Goal: Task Accomplishment & Management: Complete application form

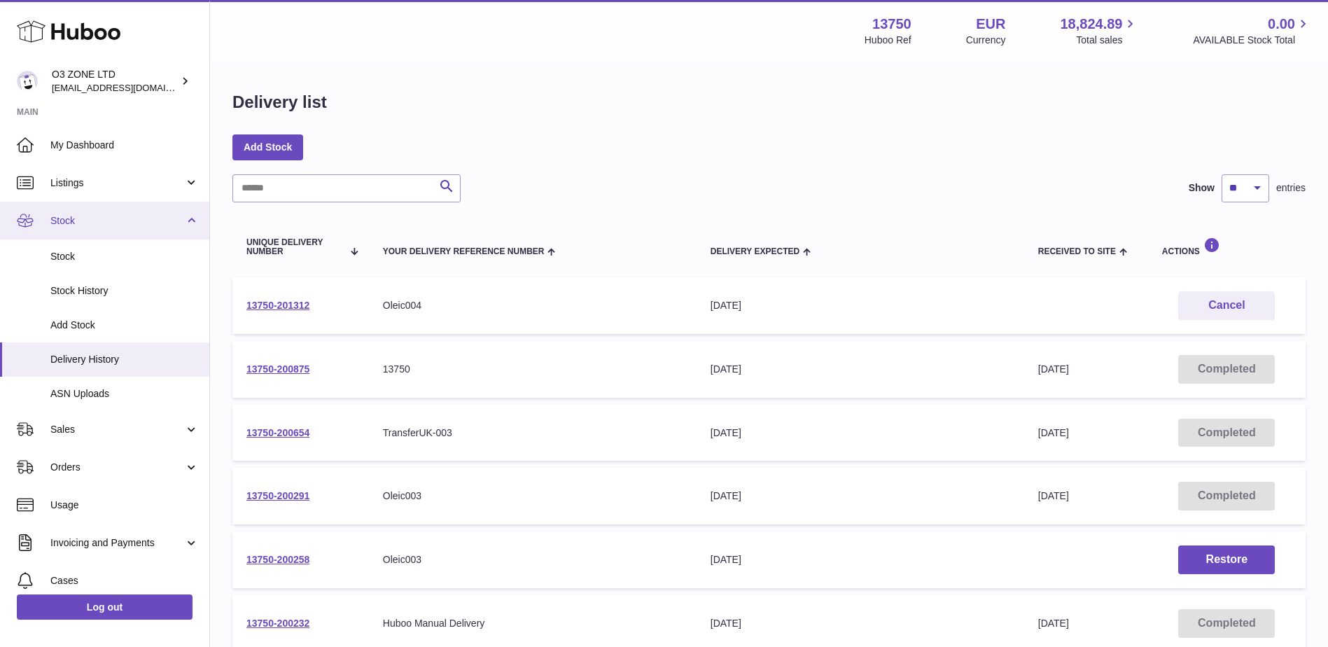
click at [90, 221] on span "Stock" at bounding box center [117, 220] width 134 height 13
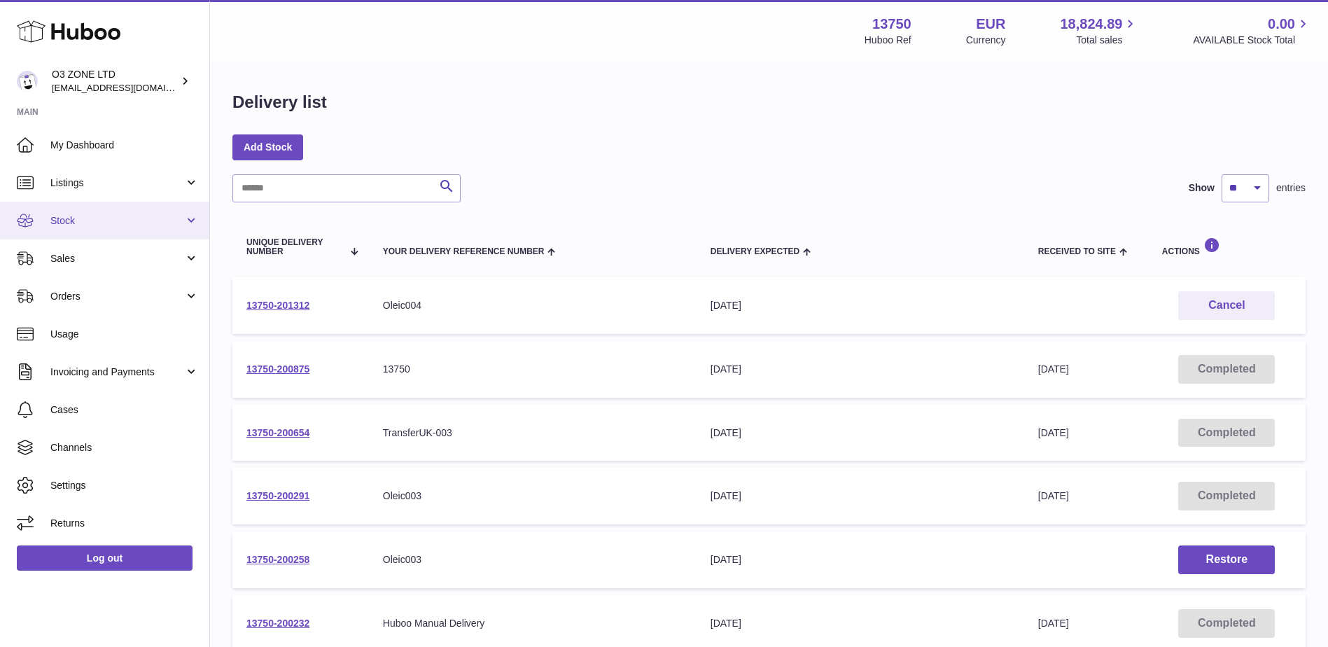
click at [82, 216] on span "Stock" at bounding box center [117, 220] width 134 height 13
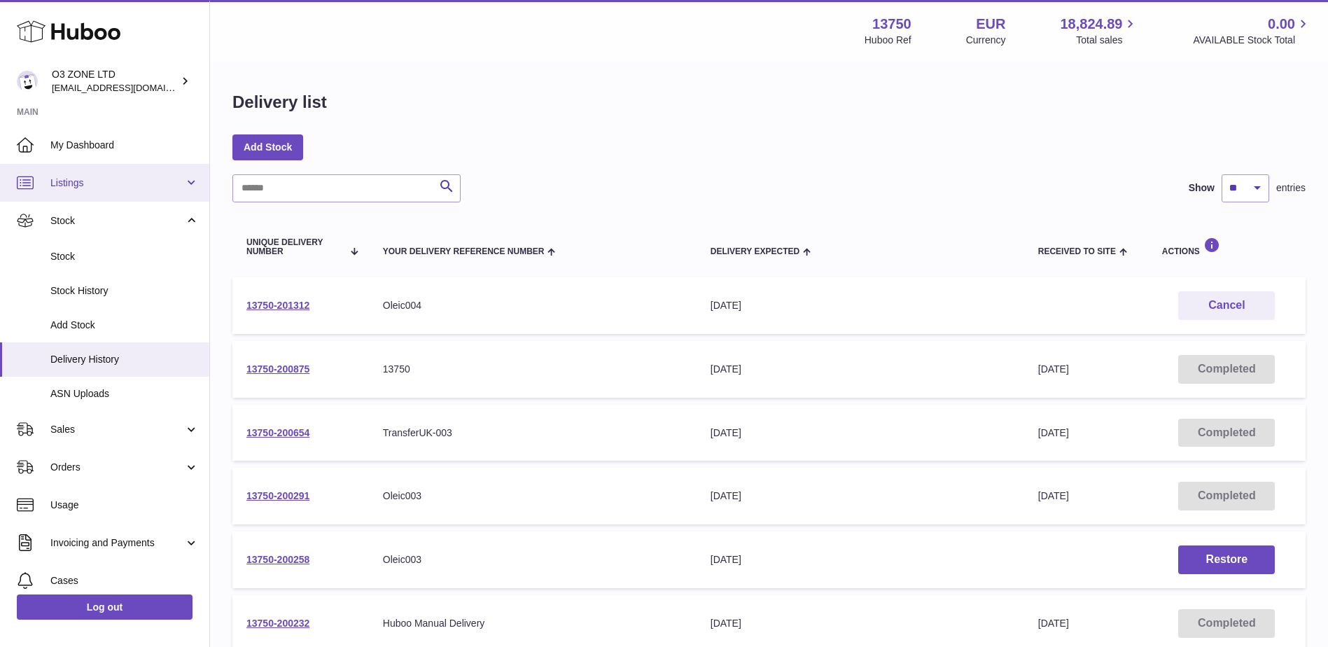
click at [122, 183] on span "Listings" at bounding box center [117, 182] width 134 height 13
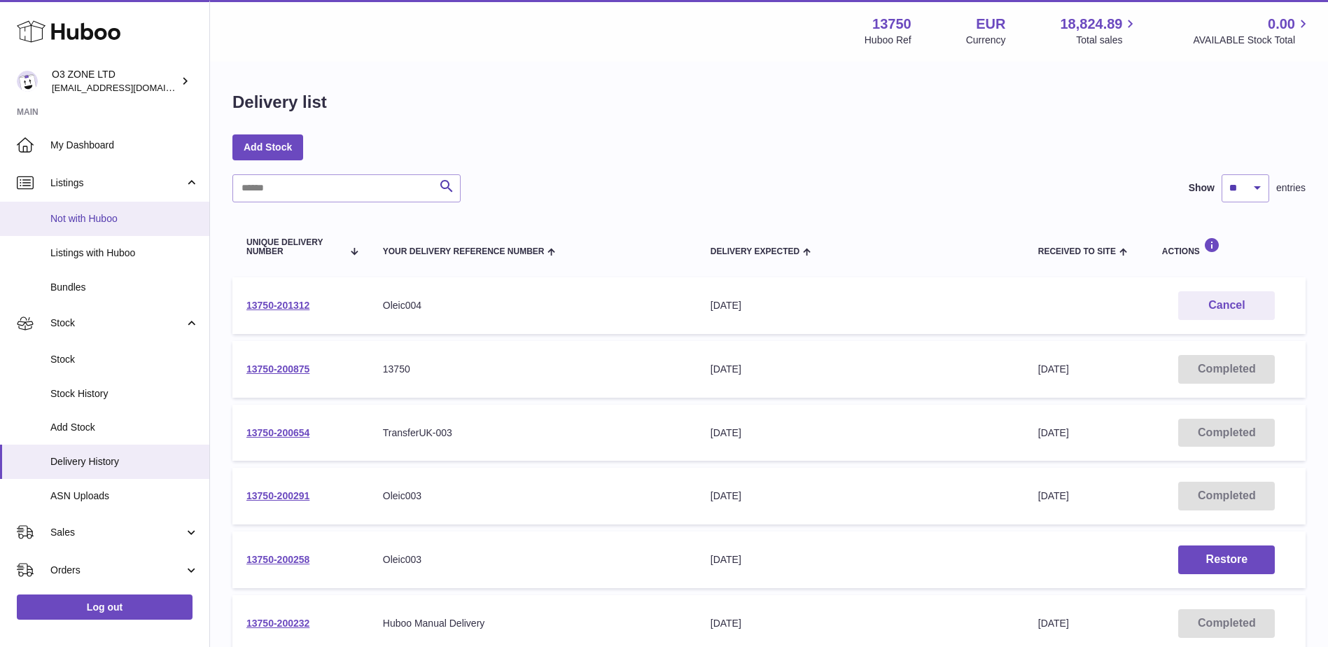
click at [29, 207] on link "Not with Huboo" at bounding box center [104, 219] width 209 height 34
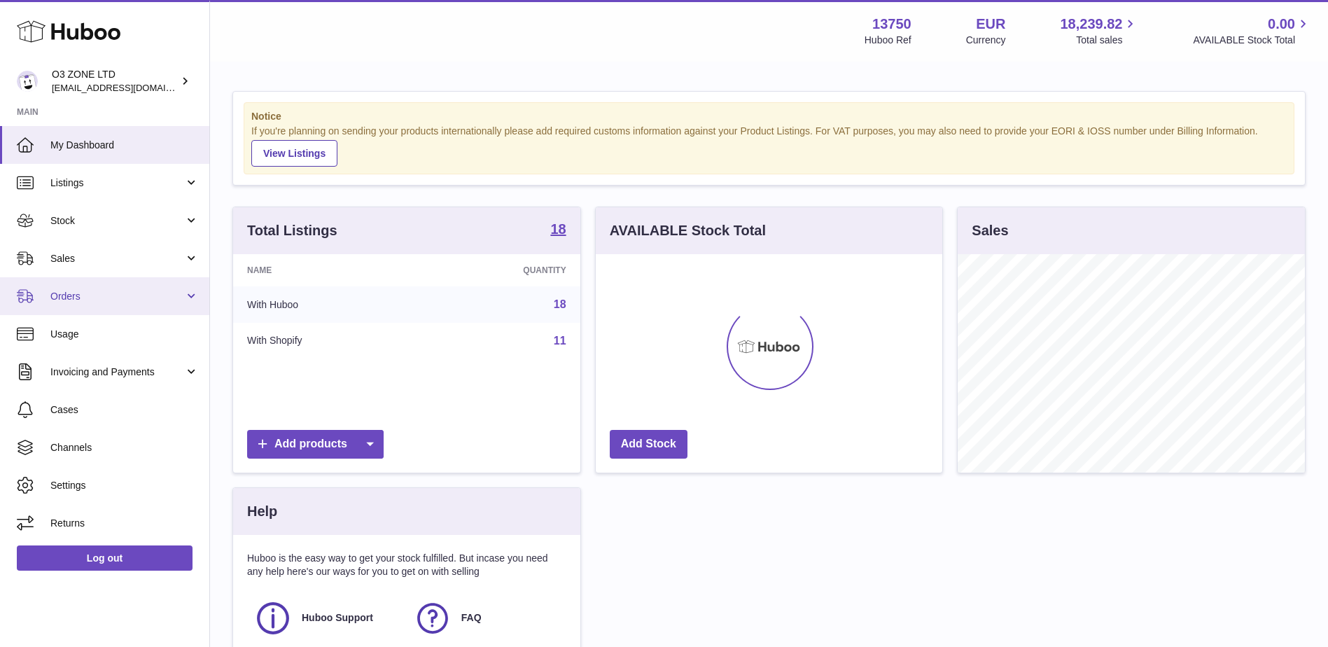
scroll to position [218, 347]
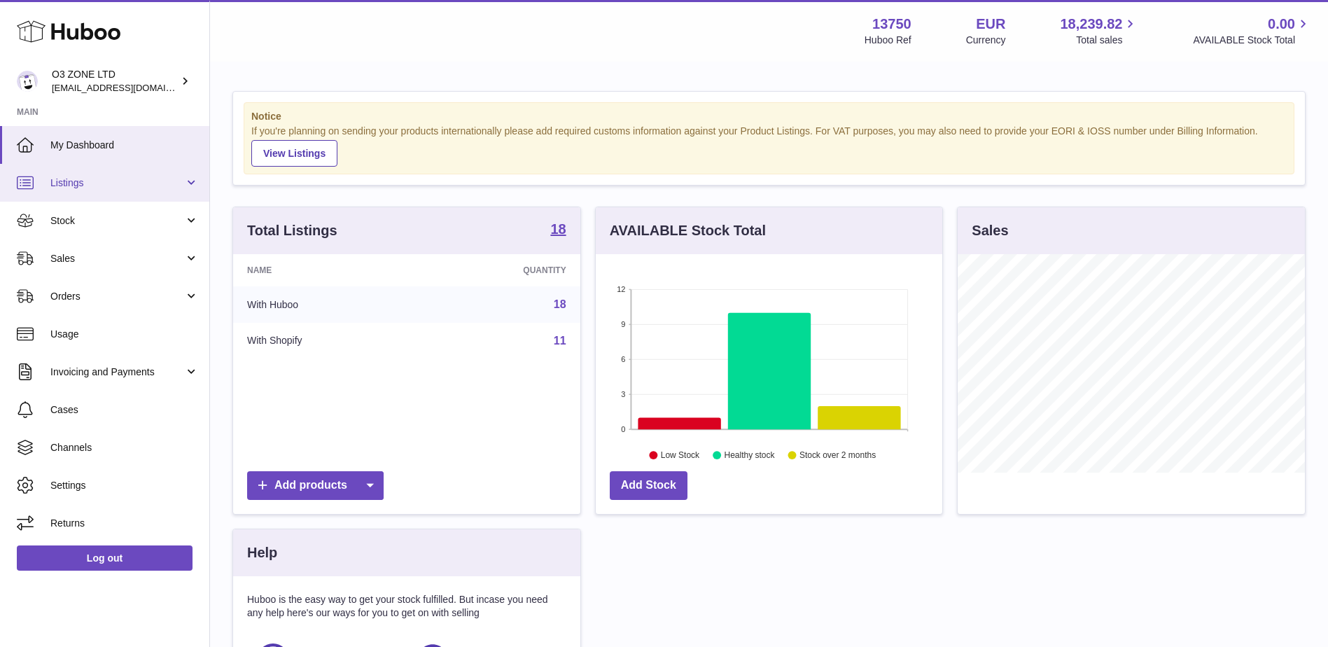
click at [97, 193] on link "Listings" at bounding box center [104, 183] width 209 height 38
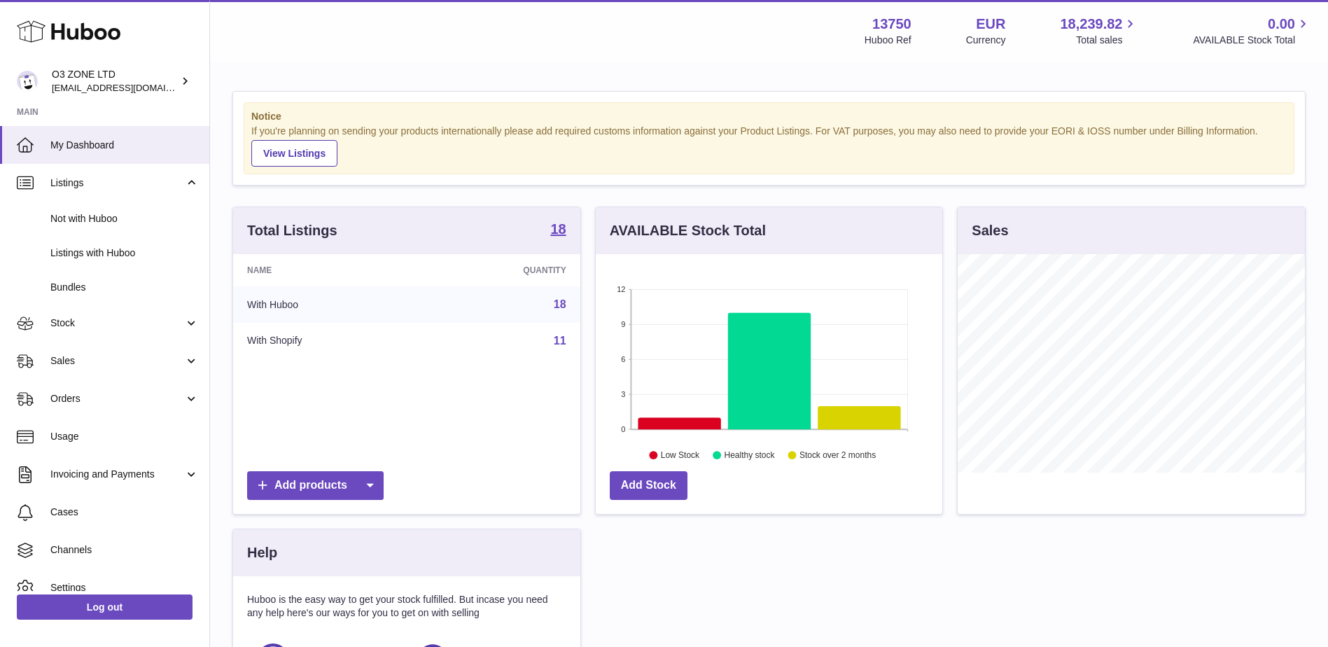
click at [747, 614] on div "Total Listings 18 Name Quantity With Huboo 18 With Shopify 11 Add products AVAI…" at bounding box center [770, 488] width 1088 height 562
click at [98, 326] on span "Stock" at bounding box center [117, 323] width 134 height 13
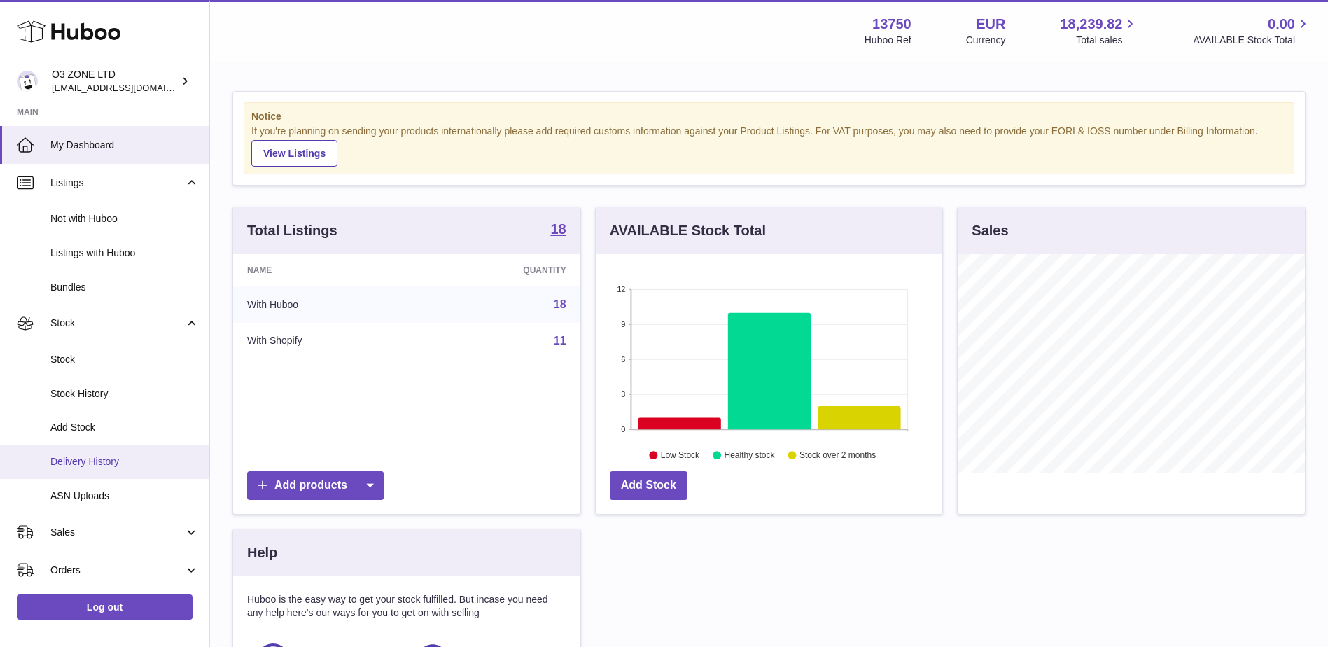
click at [89, 460] on span "Delivery History" at bounding box center [124, 461] width 148 height 13
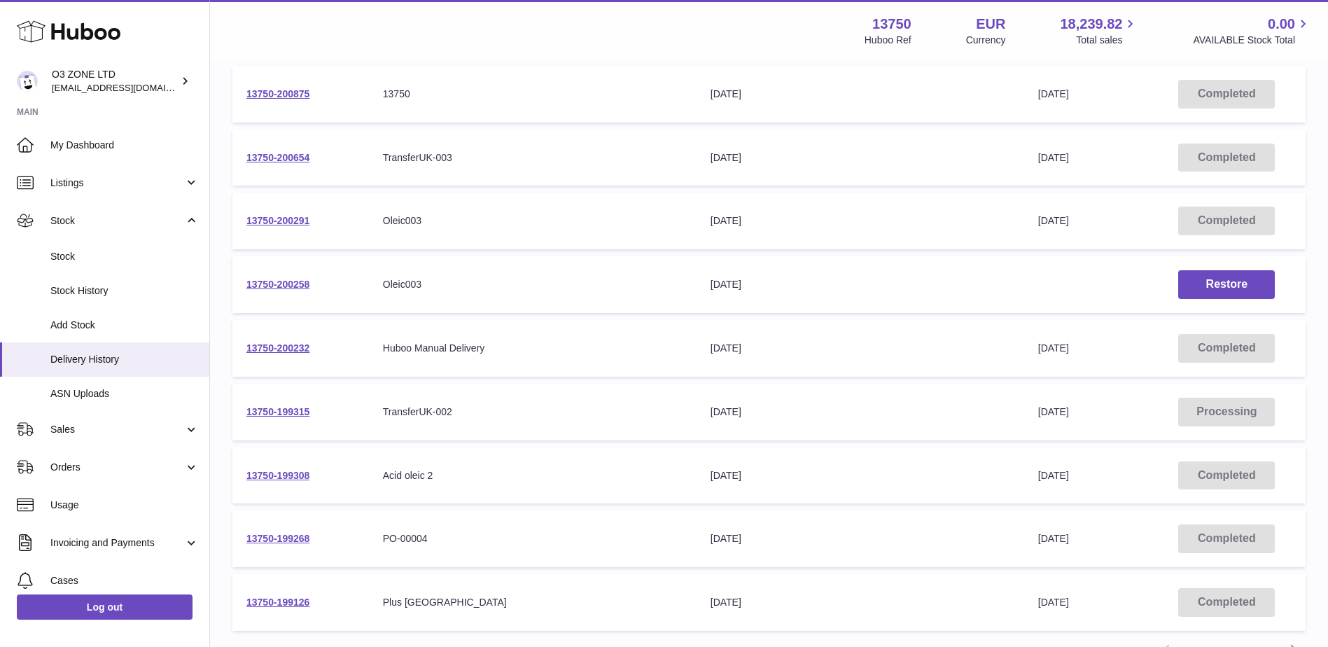
scroll to position [272, 0]
click at [295, 412] on link "13750-199315" at bounding box center [278, 414] width 63 height 11
click at [280, 162] on link "13750-200654" at bounding box center [278, 160] width 63 height 11
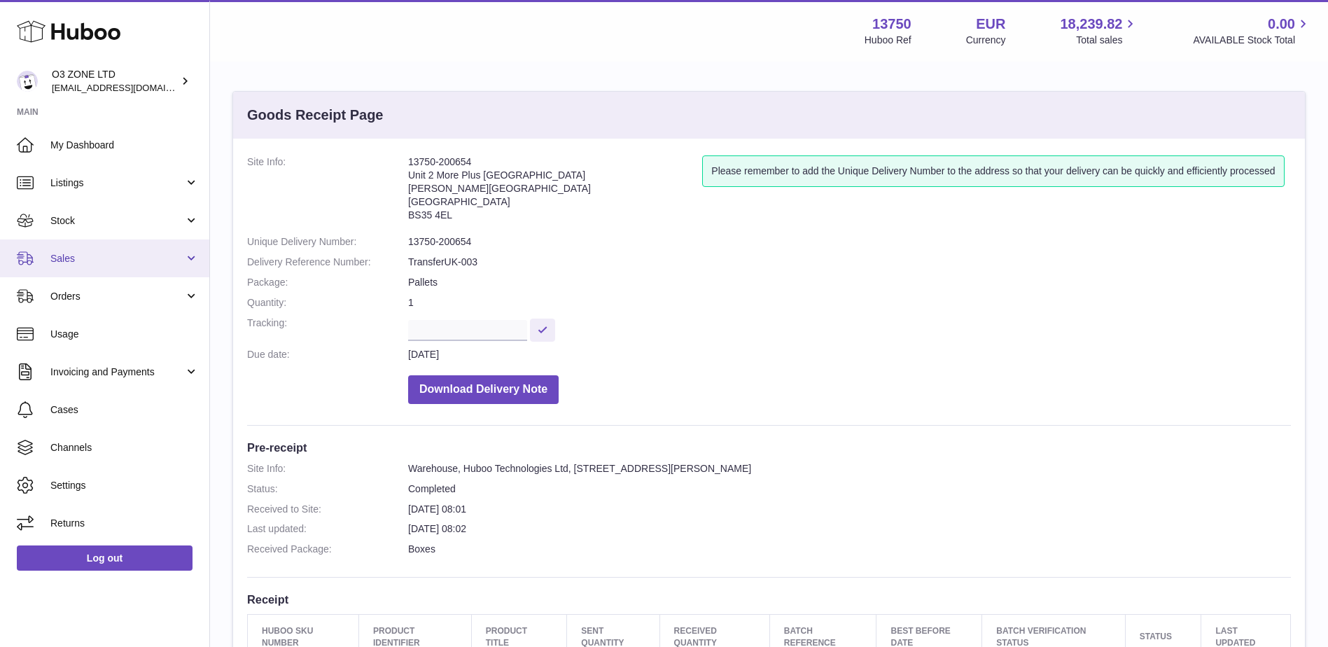
click at [67, 254] on span "Sales" at bounding box center [117, 258] width 134 height 13
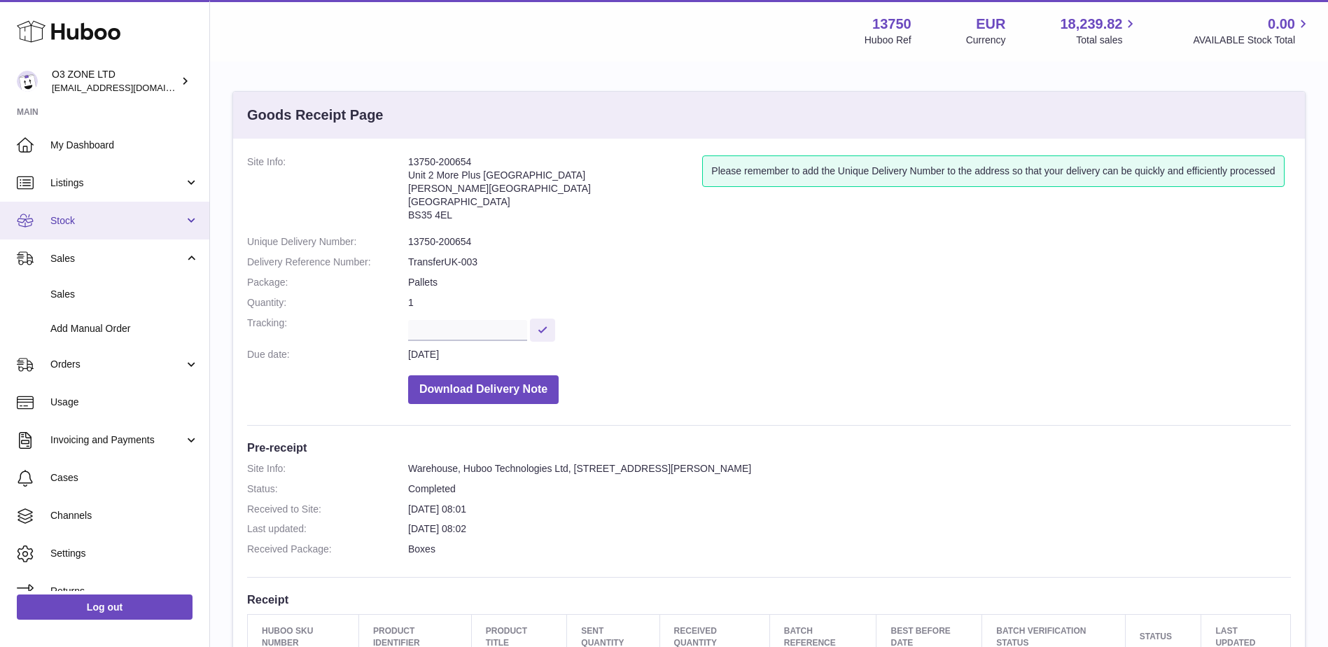
click at [81, 222] on span "Stock" at bounding box center [117, 220] width 134 height 13
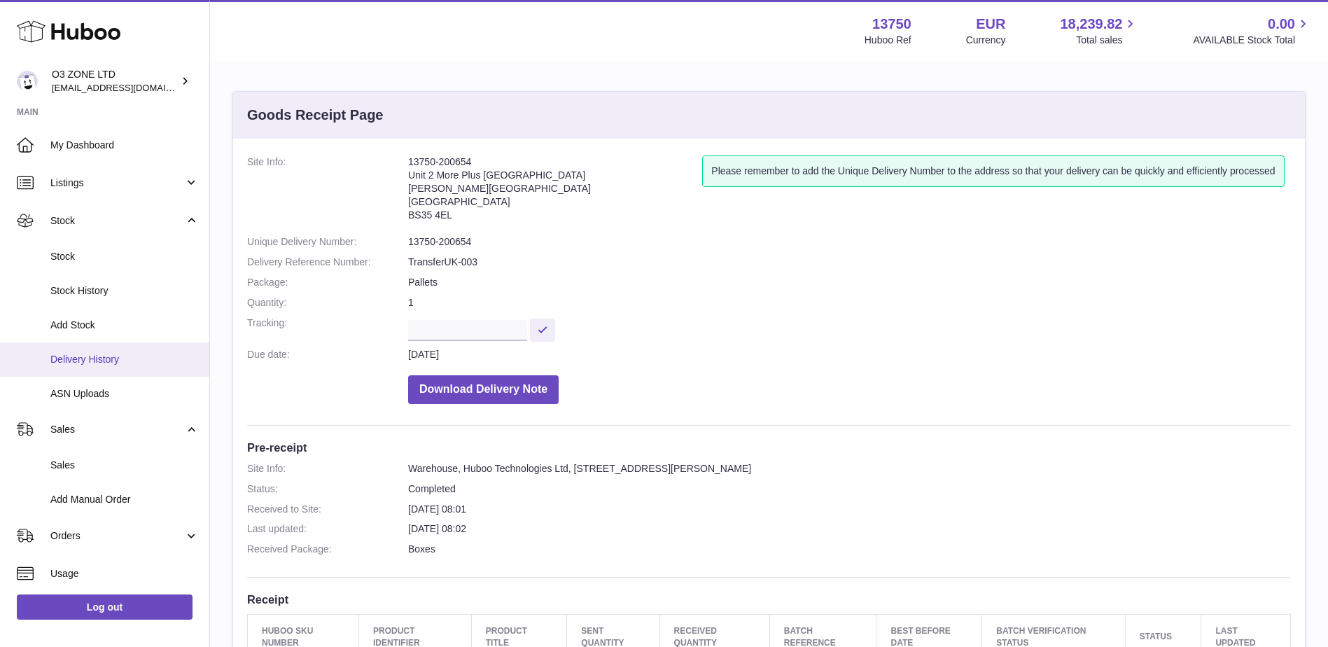
click at [115, 362] on span "Delivery History" at bounding box center [124, 359] width 148 height 13
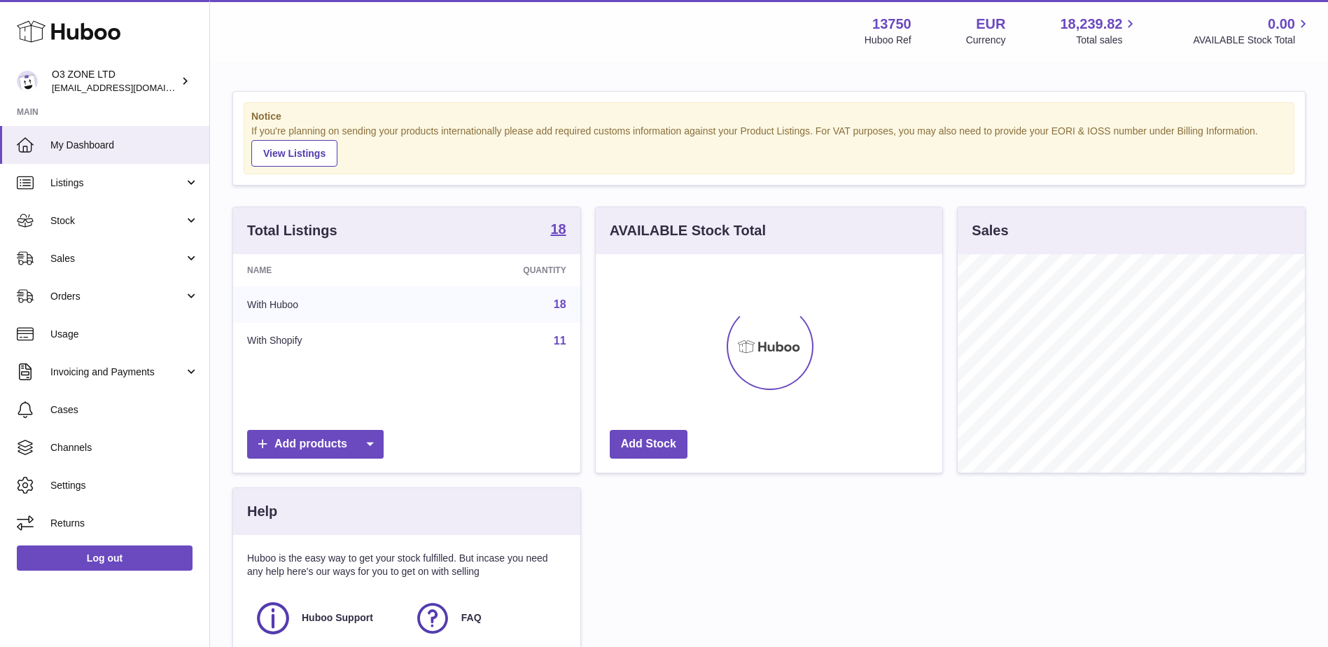
scroll to position [218, 347]
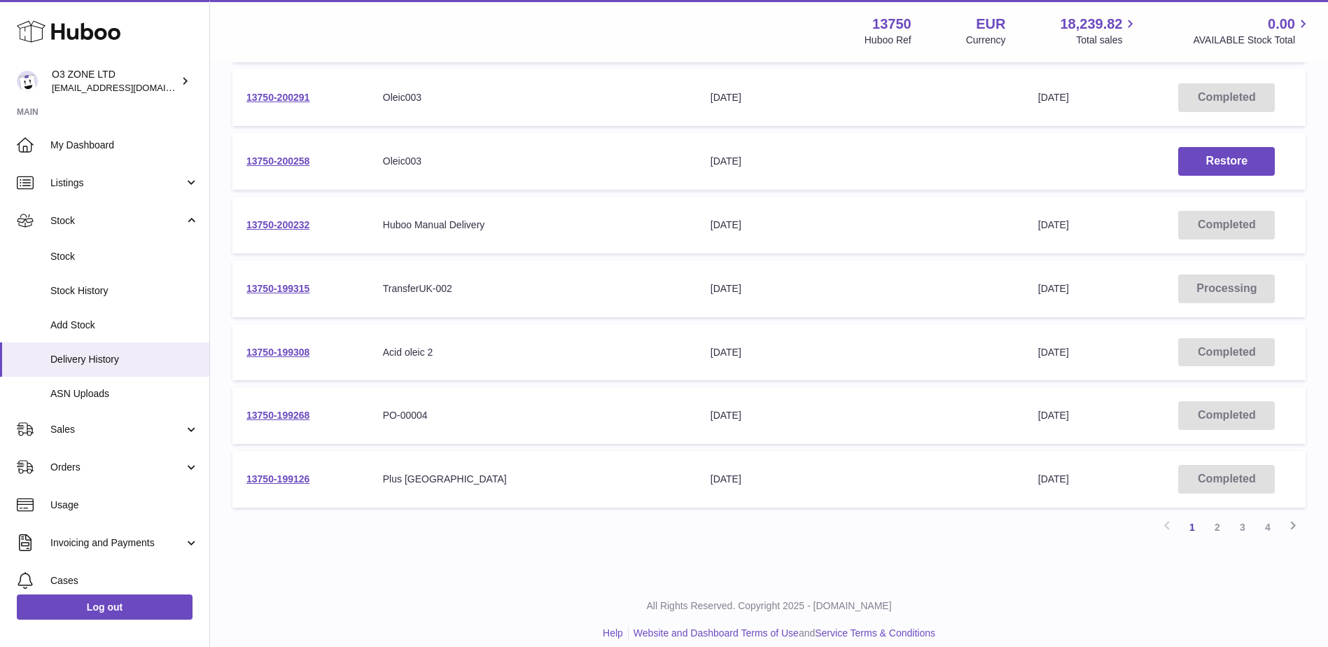
scroll to position [412, 0]
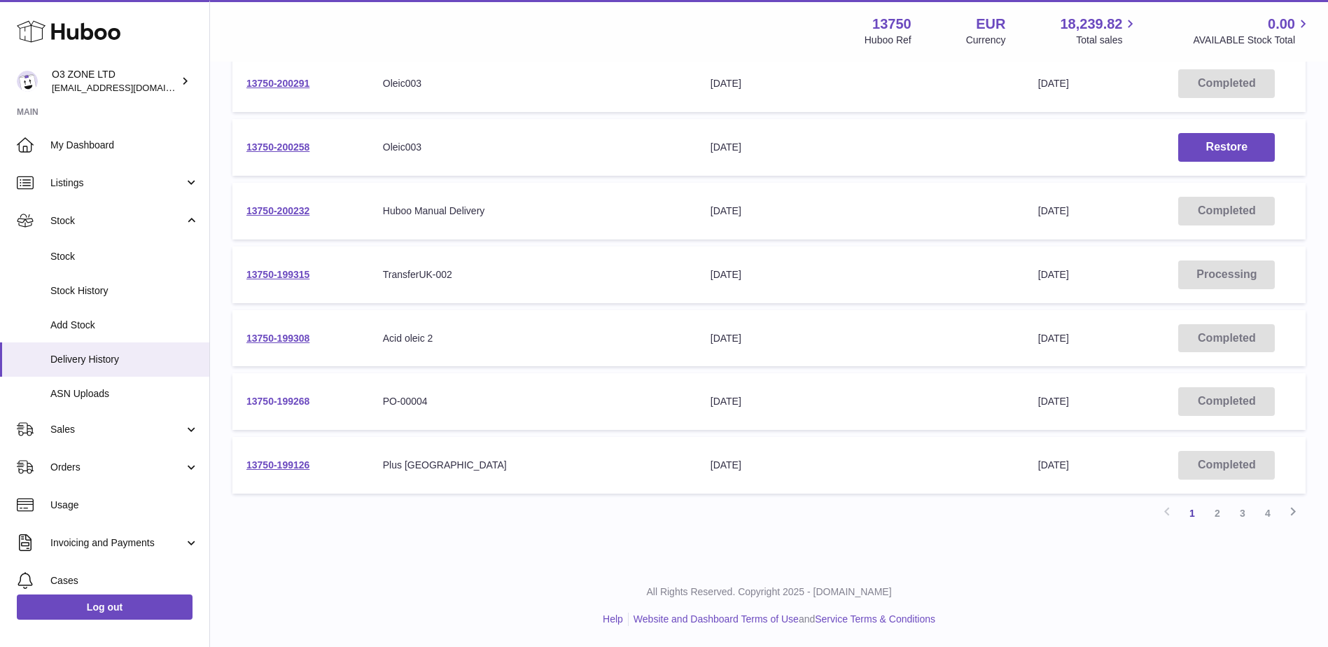
click at [289, 402] on link "13750-199268" at bounding box center [278, 401] width 63 height 11
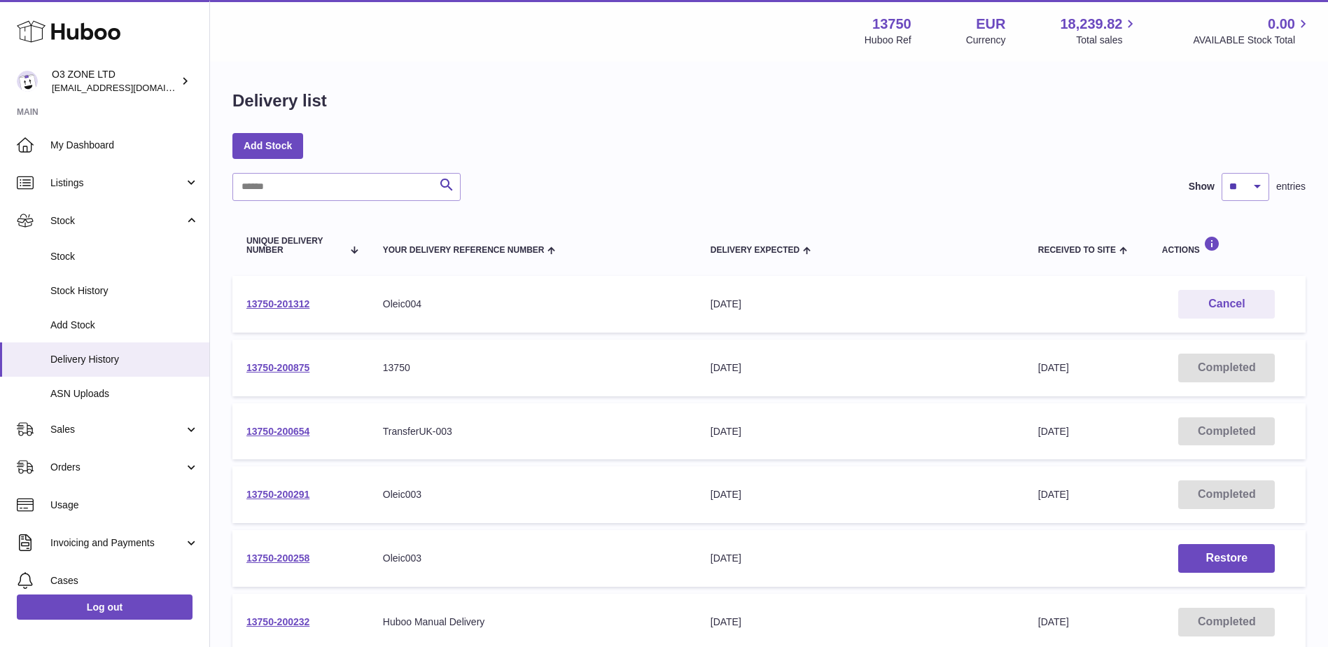
scroll to position [0, 0]
click at [279, 433] on link "13750-200654" at bounding box center [278, 432] width 63 height 11
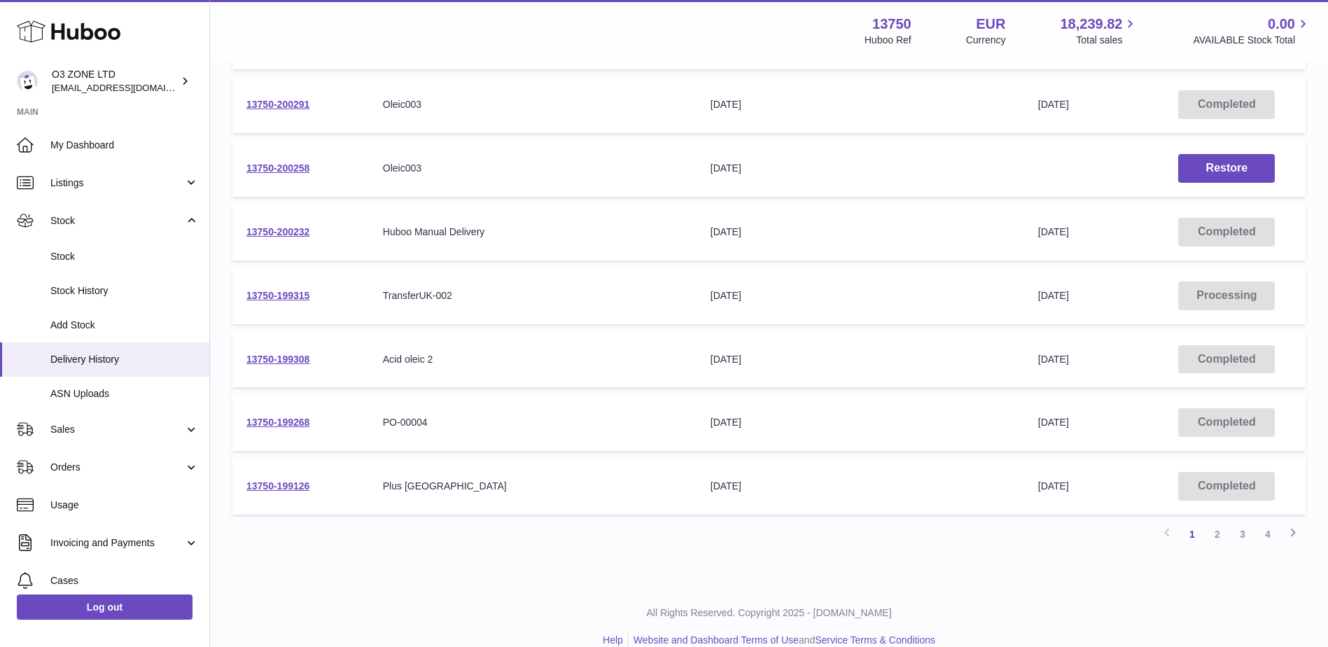
scroll to position [412, 0]
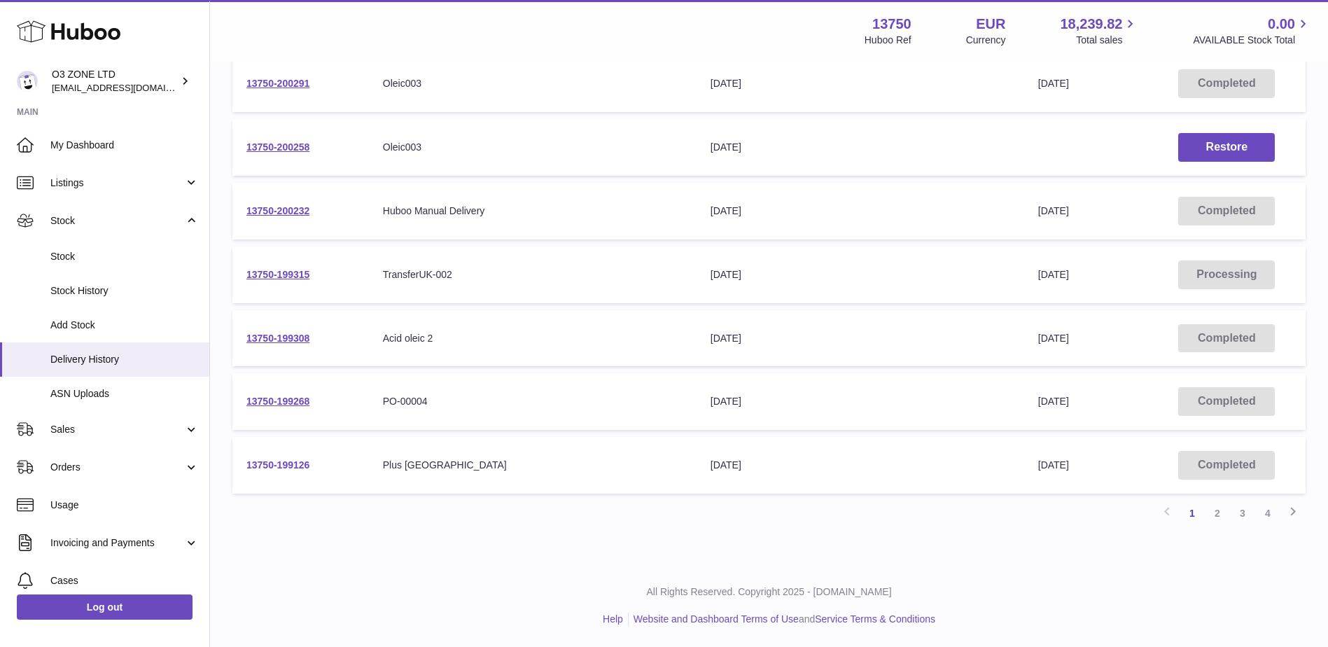
click at [288, 469] on link "13750-199126" at bounding box center [278, 464] width 63 height 11
click at [1215, 517] on link "2" at bounding box center [1217, 513] width 25 height 25
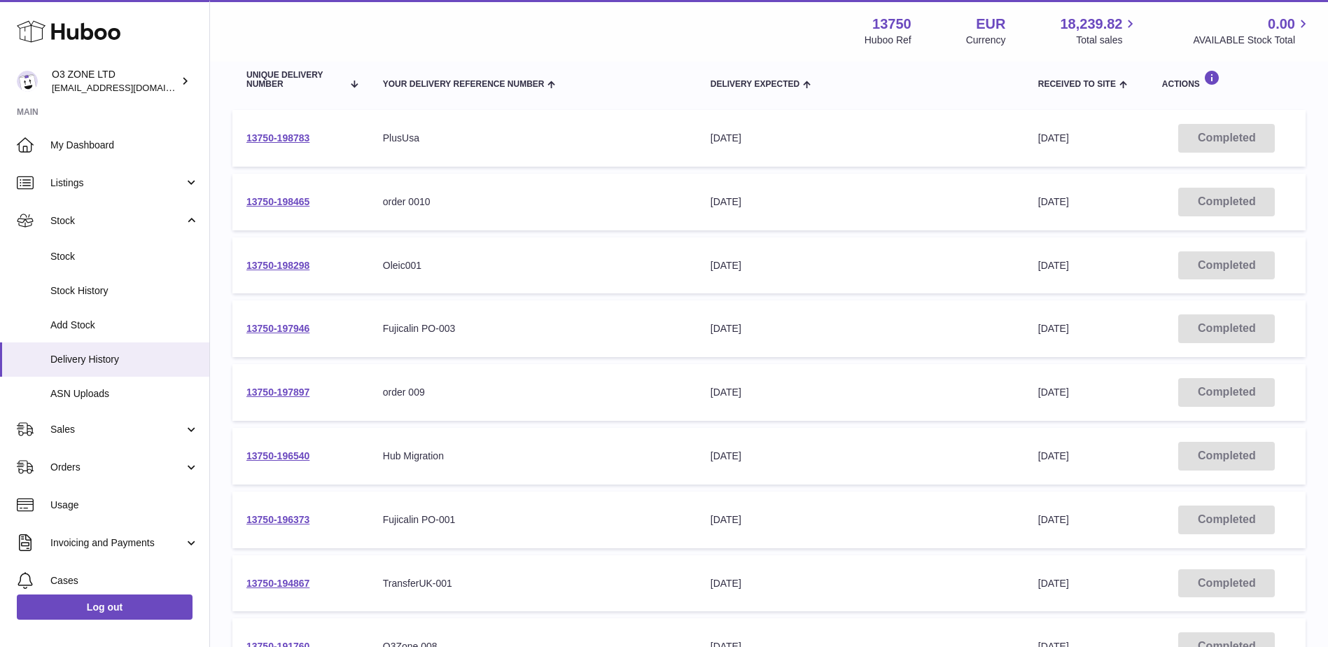
scroll to position [203, 0]
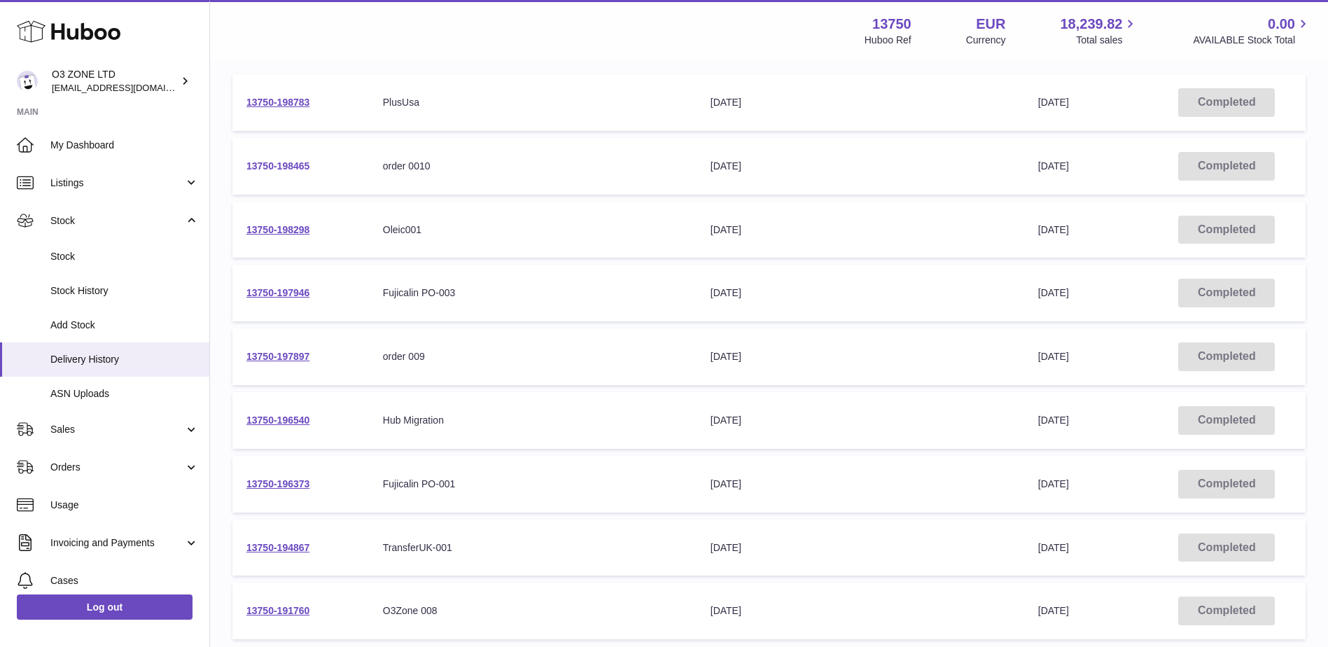
click at [277, 169] on link "13750-198465" at bounding box center [278, 165] width 63 height 11
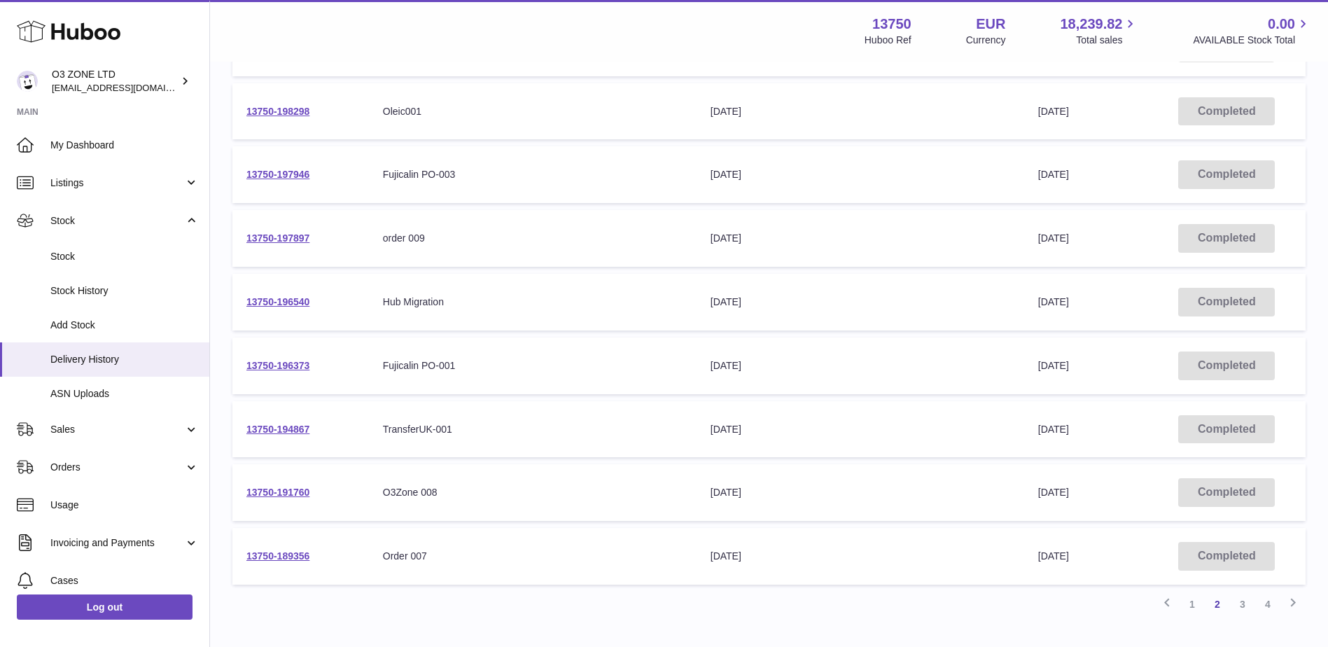
scroll to position [343, 0]
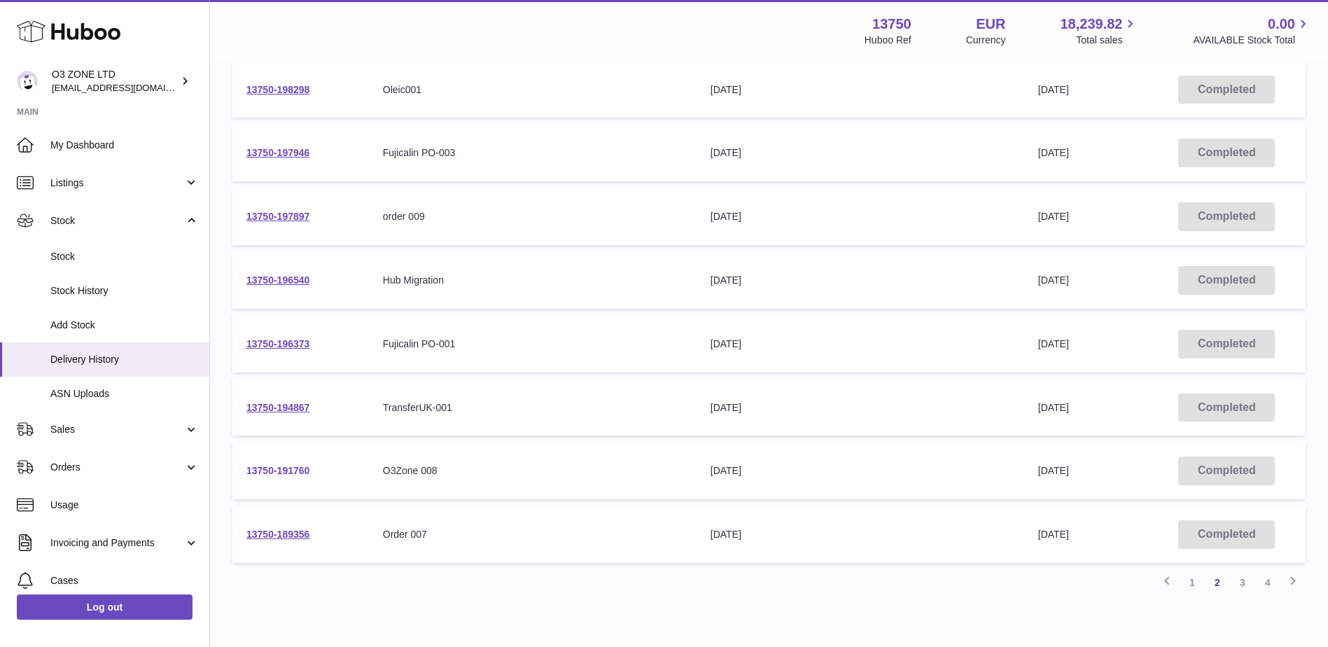
click at [297, 470] on link "13750-191760" at bounding box center [278, 470] width 63 height 11
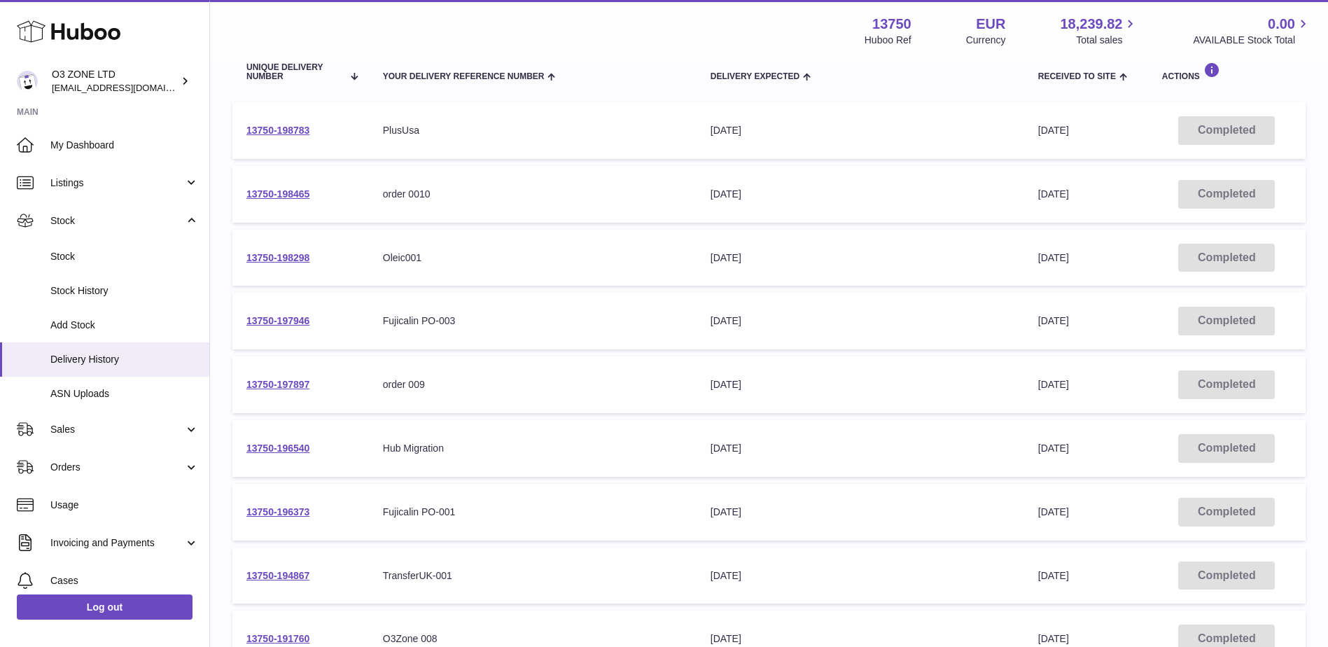
scroll to position [132, 0]
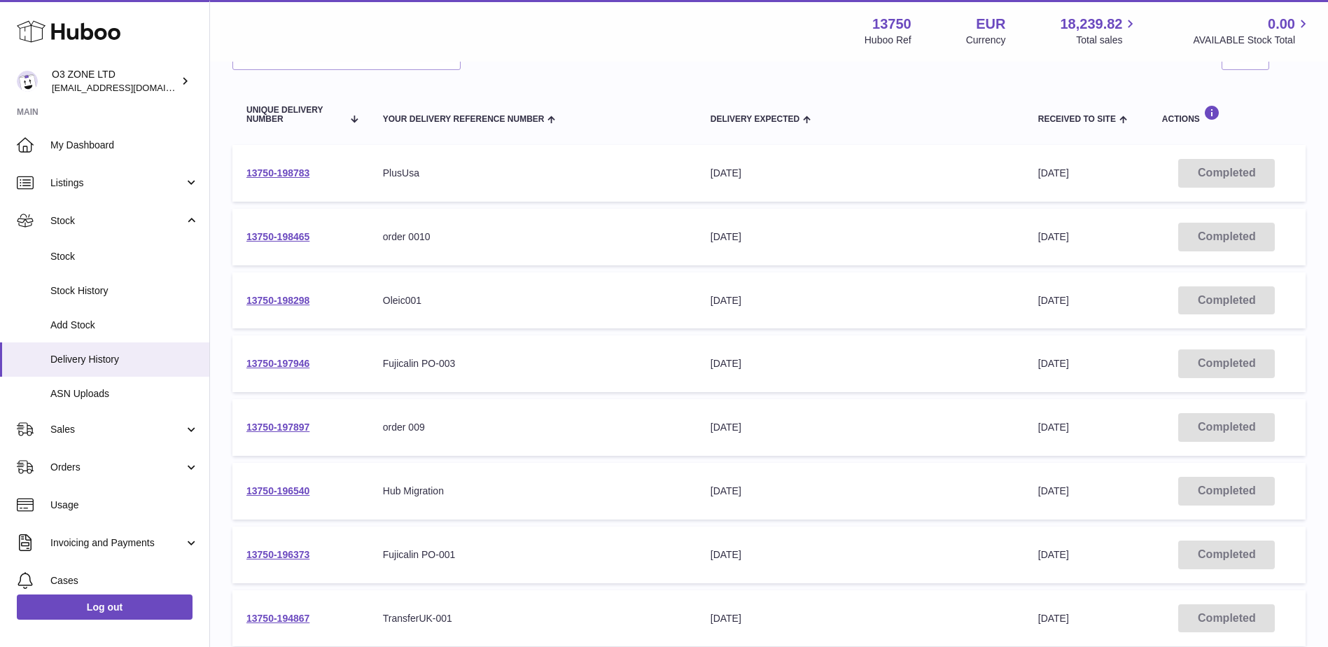
click at [312, 429] on td "13750-197897" at bounding box center [301, 427] width 137 height 57
click at [291, 427] on link "13750-197897" at bounding box center [278, 427] width 63 height 11
click at [290, 235] on link "13750-198465" at bounding box center [278, 236] width 63 height 11
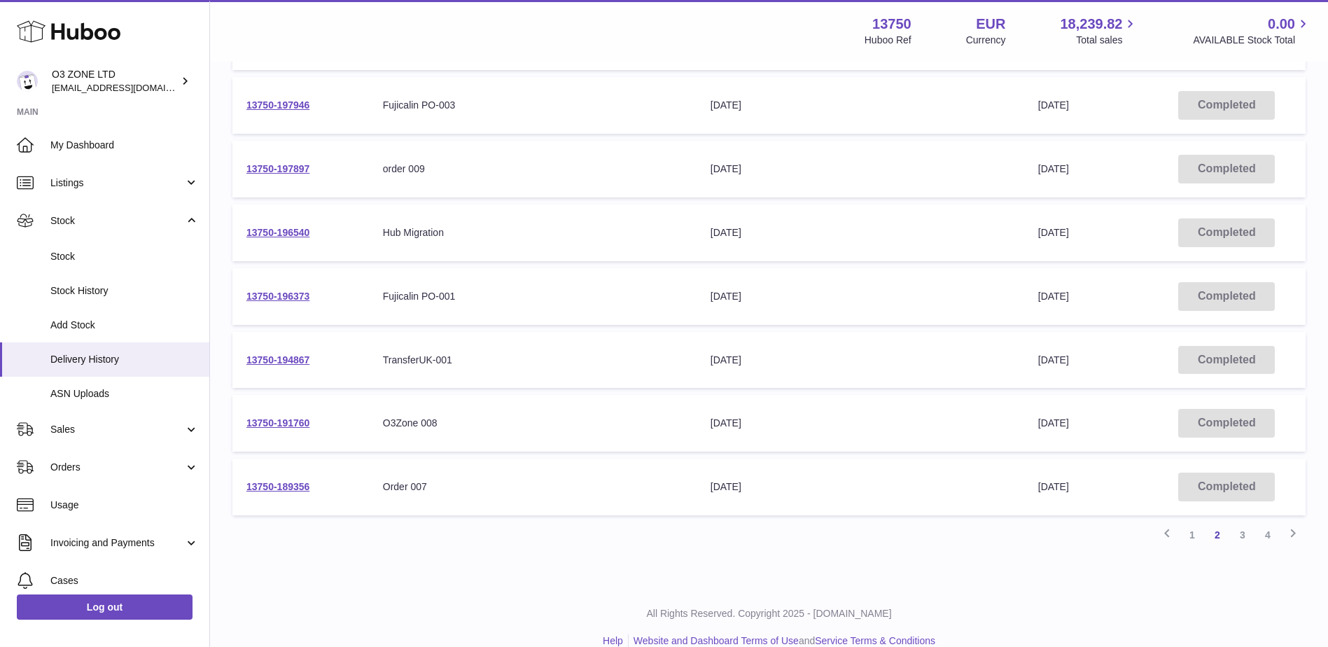
scroll to position [412, 0]
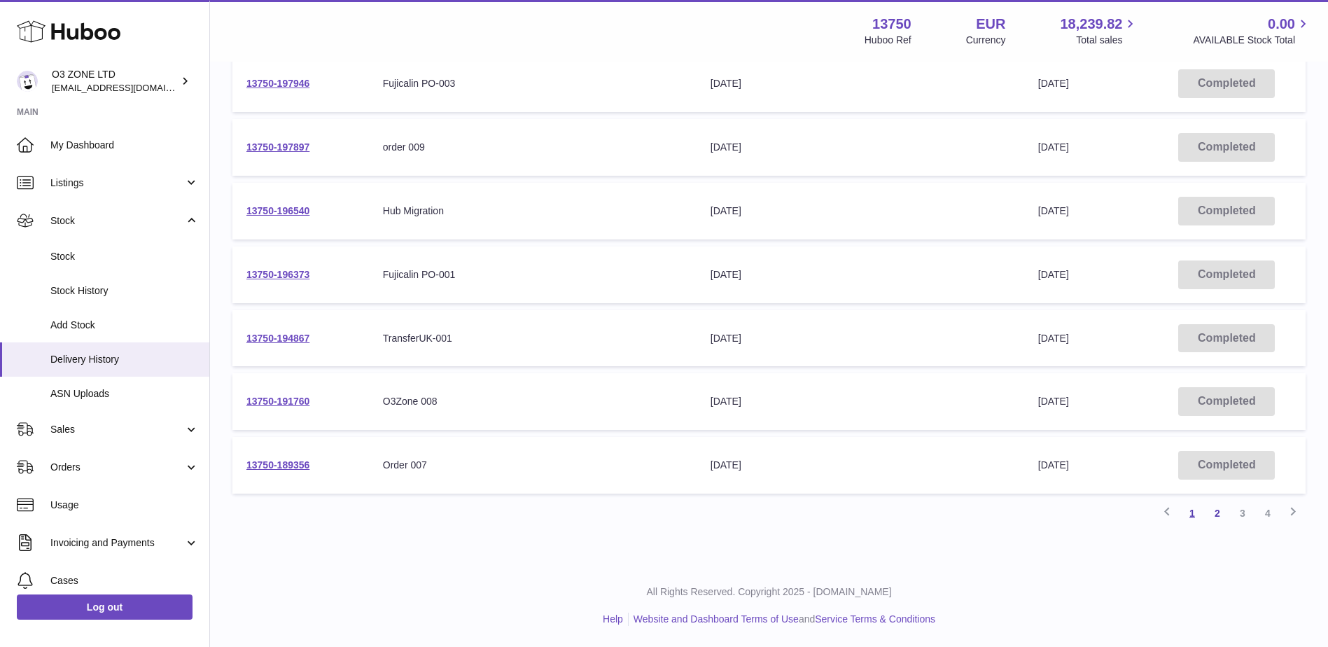
click at [1199, 515] on link "1" at bounding box center [1192, 513] width 25 height 25
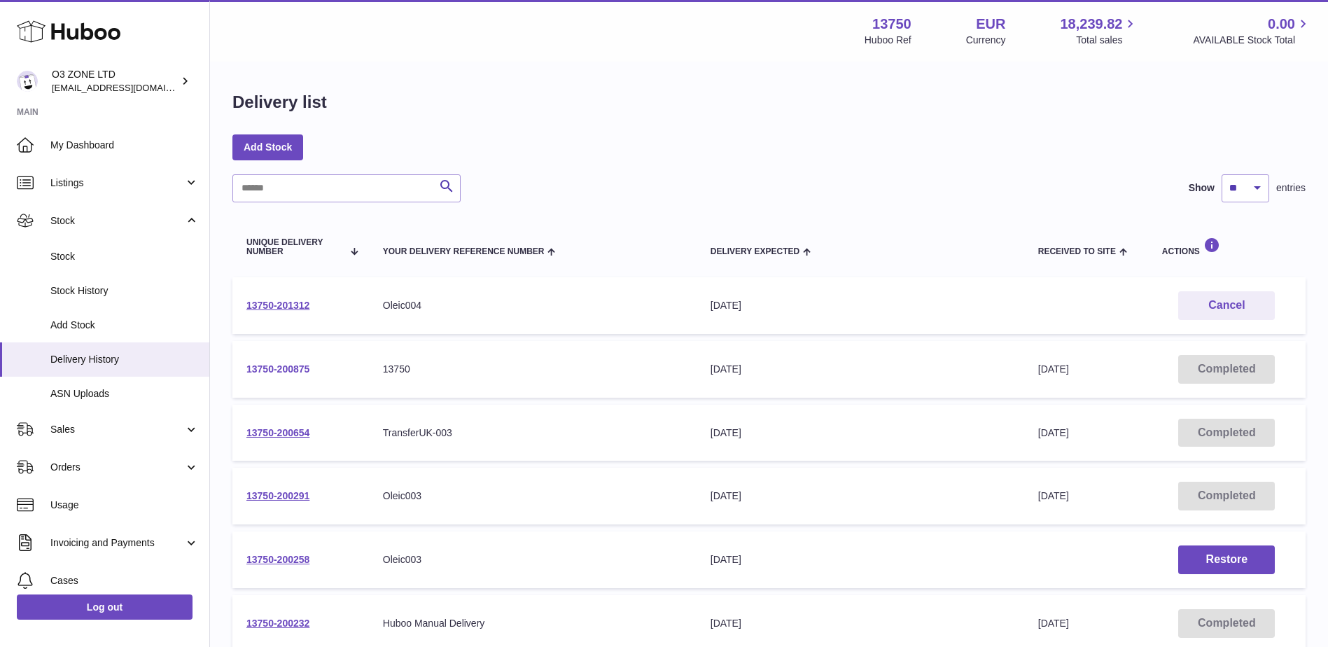
click at [269, 370] on link "13750-200875" at bounding box center [278, 368] width 63 height 11
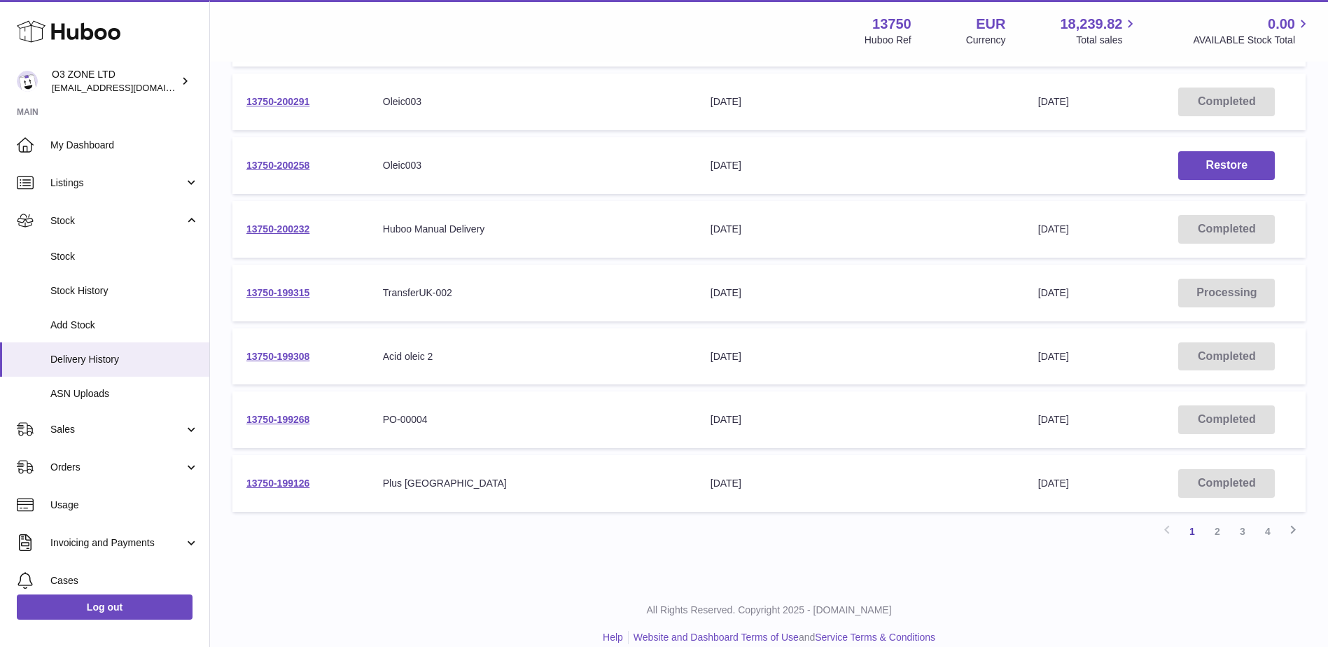
scroll to position [412, 0]
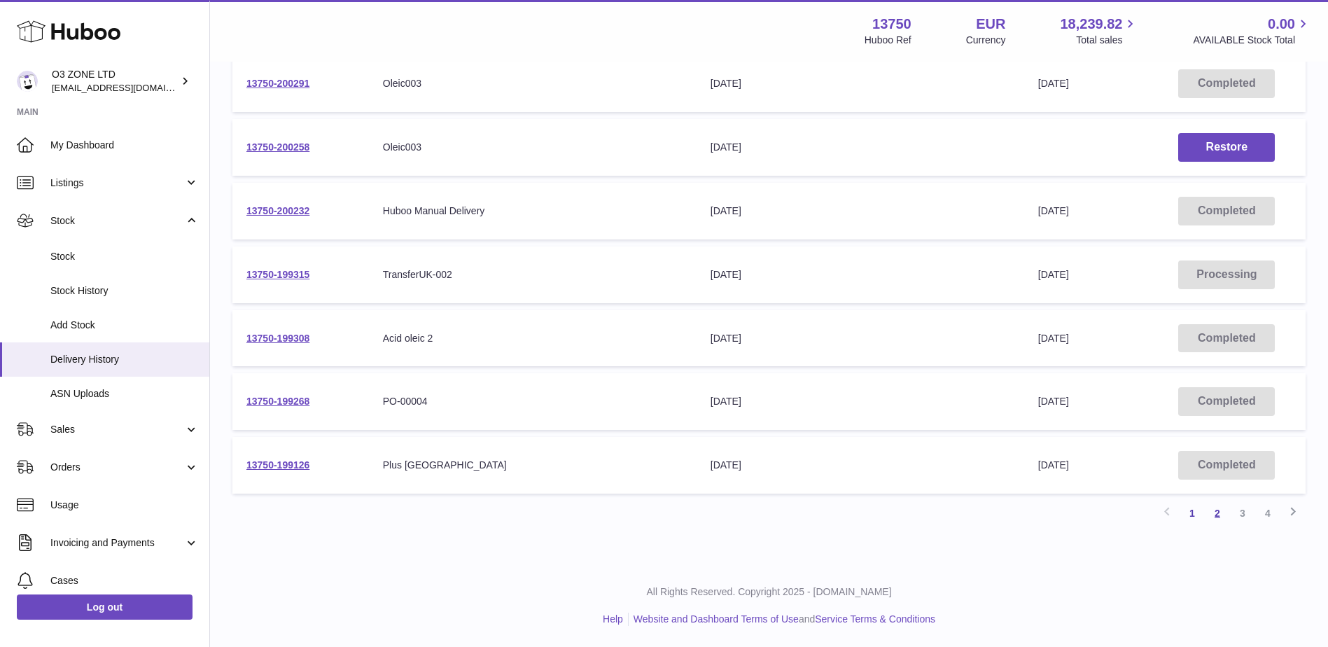
click at [1223, 514] on link "2" at bounding box center [1217, 513] width 25 height 25
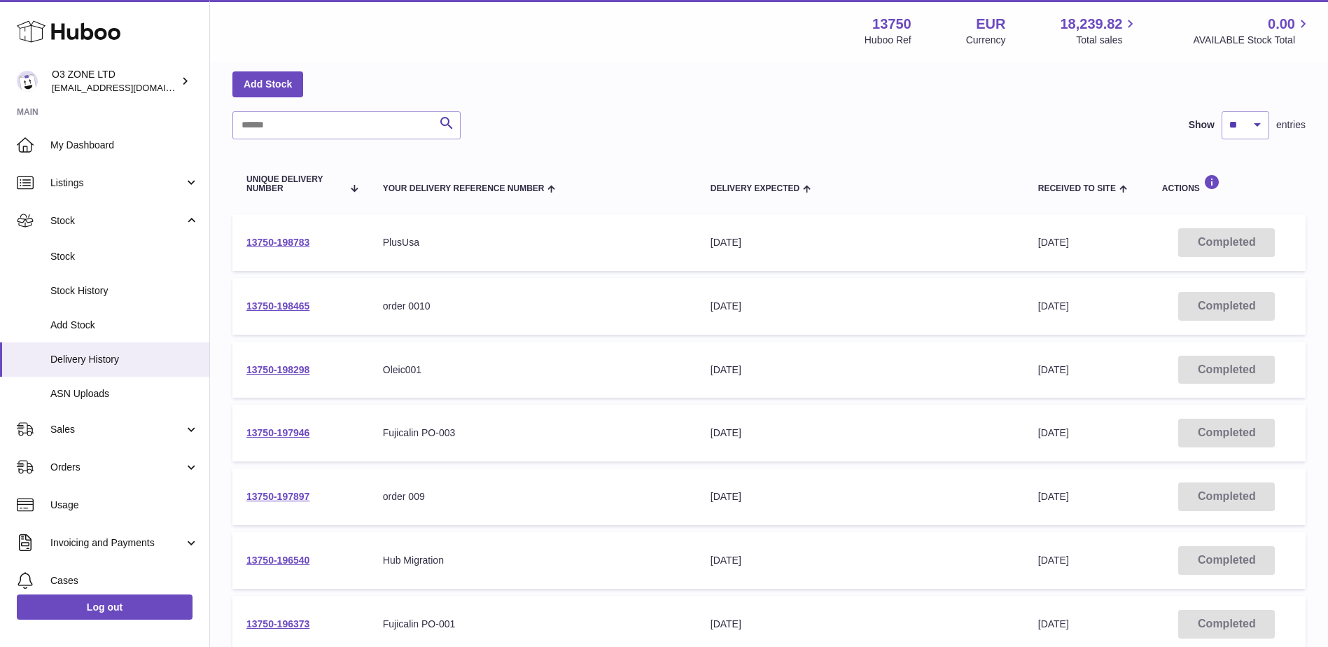
scroll to position [133, 0]
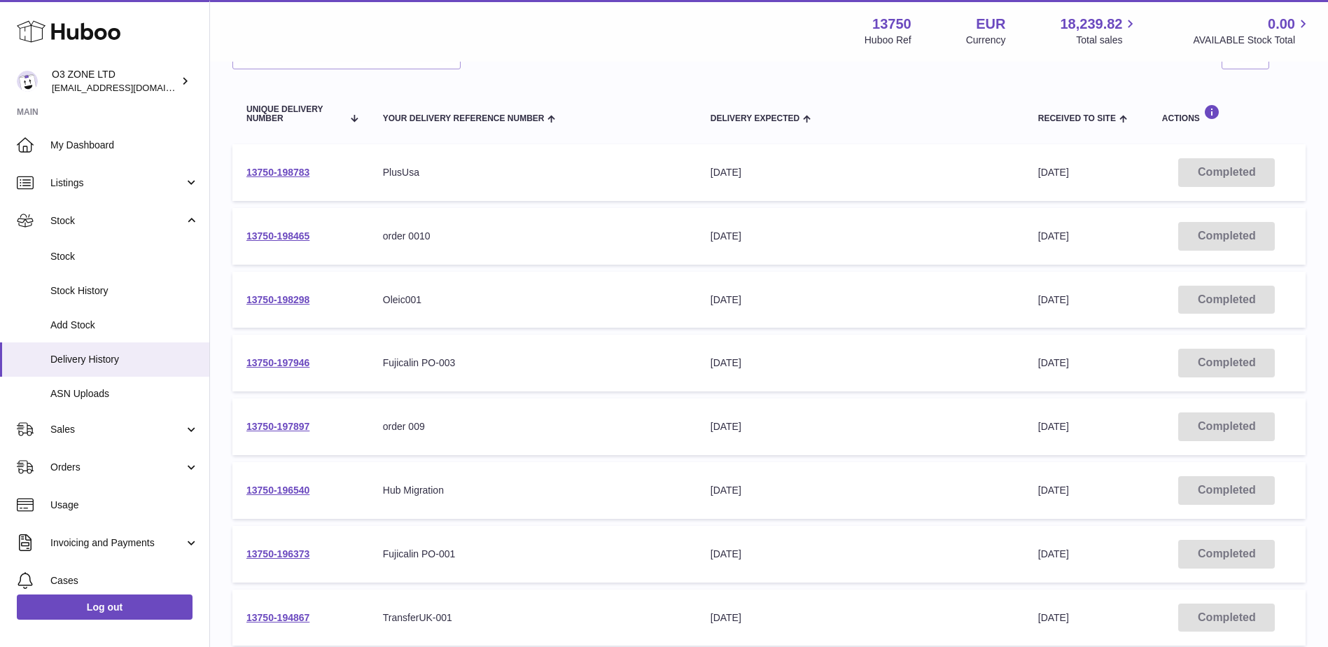
click at [419, 234] on div "order 0010" at bounding box center [533, 236] width 300 height 13
drag, startPoint x: 419, startPoint y: 234, endPoint x: 422, endPoint y: 257, distance: 23.3
click at [422, 257] on td "Your Delivery Reference Number order 0010" at bounding box center [533, 236] width 328 height 57
click at [417, 237] on div "order 0010" at bounding box center [533, 236] width 300 height 13
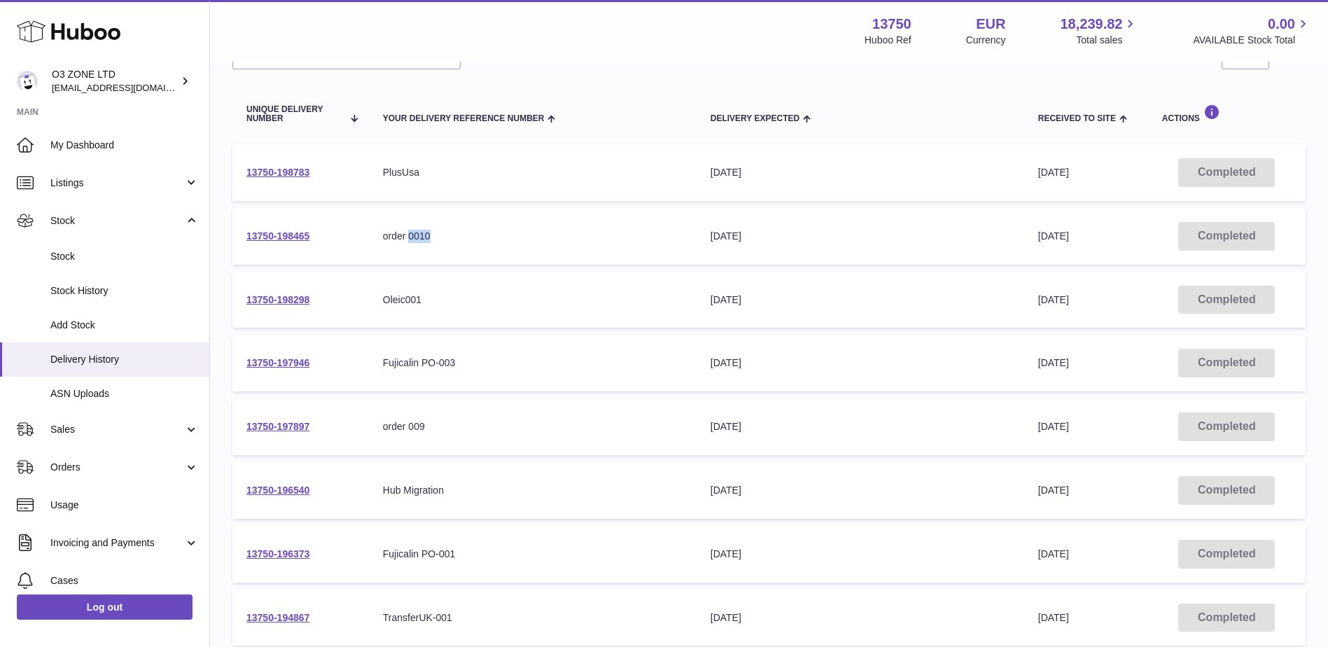
click at [417, 237] on div "order 0010" at bounding box center [533, 236] width 300 height 13
drag, startPoint x: 417, startPoint y: 237, endPoint x: 422, endPoint y: 245, distance: 9.7
click at [422, 245] on td "Your Delivery Reference Number order 0010" at bounding box center [533, 236] width 328 height 57
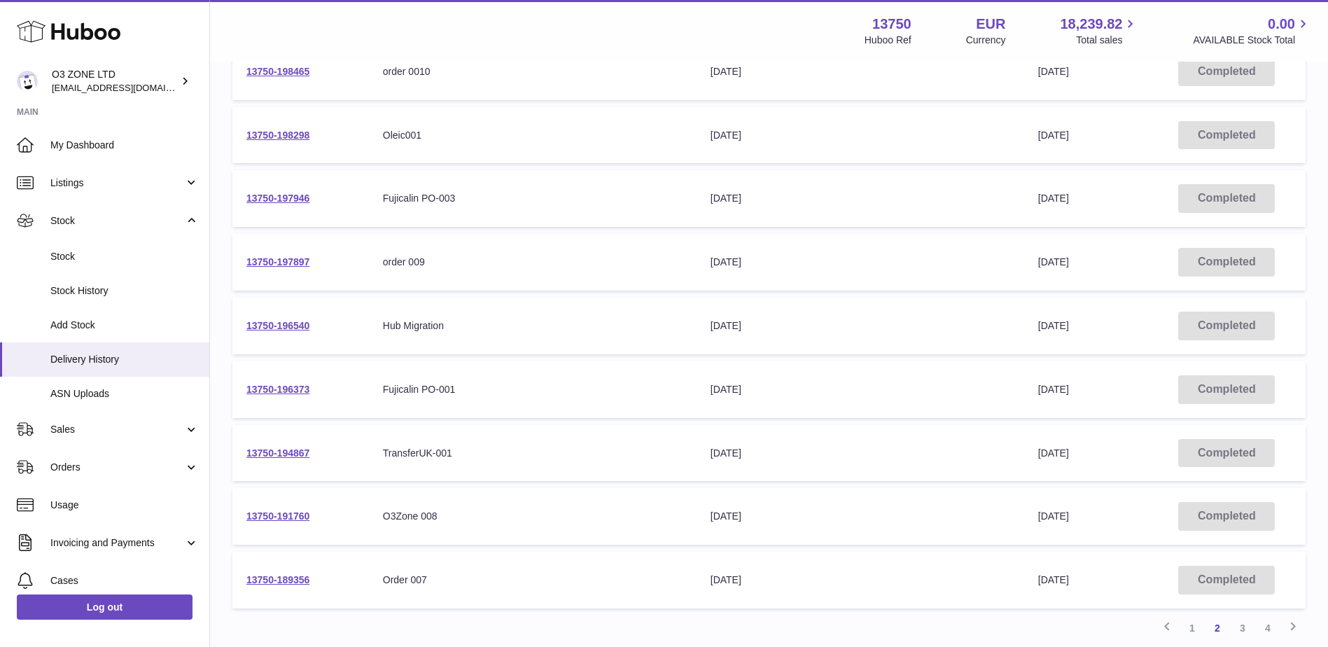
scroll to position [273, 0]
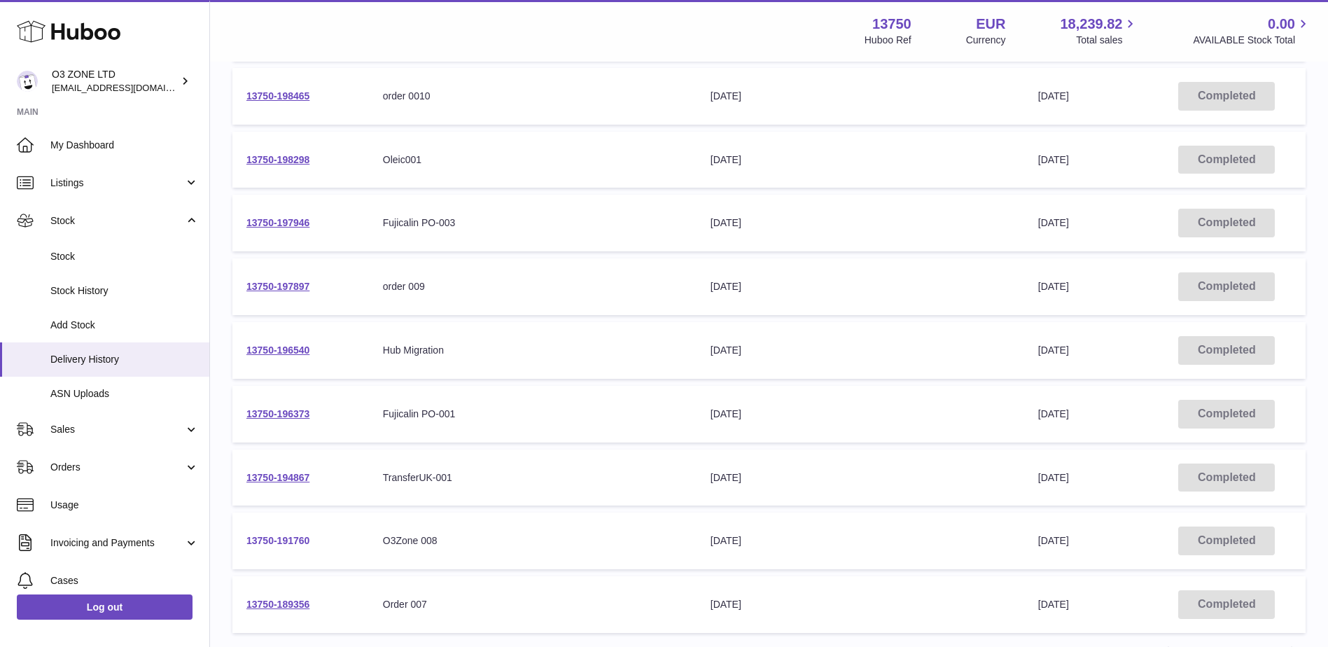
click at [293, 539] on link "13750-191760" at bounding box center [278, 540] width 63 height 11
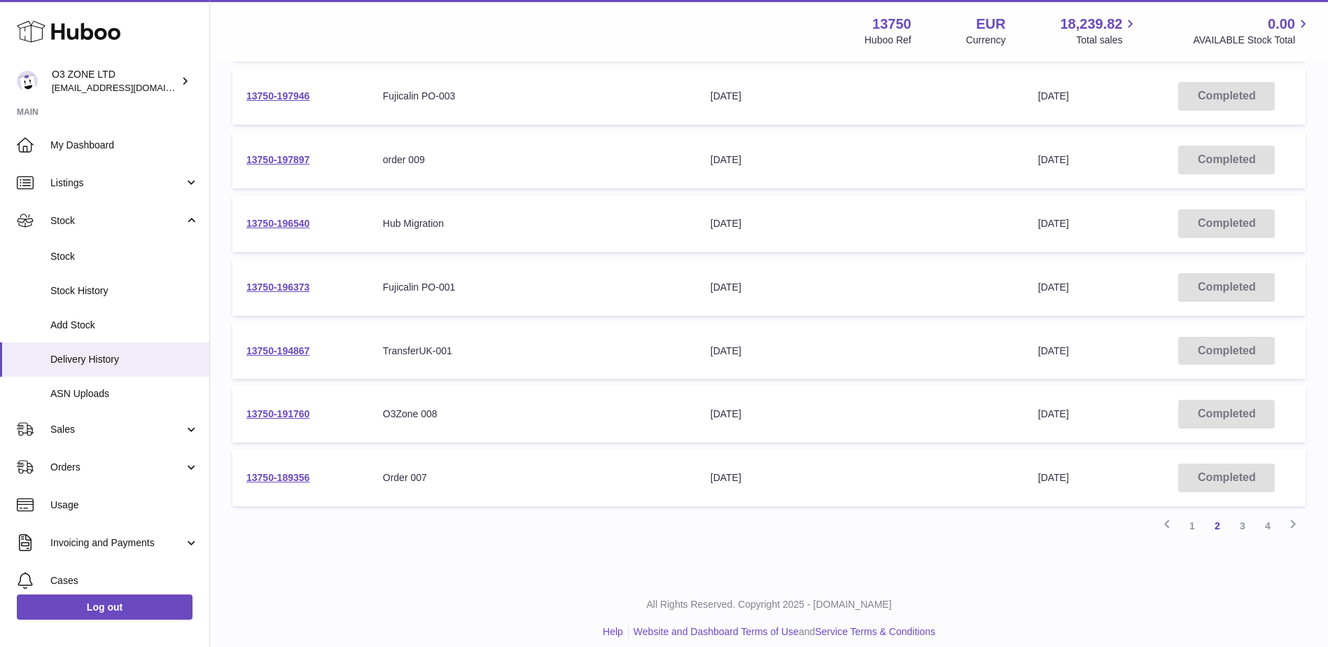
scroll to position [412, 0]
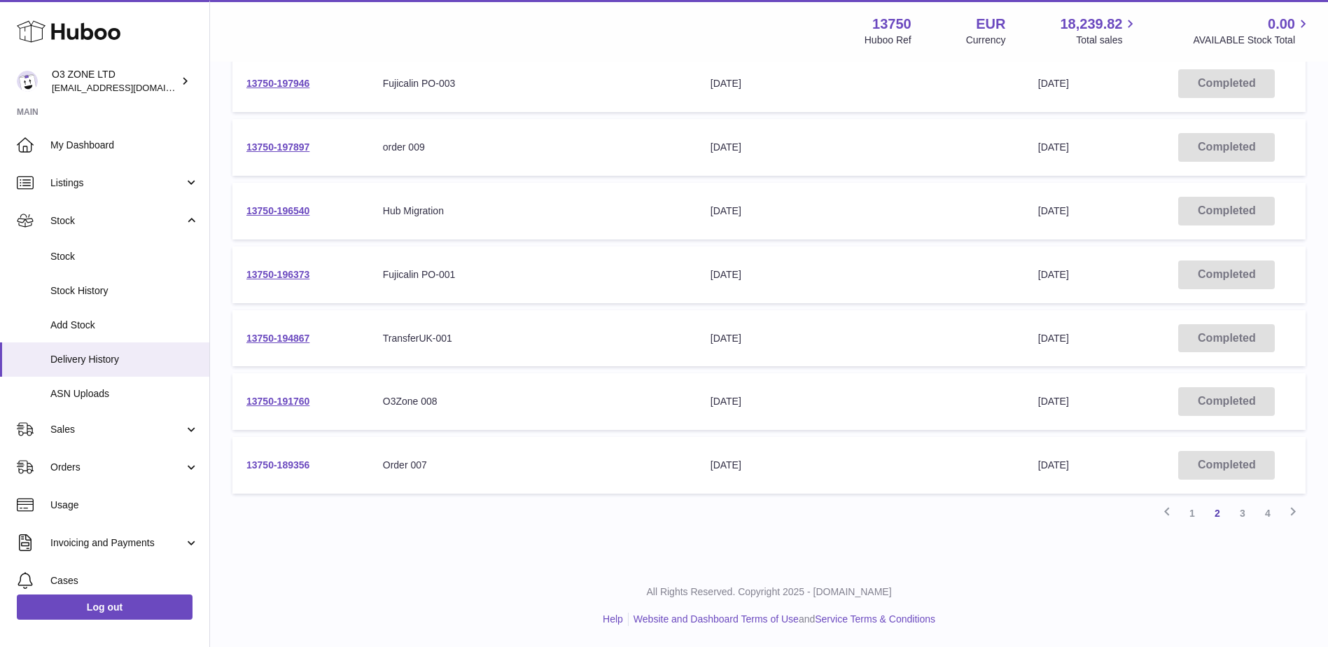
click at [293, 469] on link "13750-189356" at bounding box center [278, 464] width 63 height 11
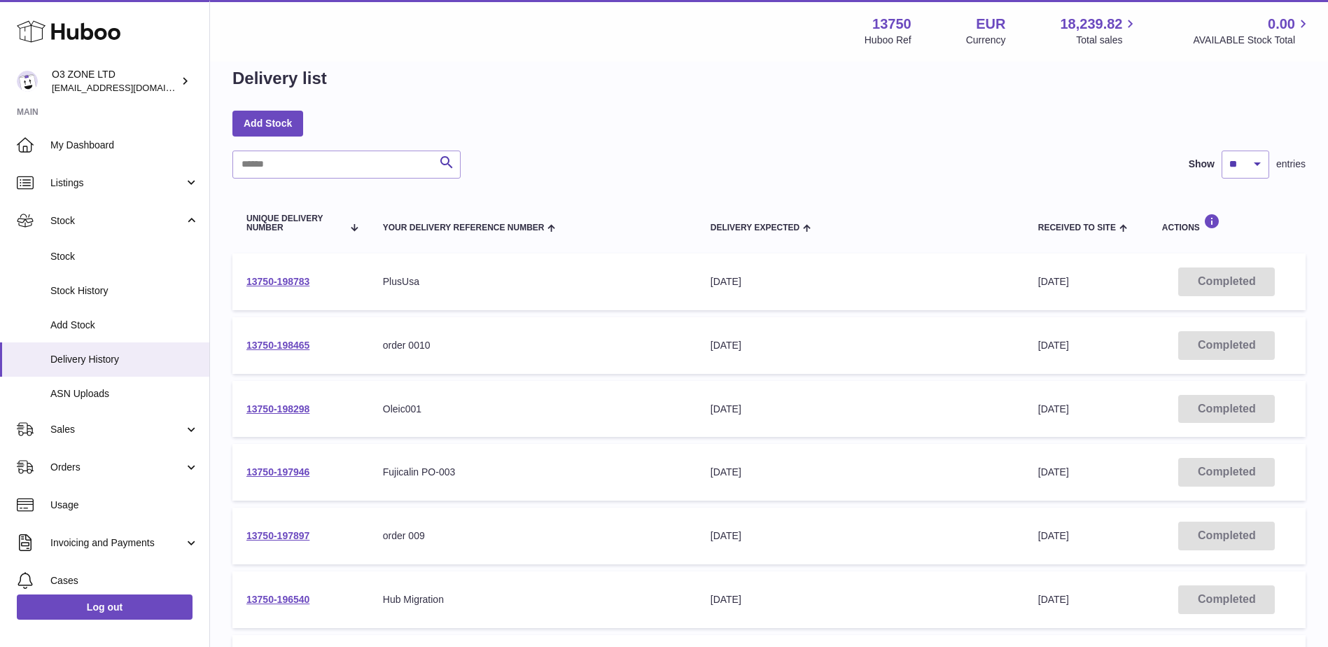
scroll to position [0, 0]
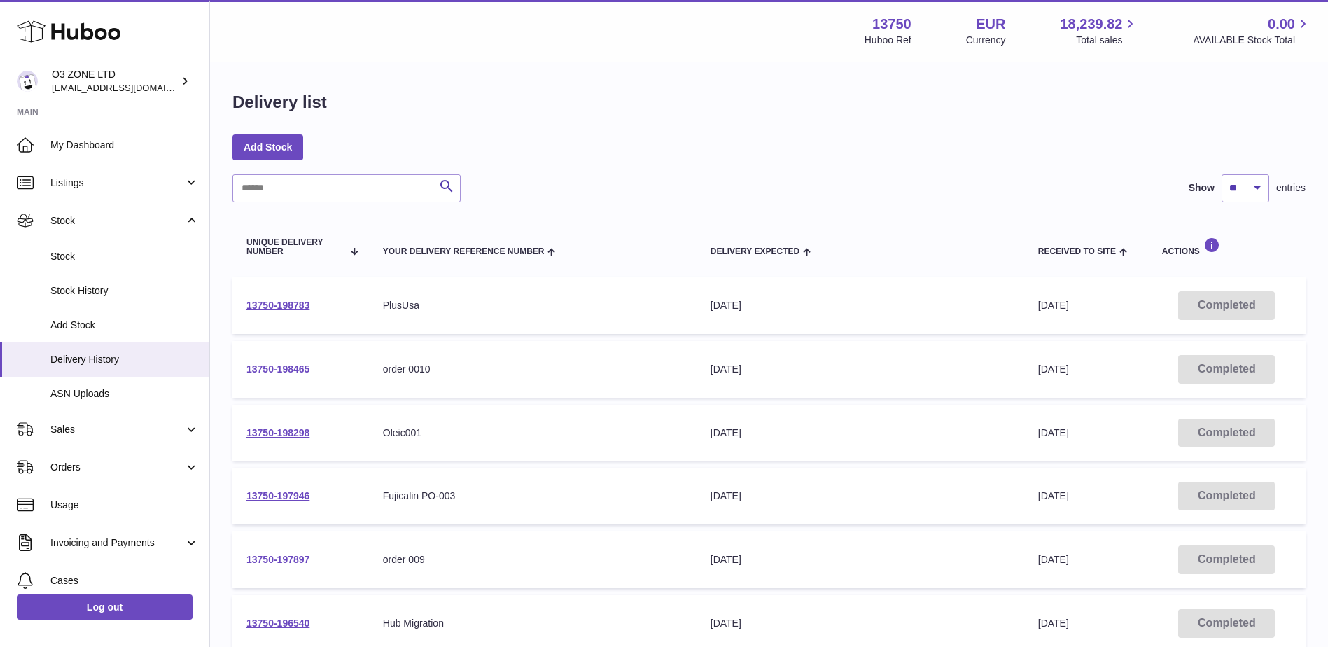
click at [286, 370] on link "13750-198465" at bounding box center [278, 368] width 63 height 11
click at [306, 370] on link "13750-198465" at bounding box center [278, 368] width 63 height 11
click at [302, 305] on link "13750-198783" at bounding box center [278, 305] width 63 height 11
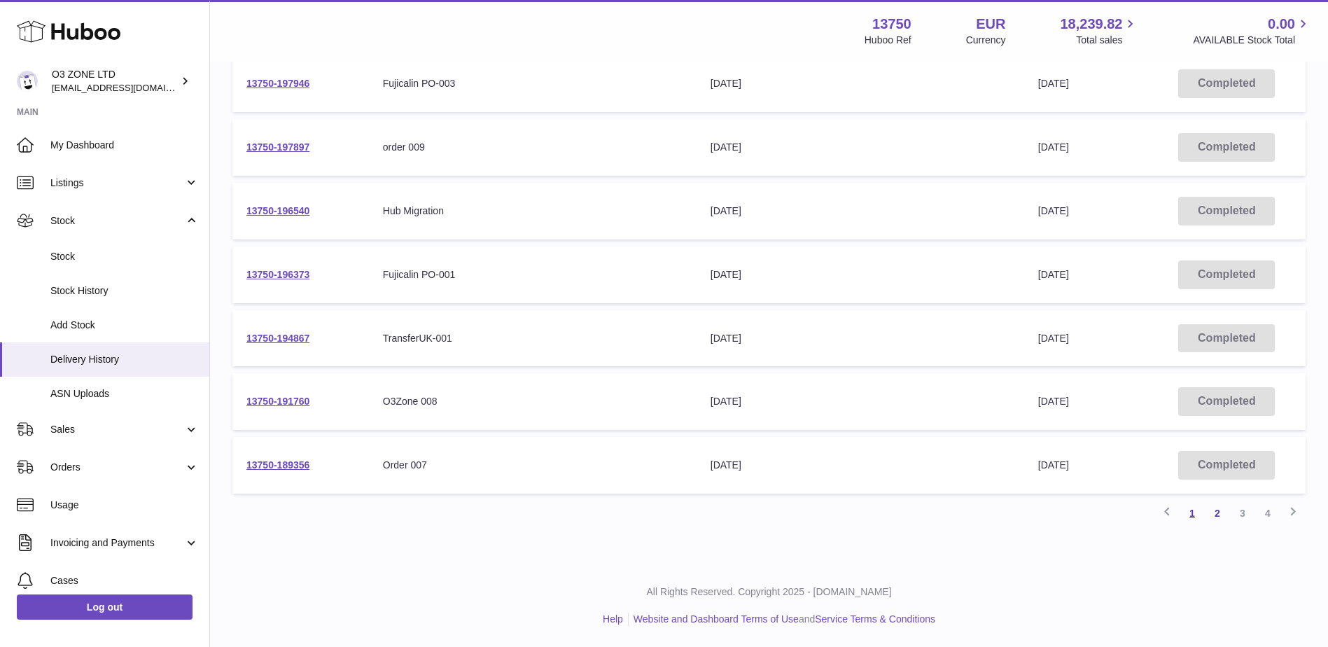
click at [1199, 518] on link "1" at bounding box center [1192, 513] width 25 height 25
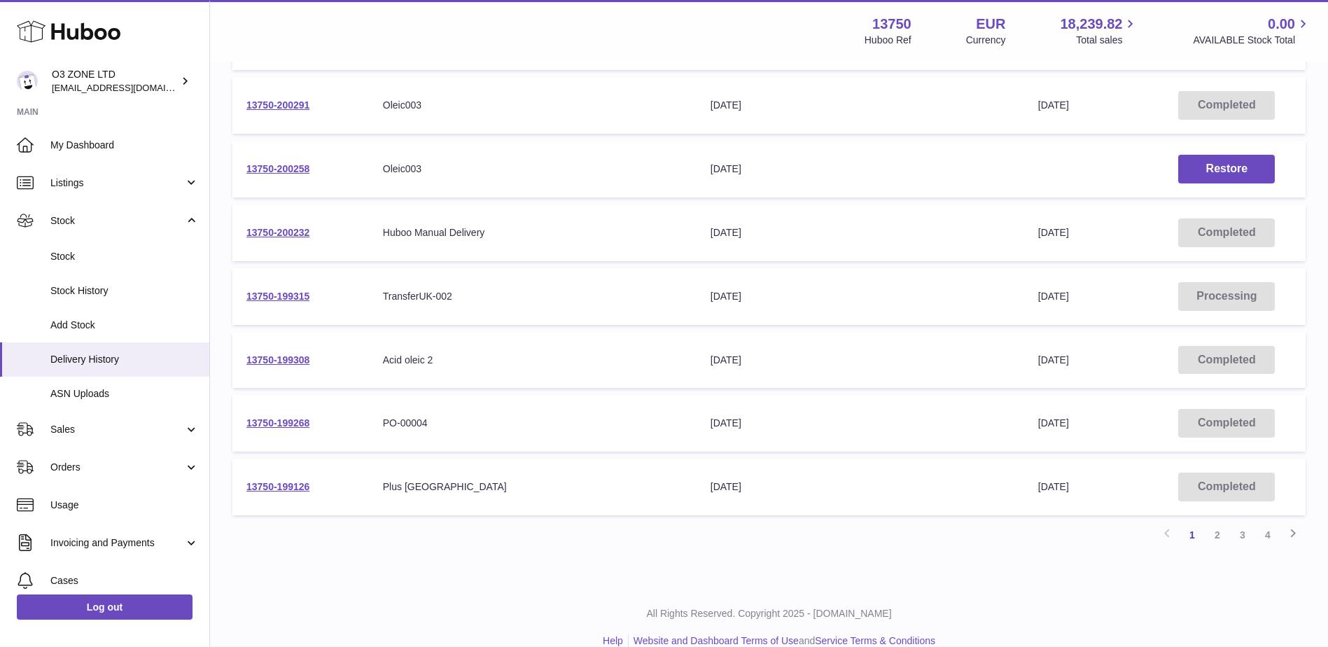
scroll to position [412, 0]
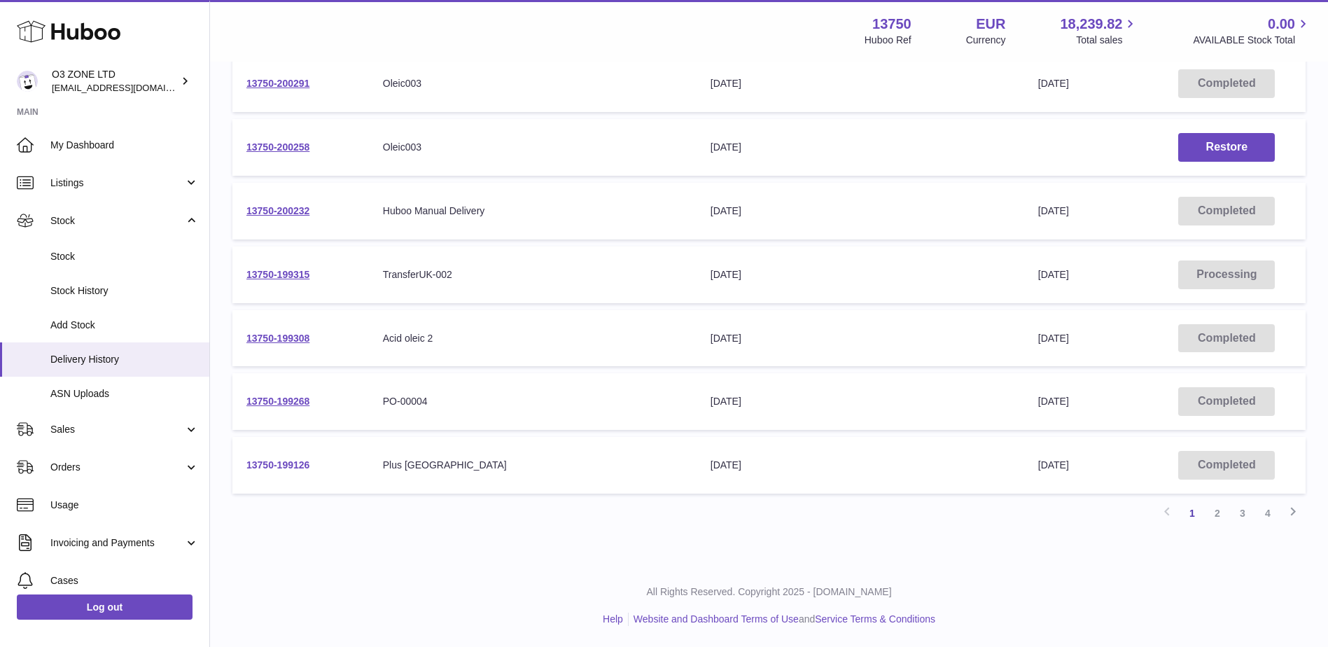
click at [283, 464] on link "13750-199126" at bounding box center [278, 464] width 63 height 11
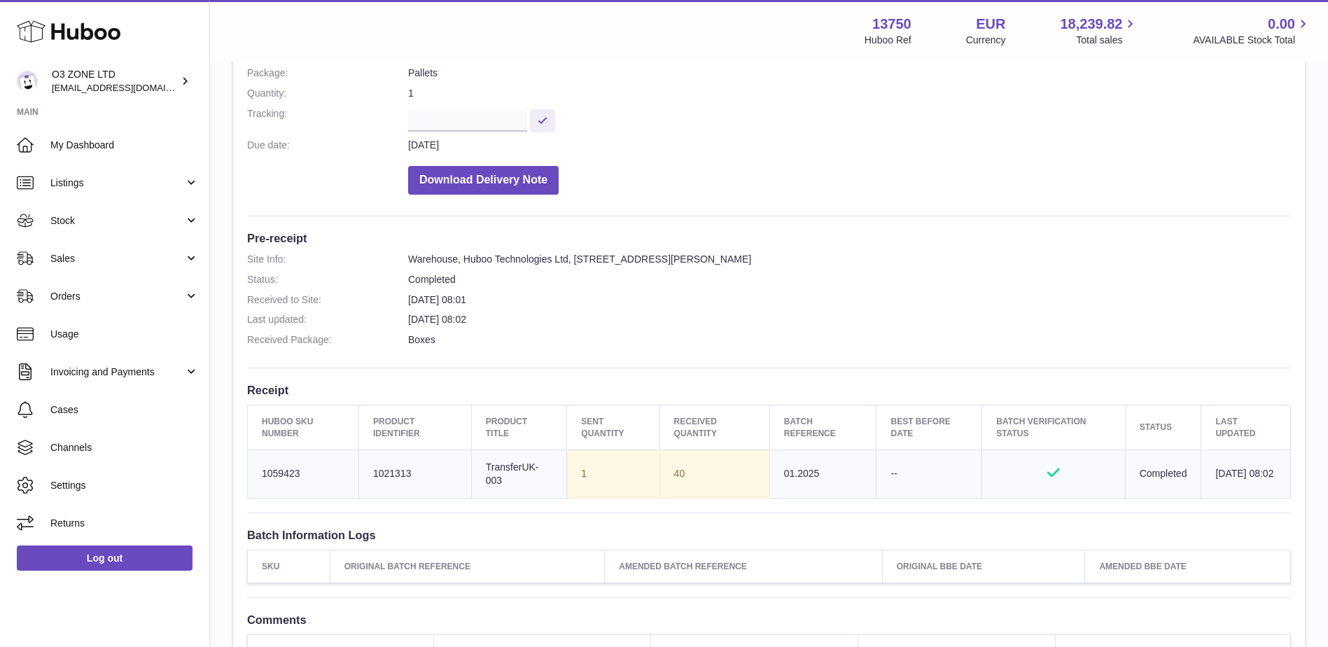
scroll to position [210, 0]
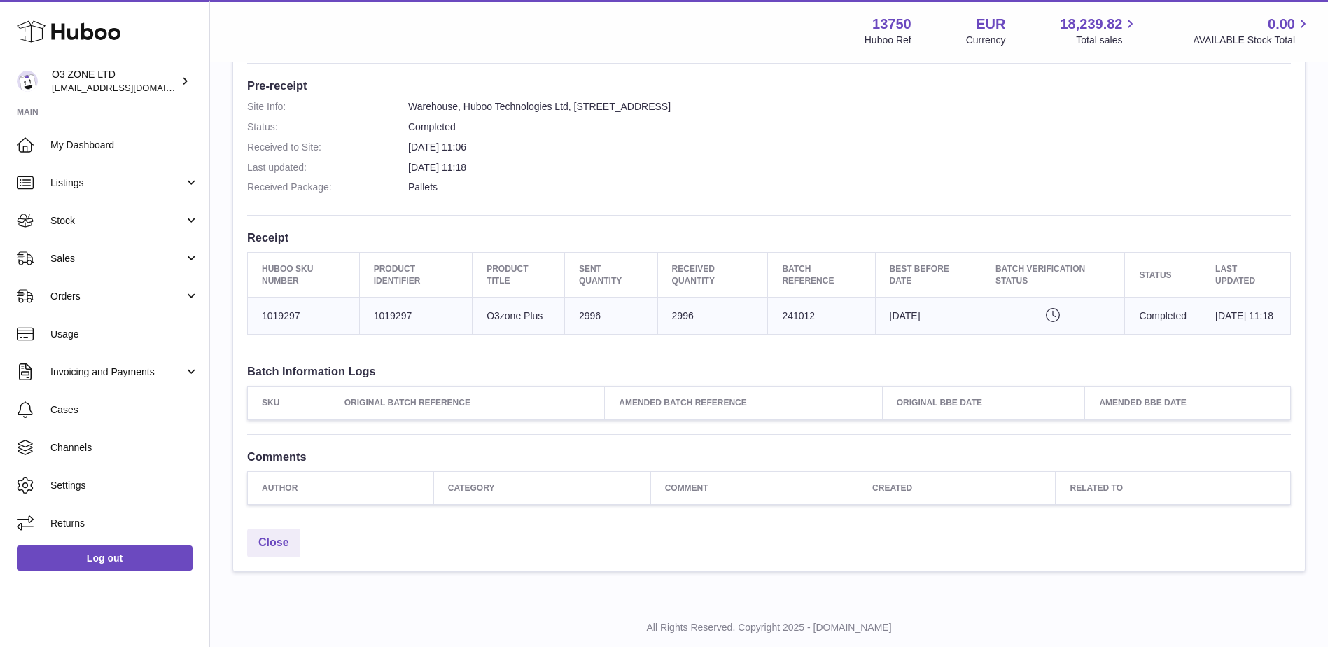
scroll to position [350, 0]
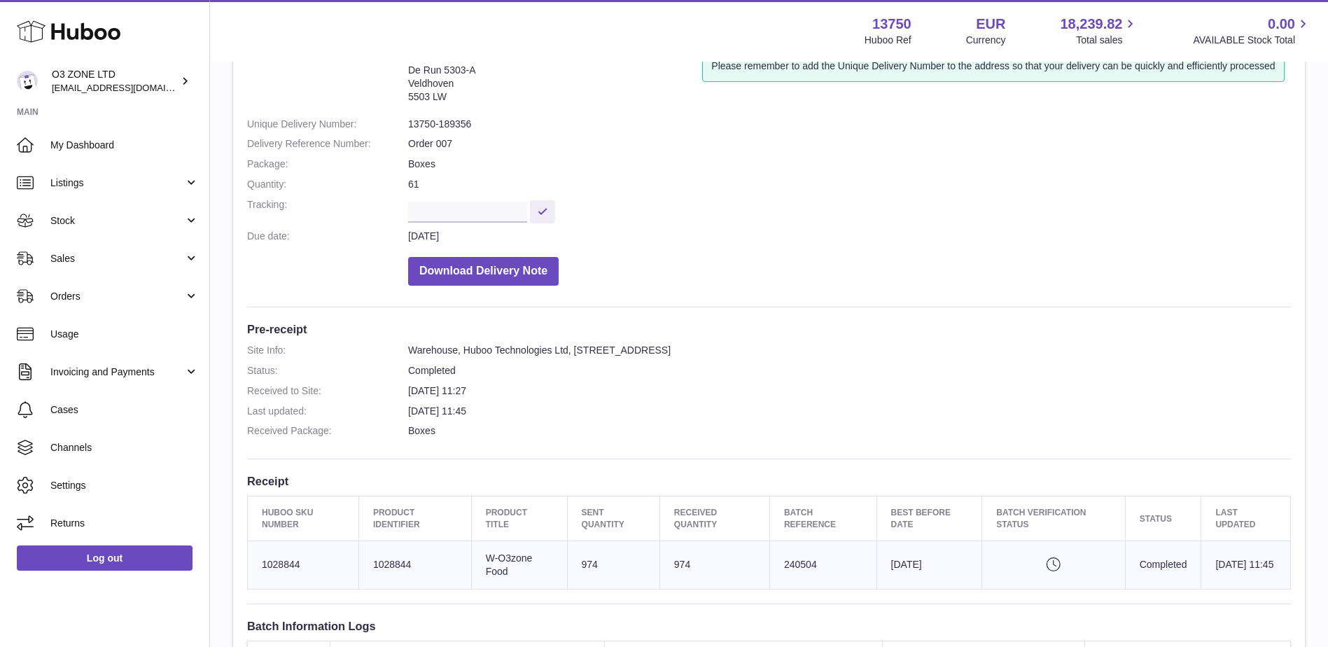
scroll to position [280, 0]
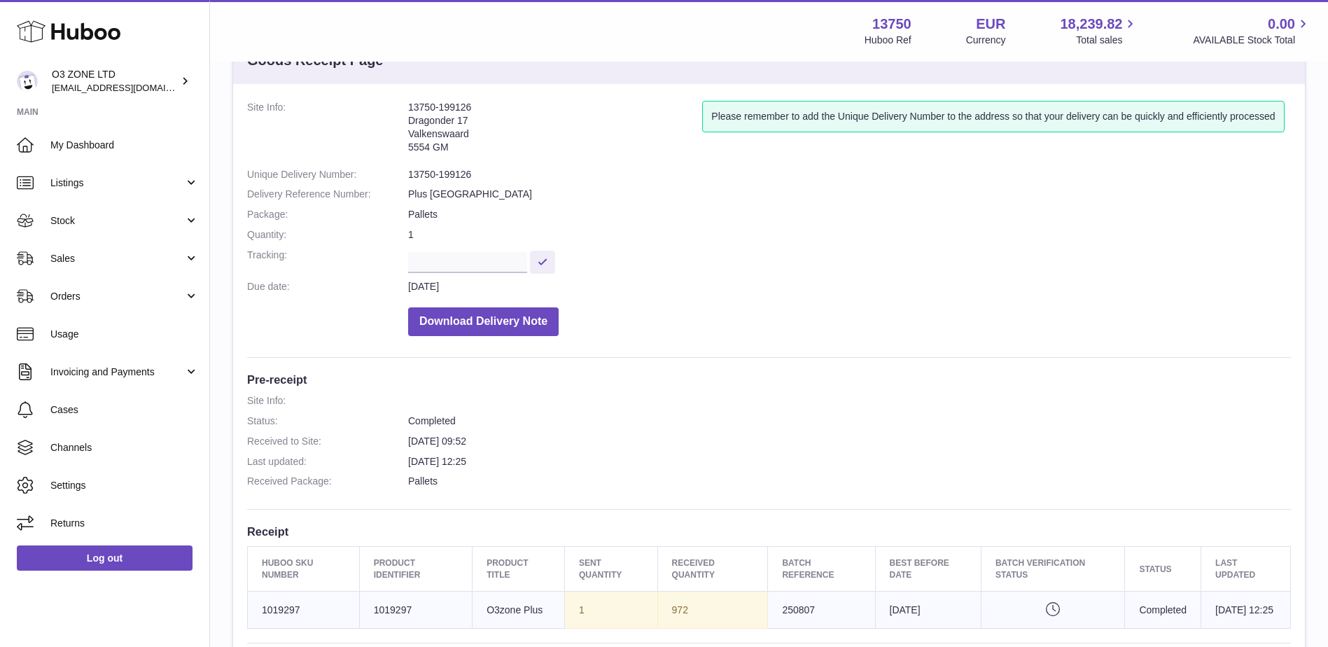
scroll to position [140, 0]
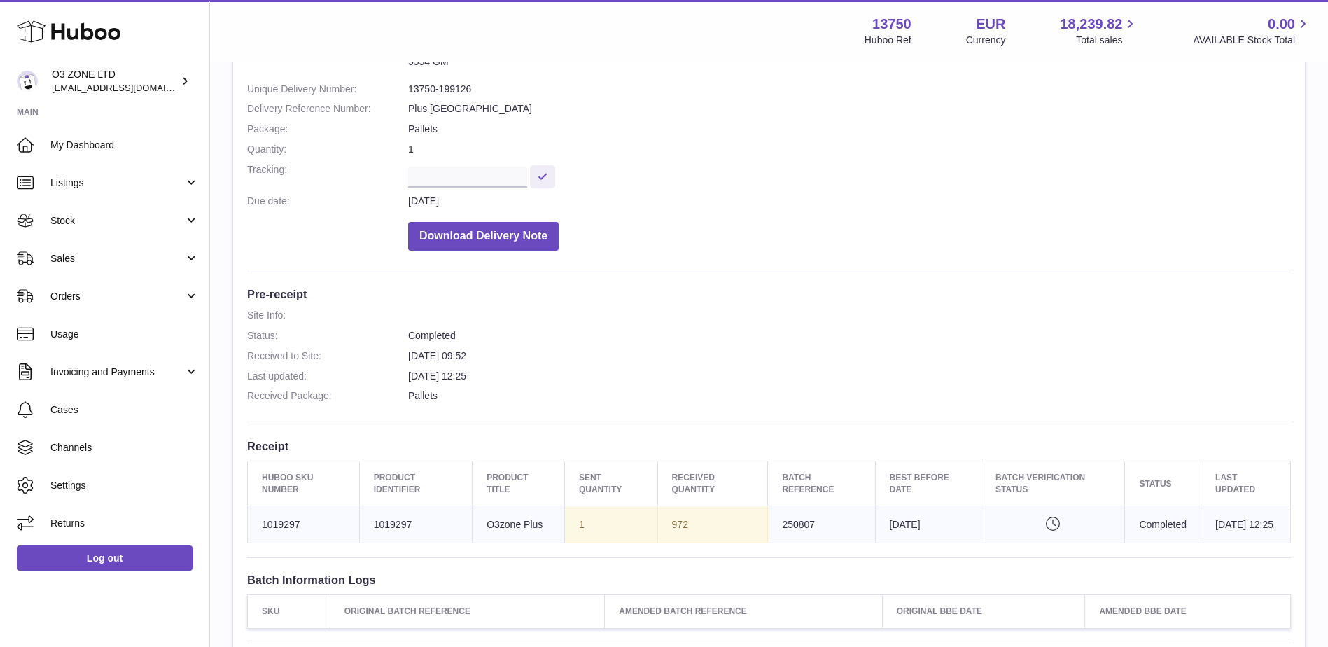
click at [697, 543] on td "972" at bounding box center [713, 524] width 111 height 37
click at [506, 529] on td "Product title O3zone Plus" at bounding box center [519, 524] width 92 height 37
drag, startPoint x: 506, startPoint y: 529, endPoint x: 726, endPoint y: 291, distance: 324.6
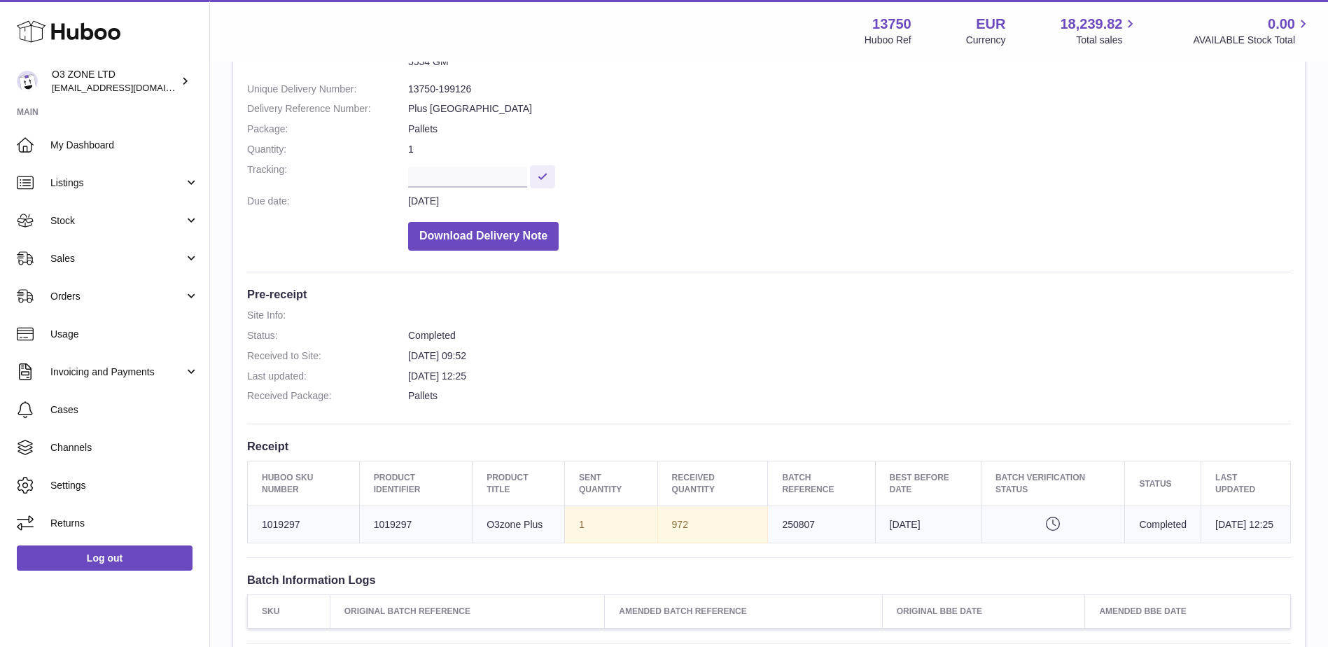
click at [726, 290] on div "Site Info: 13750-199126 Dragonder 17 Valkenswaard 5554 GM Please remember to ad…" at bounding box center [769, 365] width 1072 height 732
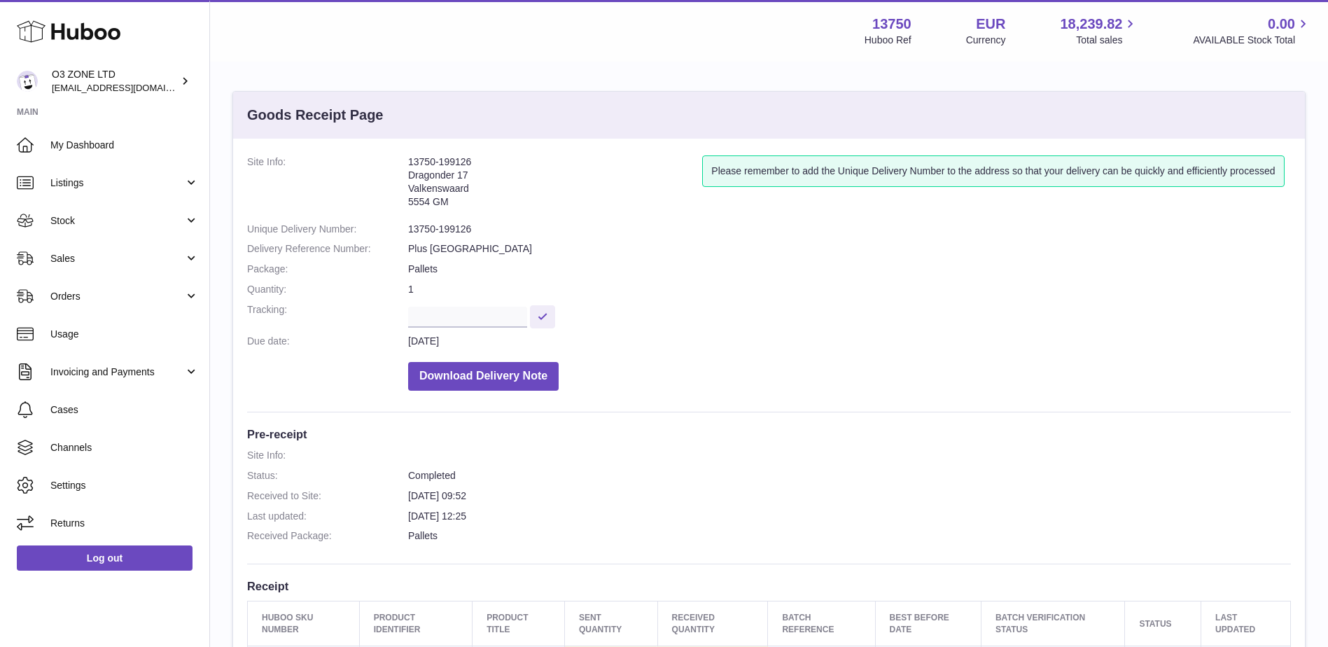
click at [438, 244] on dd "Plus Olanda" at bounding box center [849, 248] width 883 height 13
copy dl "Plus Olanda"
click at [848, 449] on dd at bounding box center [849, 455] width 883 height 13
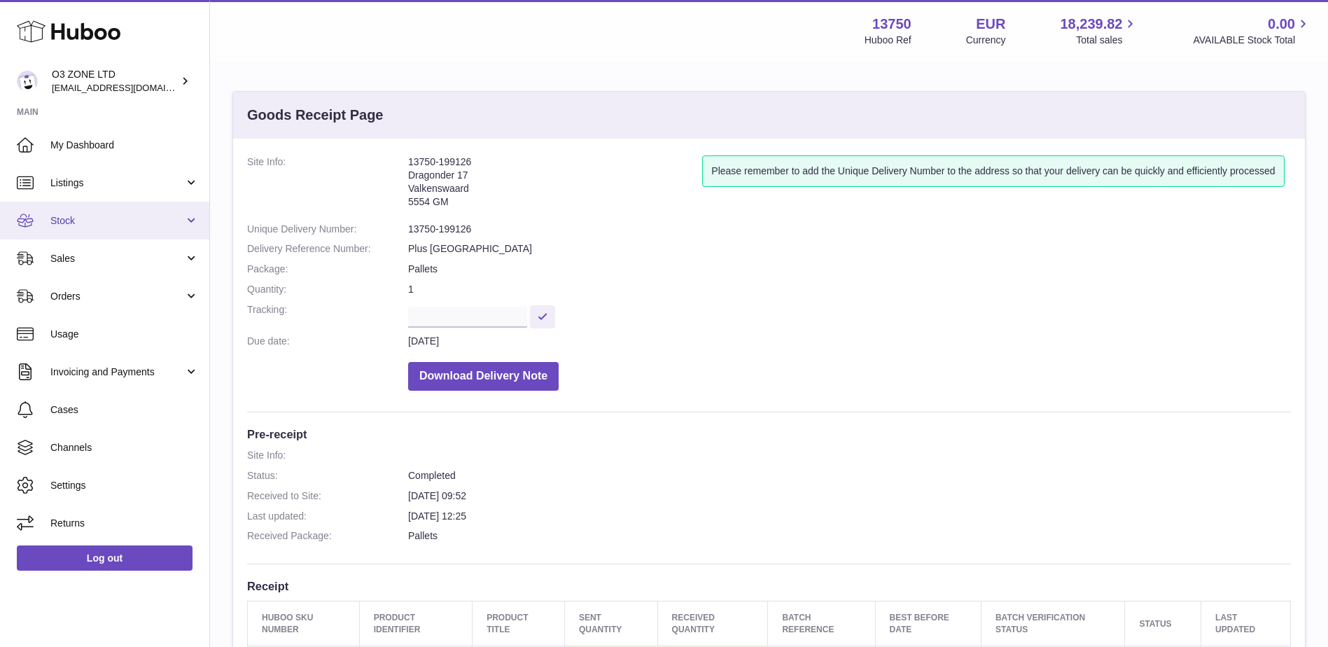
click at [108, 226] on span "Stock" at bounding box center [117, 220] width 134 height 13
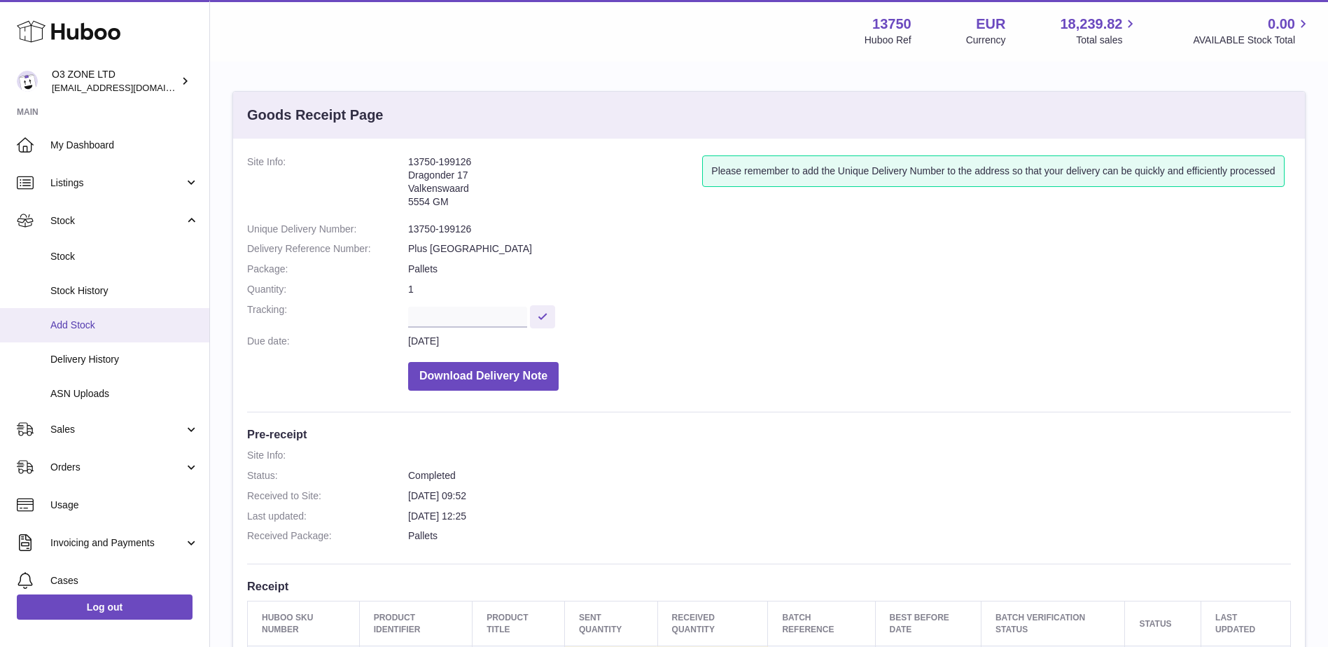
click at [78, 322] on span "Add Stock" at bounding box center [124, 325] width 148 height 13
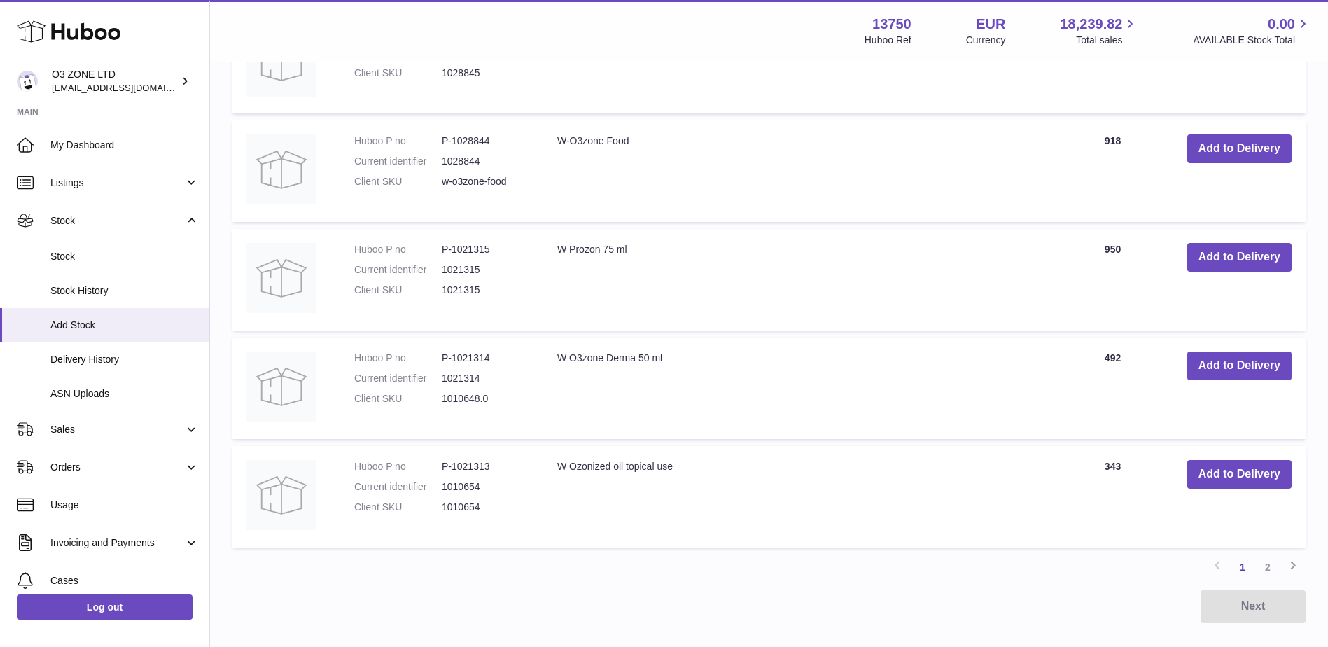
scroll to position [980, 0]
click at [1269, 571] on link "2" at bounding box center [1268, 566] width 25 height 25
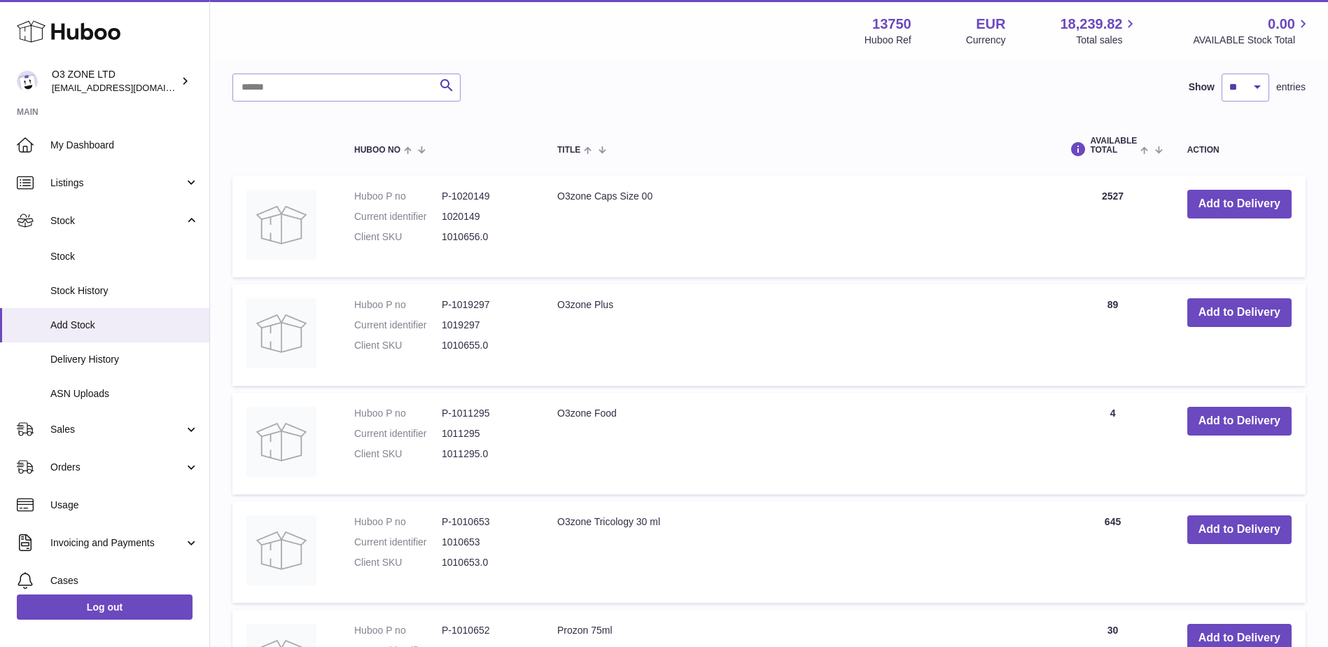
scroll to position [273, 0]
click at [1241, 310] on button "Add to Delivery" at bounding box center [1240, 313] width 104 height 29
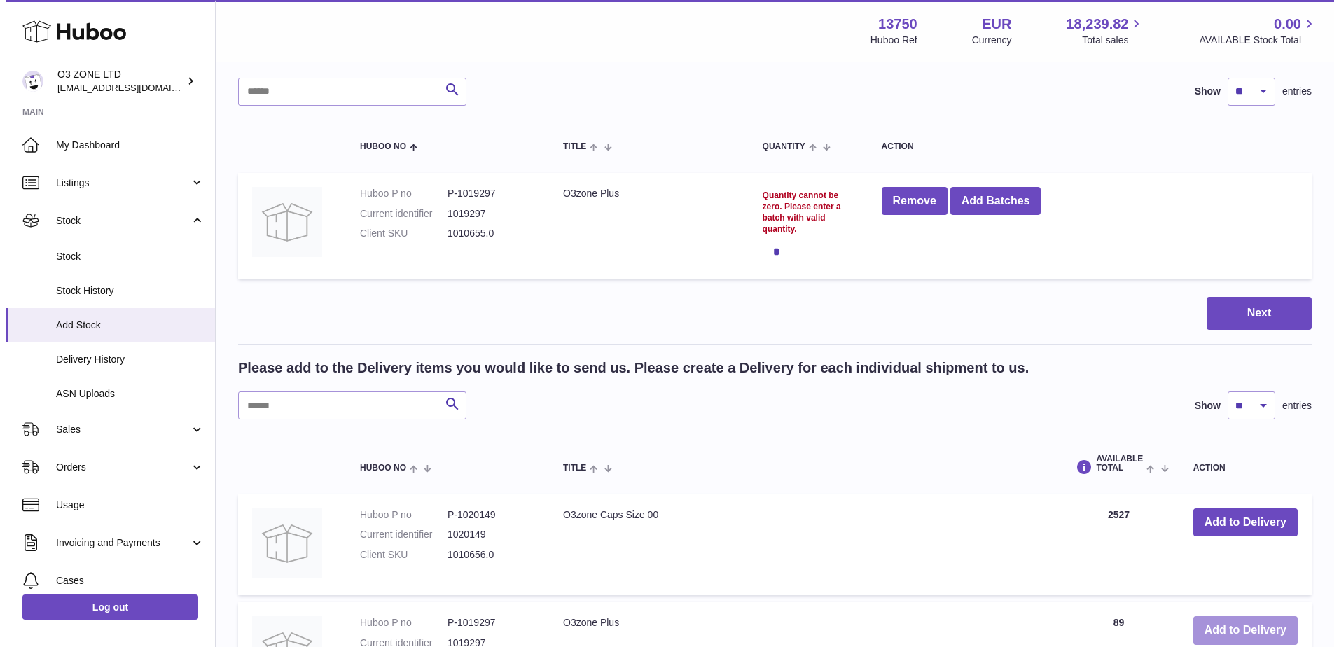
scroll to position [60, 0]
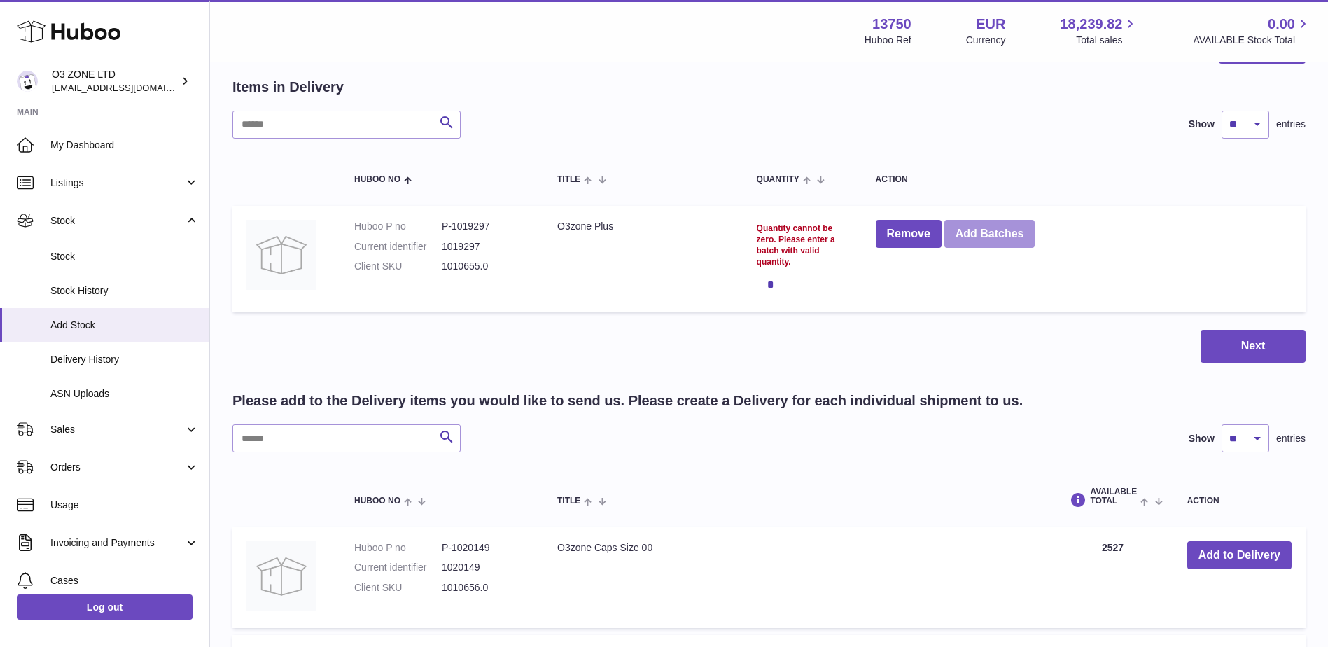
click at [1008, 239] on button "Add Batches" at bounding box center [990, 234] width 91 height 29
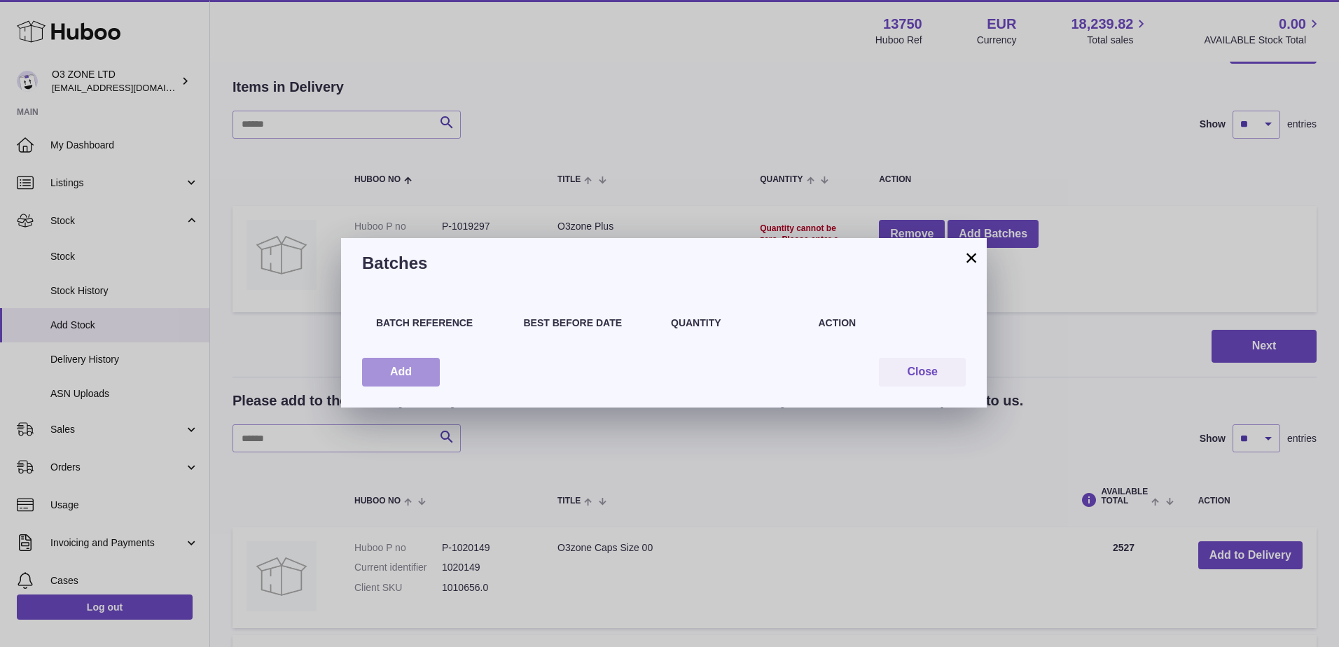
click at [408, 364] on button "Add" at bounding box center [401, 372] width 78 height 29
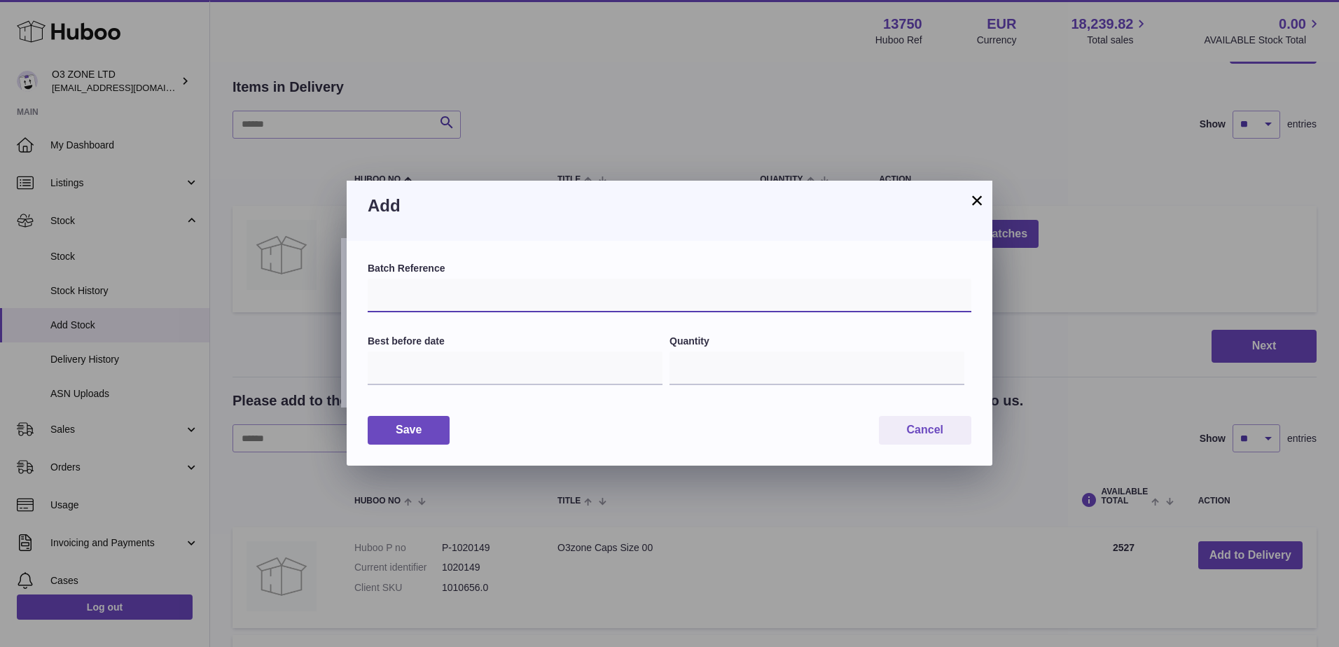
click at [469, 300] on input "text" at bounding box center [670, 296] width 604 height 34
paste input "******"
type input "******"
click at [483, 375] on input "text" at bounding box center [515, 369] width 295 height 34
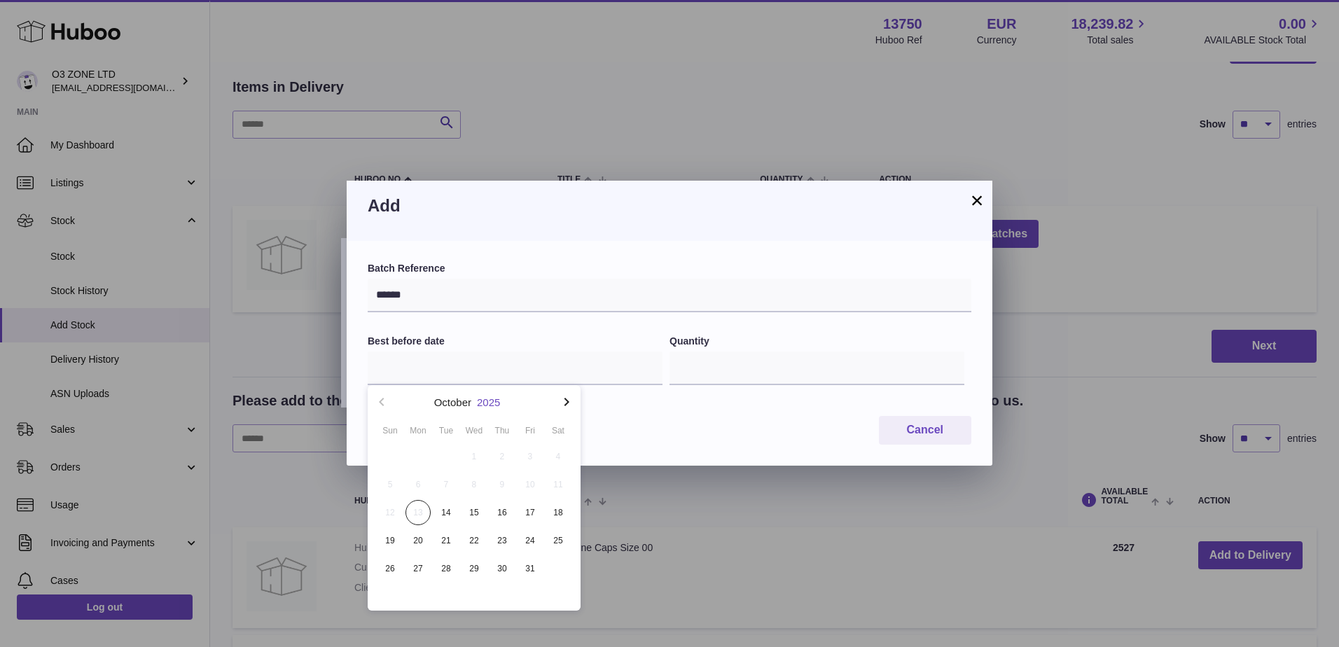
click at [493, 403] on button "2025" at bounding box center [488, 402] width 23 height 11
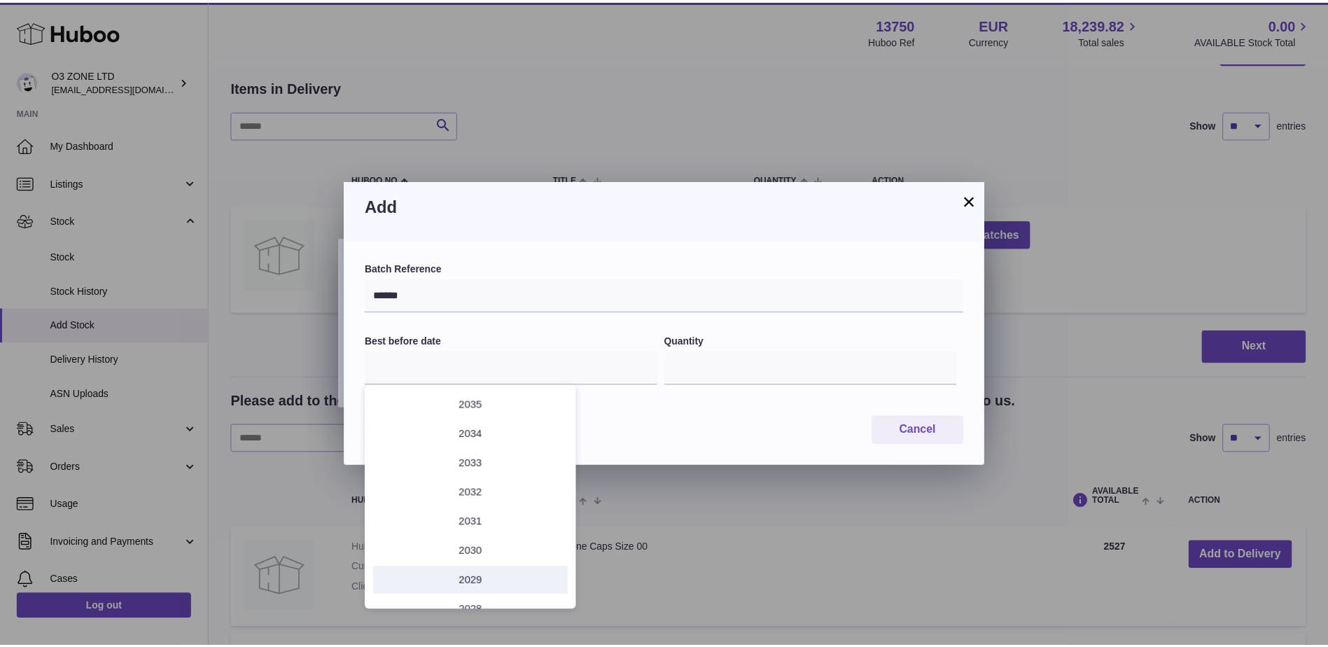
scroll to position [70, 0]
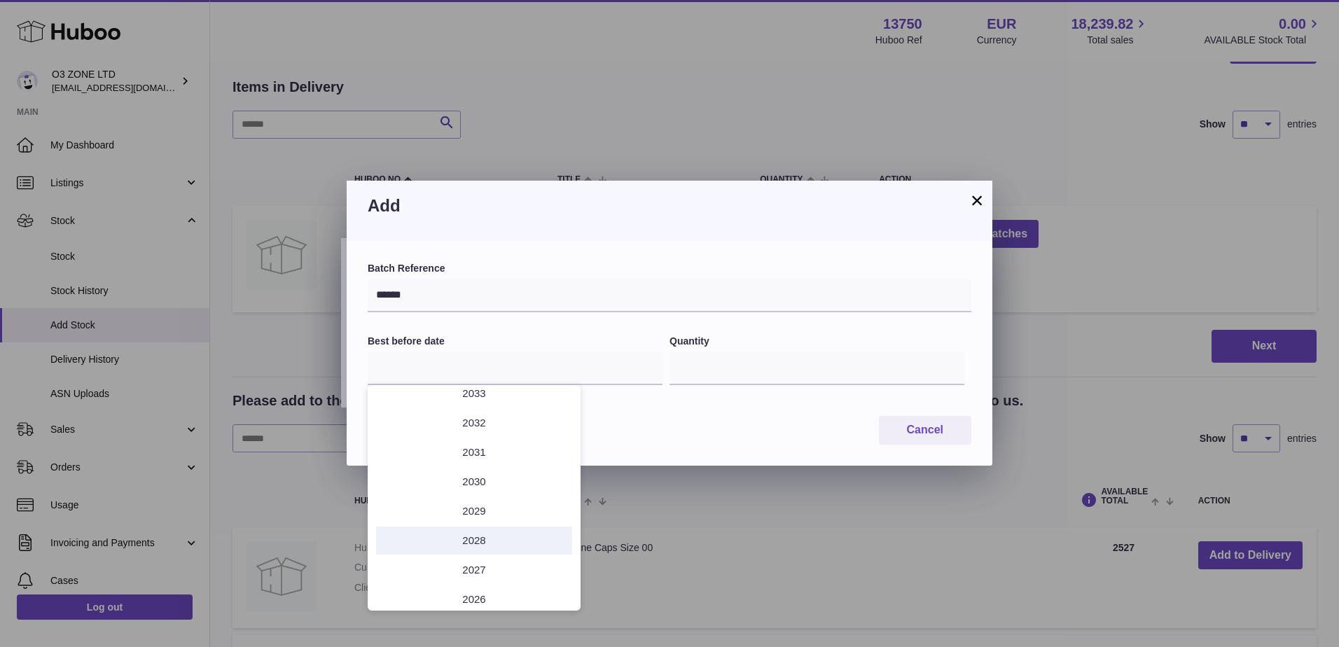
click at [476, 540] on li "2028" at bounding box center [474, 541] width 196 height 28
click at [550, 546] on button "Sep" at bounding box center [545, 539] width 60 height 34
click at [555, 571] on span "30" at bounding box center [558, 568] width 25 height 25
type input "**********"
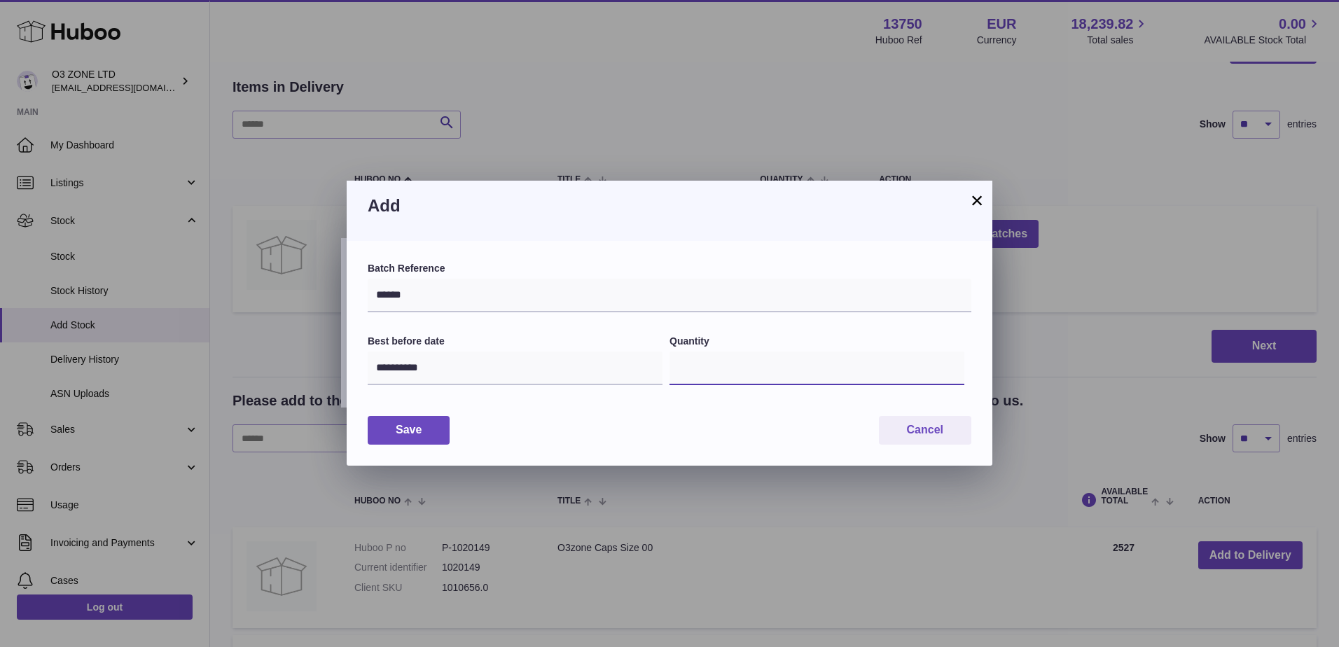
click at [721, 370] on input "*" at bounding box center [817, 369] width 295 height 34
drag, startPoint x: 717, startPoint y: 373, endPoint x: 656, endPoint y: 370, distance: 61.0
click at [656, 370] on div "**********" at bounding box center [670, 368] width 604 height 67
click at [711, 451] on div "**********" at bounding box center [670, 353] width 646 height 225
drag, startPoint x: 736, startPoint y: 369, endPoint x: 620, endPoint y: 368, distance: 115.6
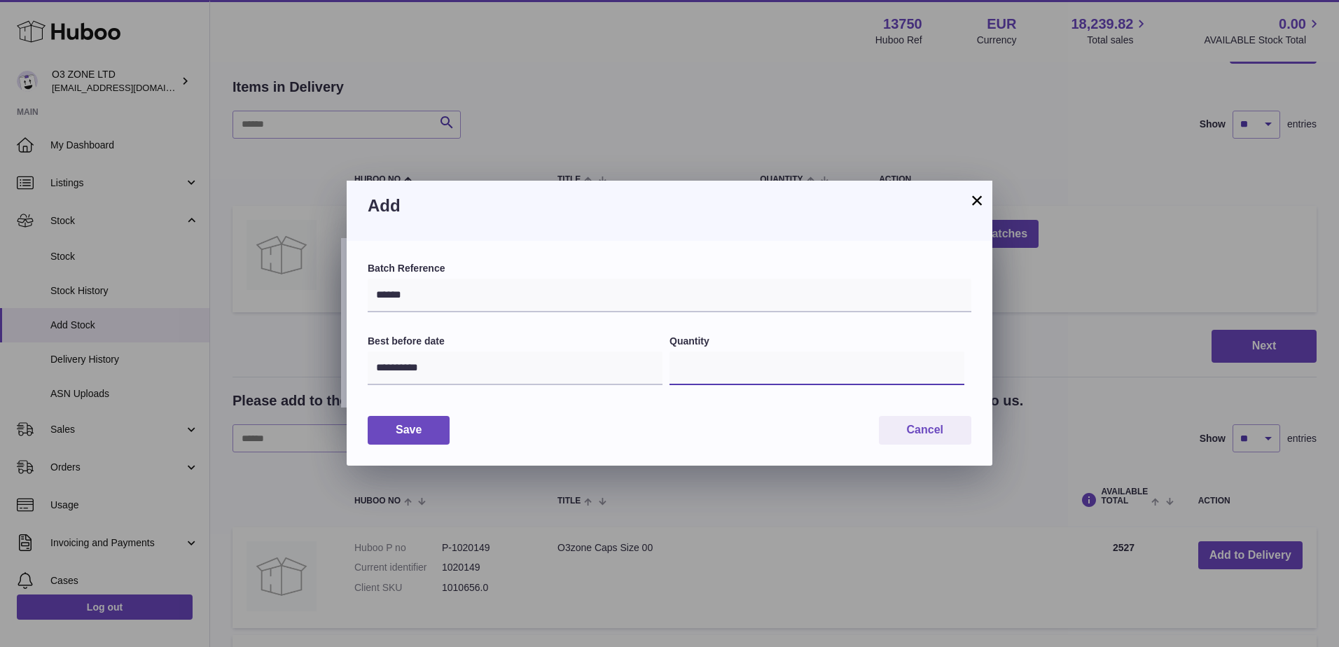
click at [620, 368] on div "**********" at bounding box center [670, 368] width 604 height 67
click at [768, 415] on div "**********" at bounding box center [670, 353] width 646 height 225
drag, startPoint x: 708, startPoint y: 363, endPoint x: 604, endPoint y: 363, distance: 104.3
click at [604, 363] on div "**********" at bounding box center [670, 368] width 604 height 67
click at [597, 419] on div "Save Cancel" at bounding box center [670, 430] width 604 height 29
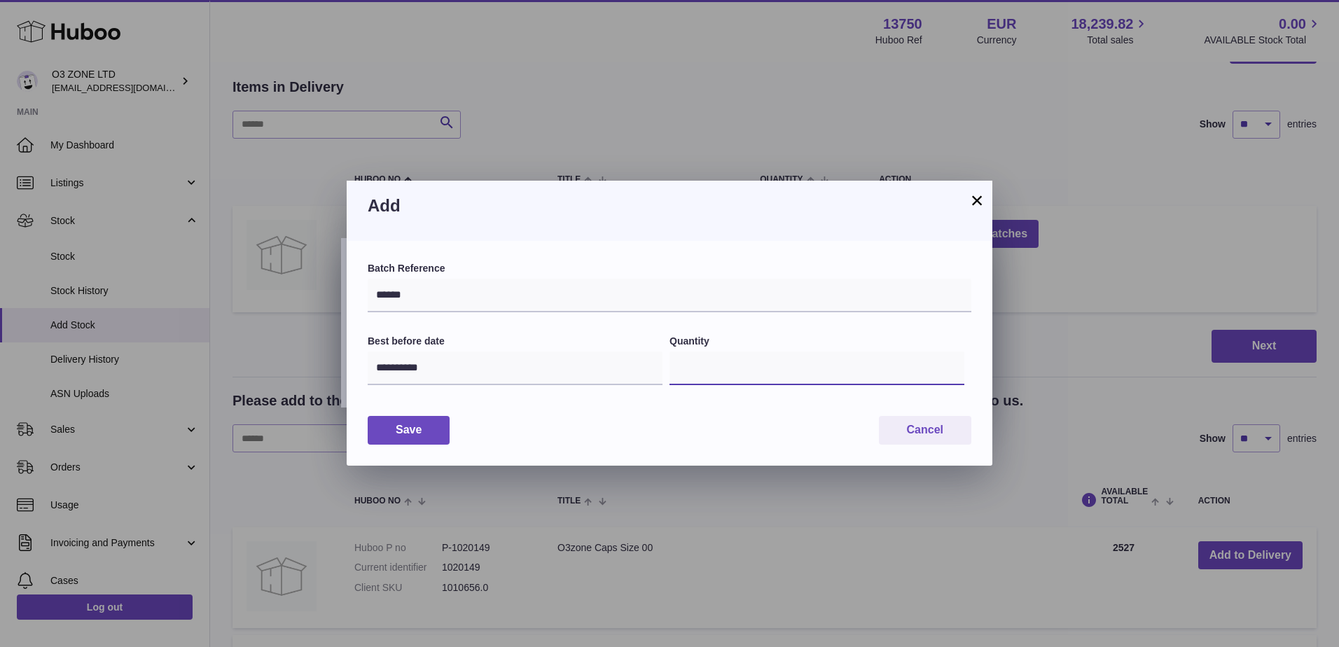
drag, startPoint x: 677, startPoint y: 367, endPoint x: 688, endPoint y: 366, distance: 11.3
click at [688, 366] on input "*" at bounding box center [817, 369] width 295 height 34
click at [716, 361] on input "*" at bounding box center [817, 369] width 295 height 34
click at [757, 424] on div "Save Cancel" at bounding box center [670, 430] width 604 height 29
drag, startPoint x: 812, startPoint y: 203, endPoint x: 809, endPoint y: 250, distance: 47.1
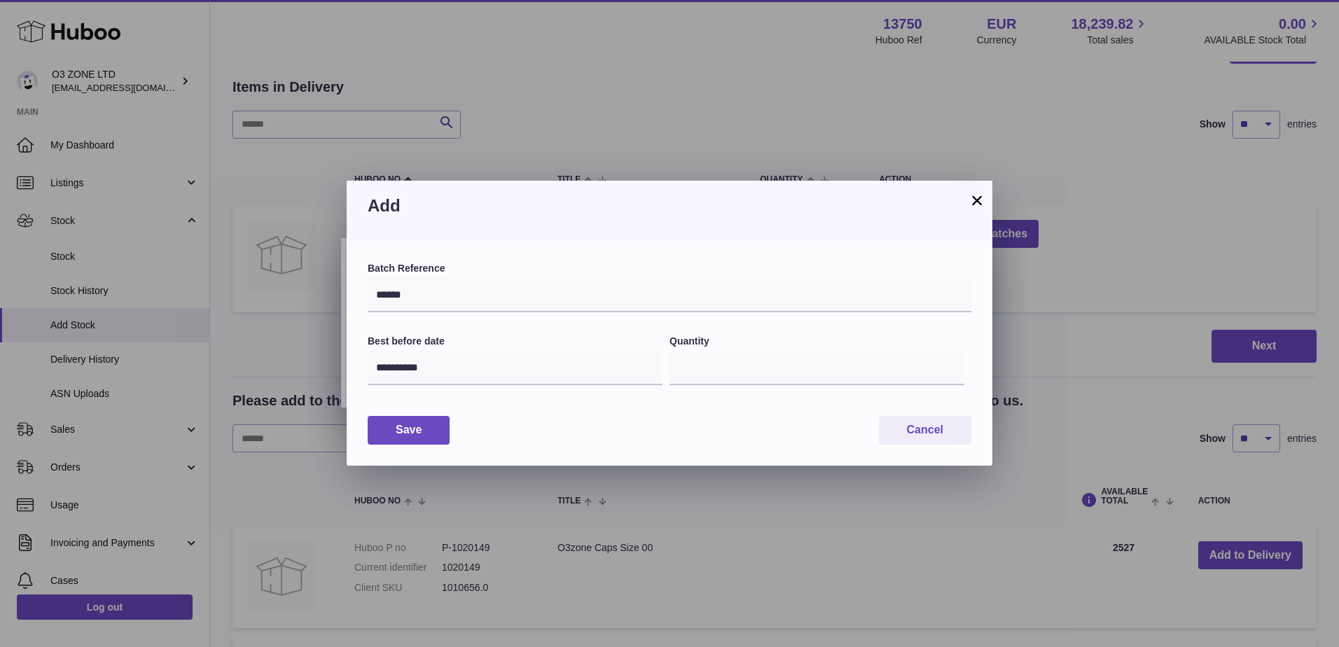
click at [809, 250] on div "**********" at bounding box center [670, 323] width 646 height 285
drag, startPoint x: 809, startPoint y: 250, endPoint x: 842, endPoint y: 290, distance: 51.7
click at [842, 289] on input "******" at bounding box center [670, 296] width 604 height 34
click at [747, 364] on input "*" at bounding box center [817, 369] width 295 height 34
drag, startPoint x: 747, startPoint y: 365, endPoint x: 667, endPoint y: 373, distance: 80.3
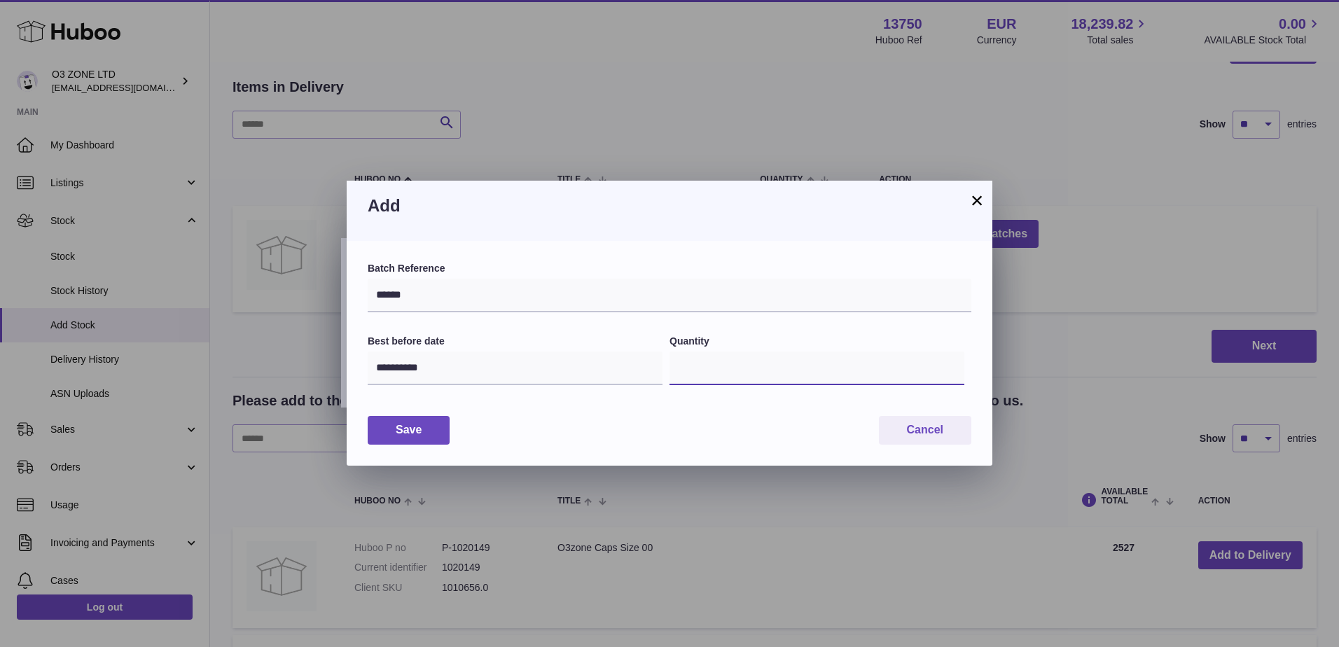
click at [667, 373] on div "**********" at bounding box center [670, 368] width 604 height 67
type input "****"
click at [733, 434] on div "Save Cancel" at bounding box center [670, 430] width 604 height 29
click at [401, 429] on button "Save" at bounding box center [409, 430] width 82 height 29
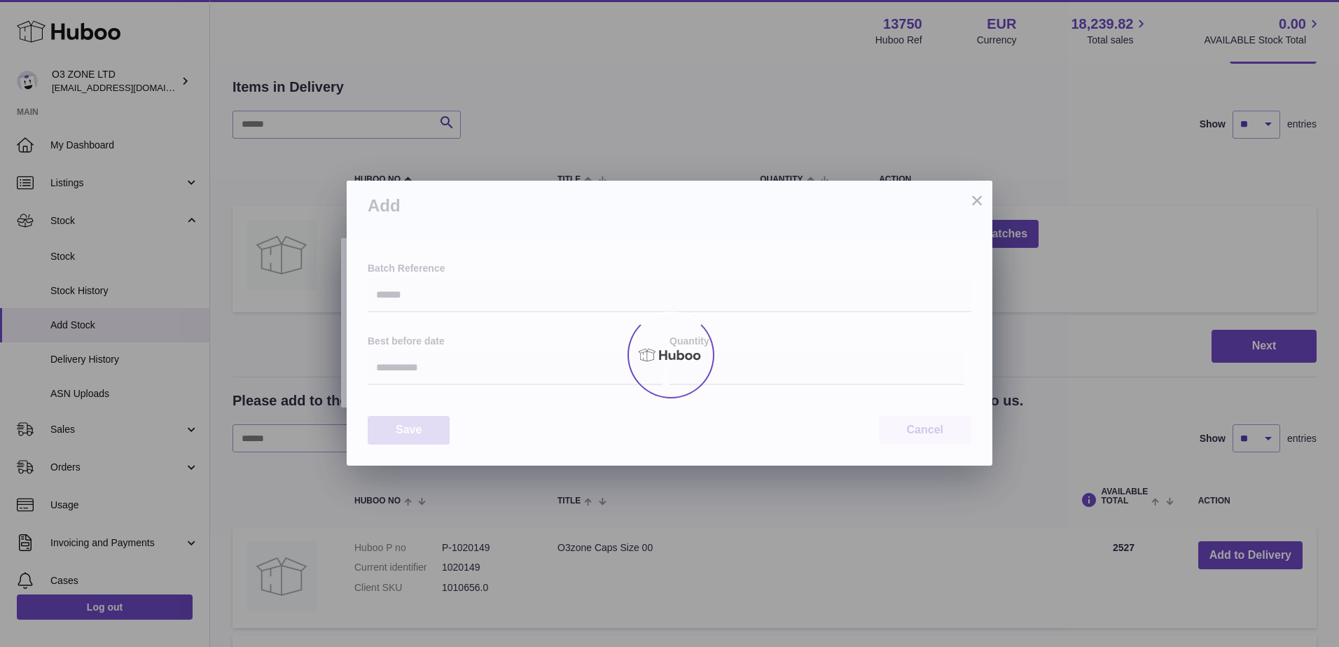
type input "****"
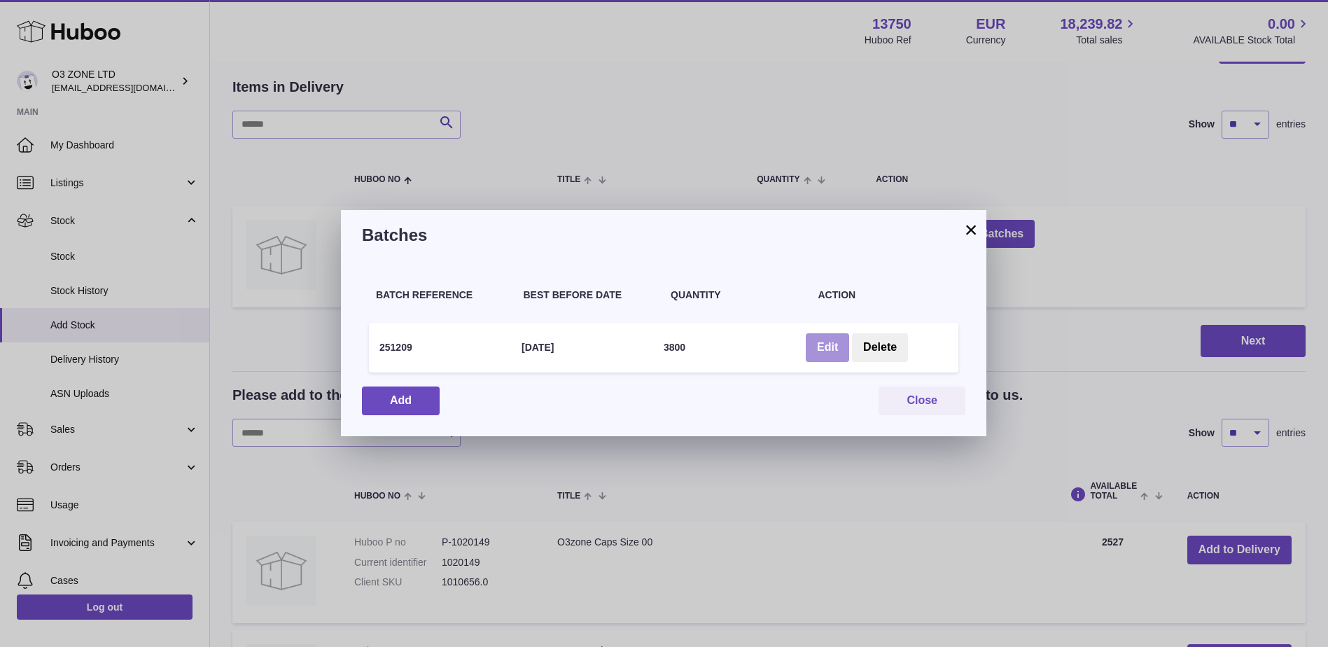
click at [819, 345] on button "Edit" at bounding box center [827, 347] width 43 height 29
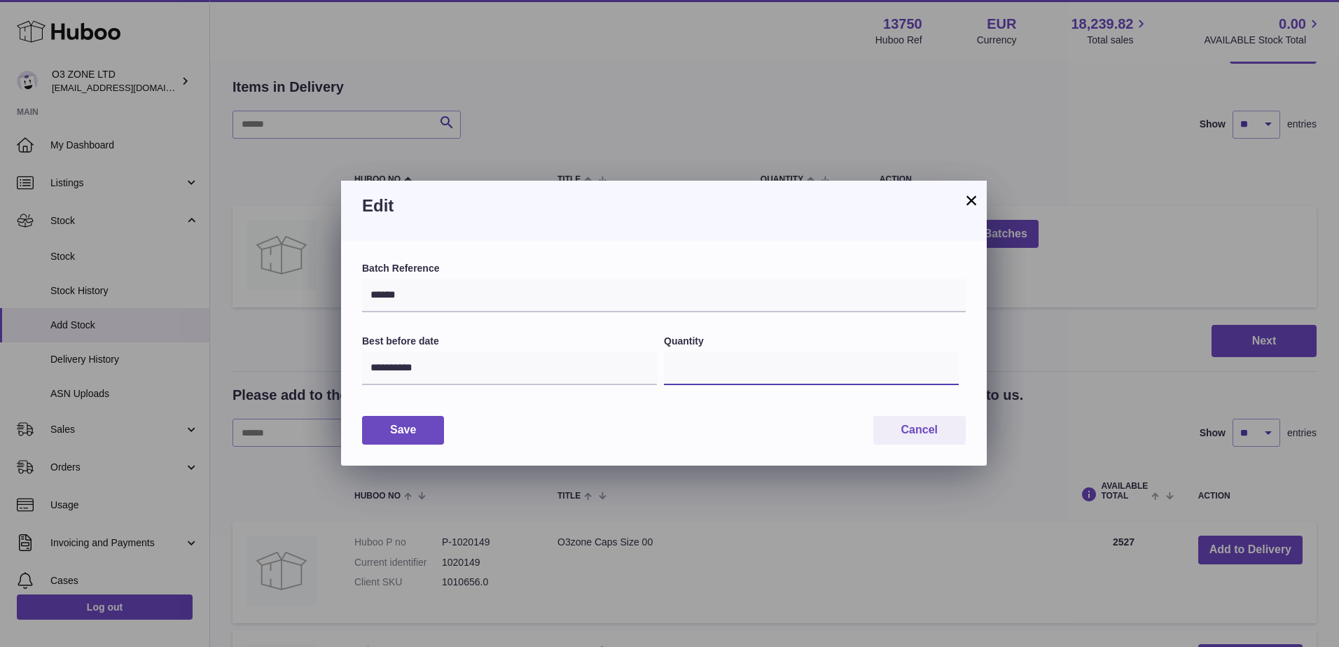
drag, startPoint x: 694, startPoint y: 368, endPoint x: 658, endPoint y: 372, distance: 36.0
click at [658, 372] on div "**********" at bounding box center [664, 368] width 604 height 67
type input "*"
click at [687, 417] on div "Save Cancel" at bounding box center [664, 430] width 604 height 29
drag, startPoint x: 406, startPoint y: 435, endPoint x: 417, endPoint y: 442, distance: 13.2
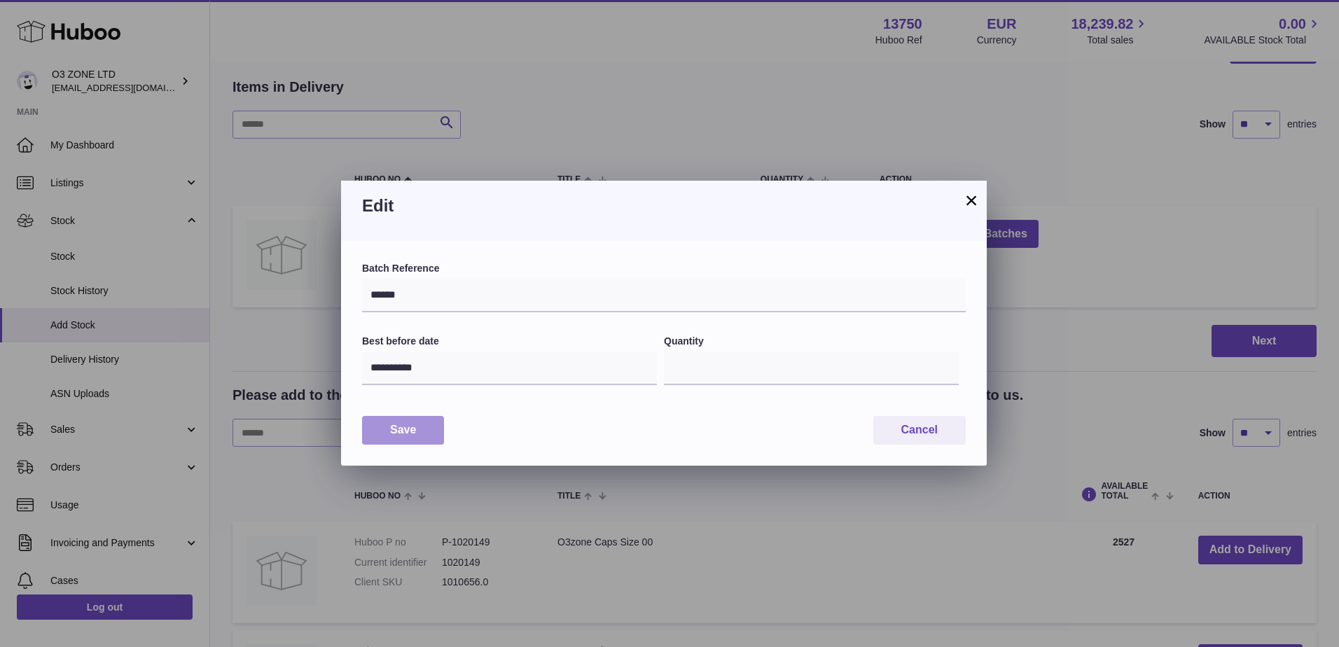
click at [407, 435] on button "Save" at bounding box center [403, 430] width 82 height 29
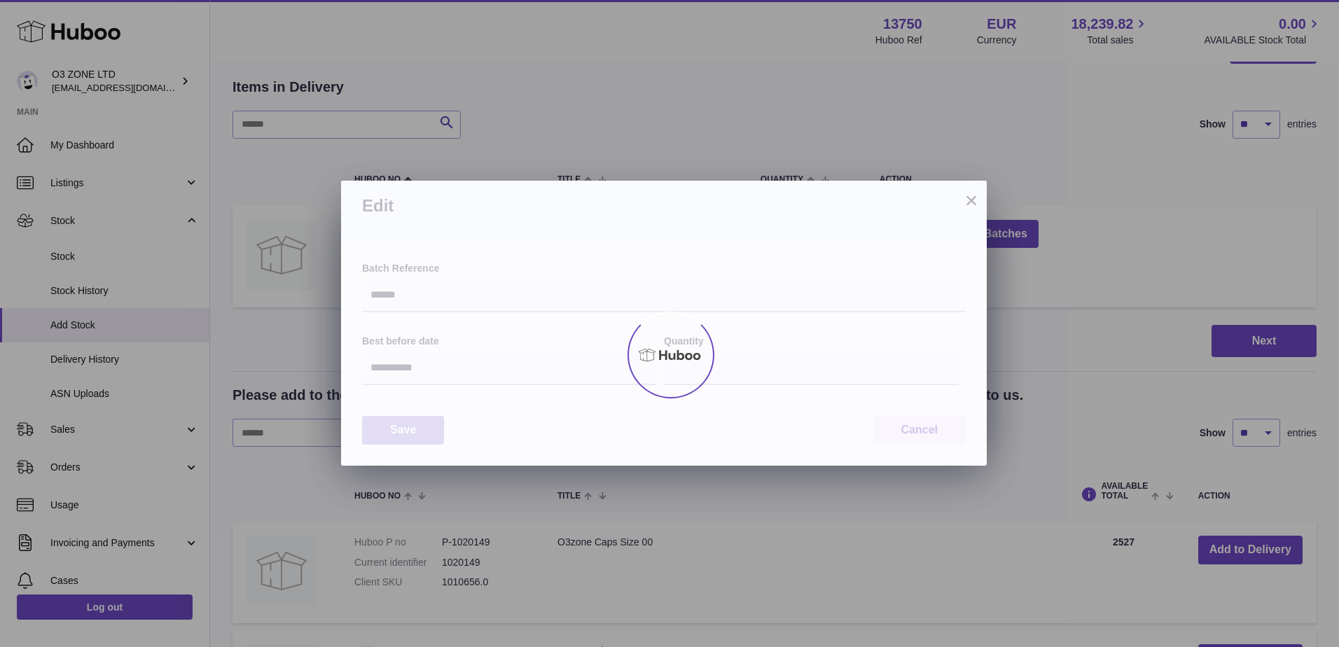
type input "*"
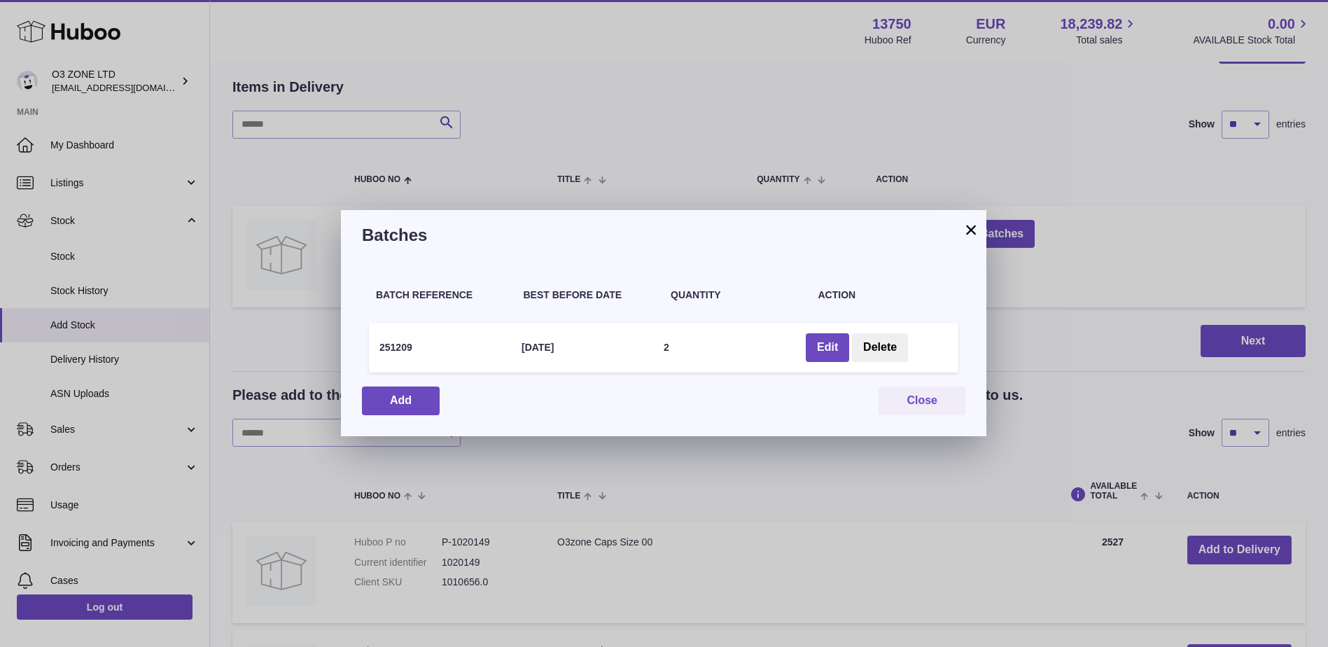
click at [1055, 295] on div "× Batches Batch Reference Best Before Date Quantity Action 251209 30 Sep 2028 2…" at bounding box center [664, 323] width 1328 height 647
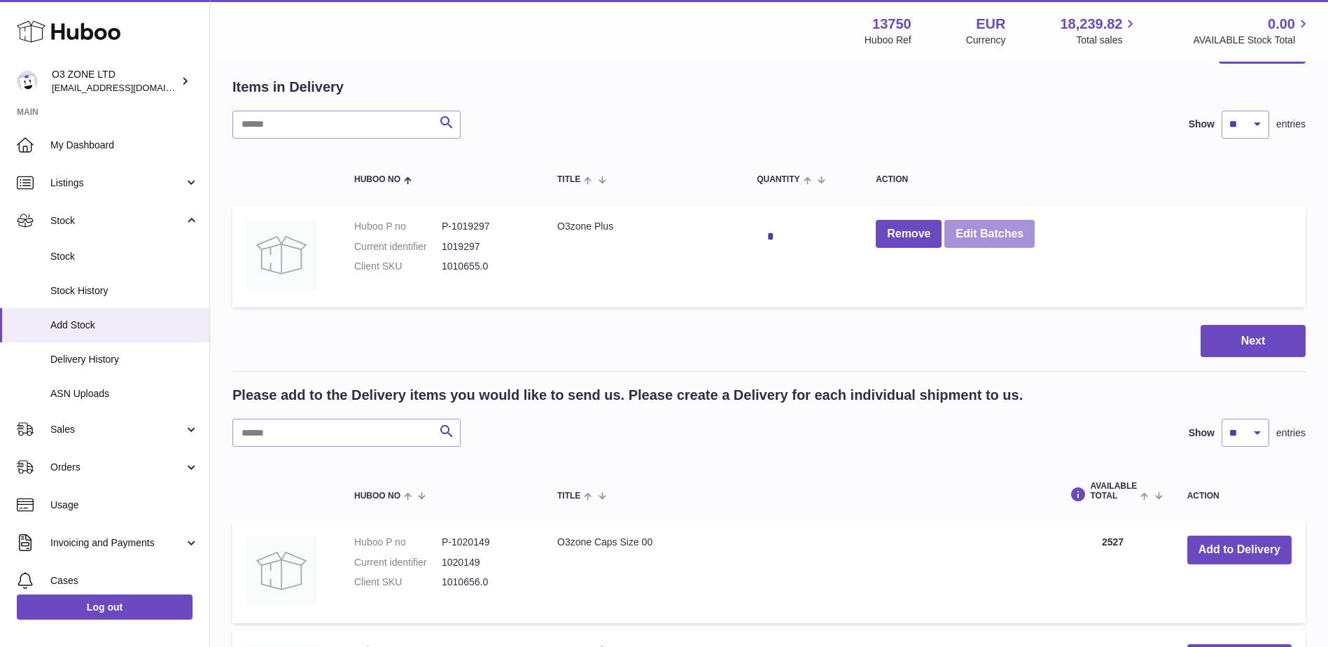
click at [996, 229] on button "Edit Batches" at bounding box center [990, 234] width 90 height 29
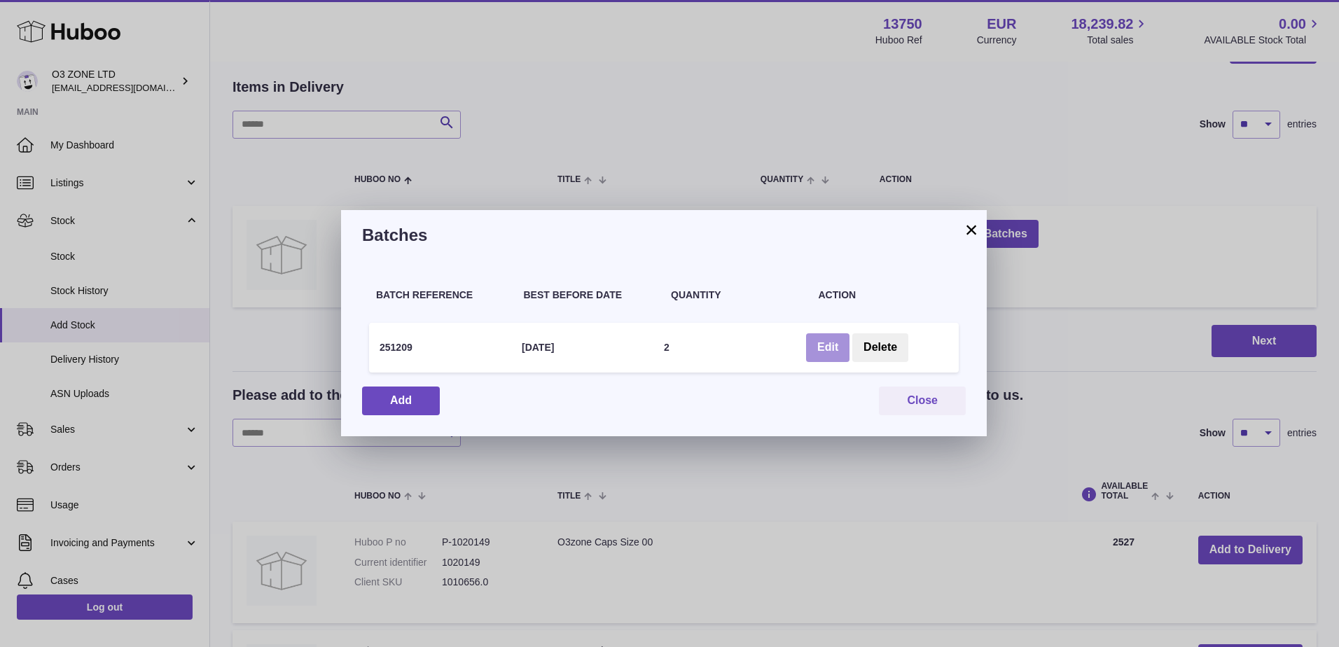
click at [821, 345] on button "Edit" at bounding box center [827, 347] width 43 height 29
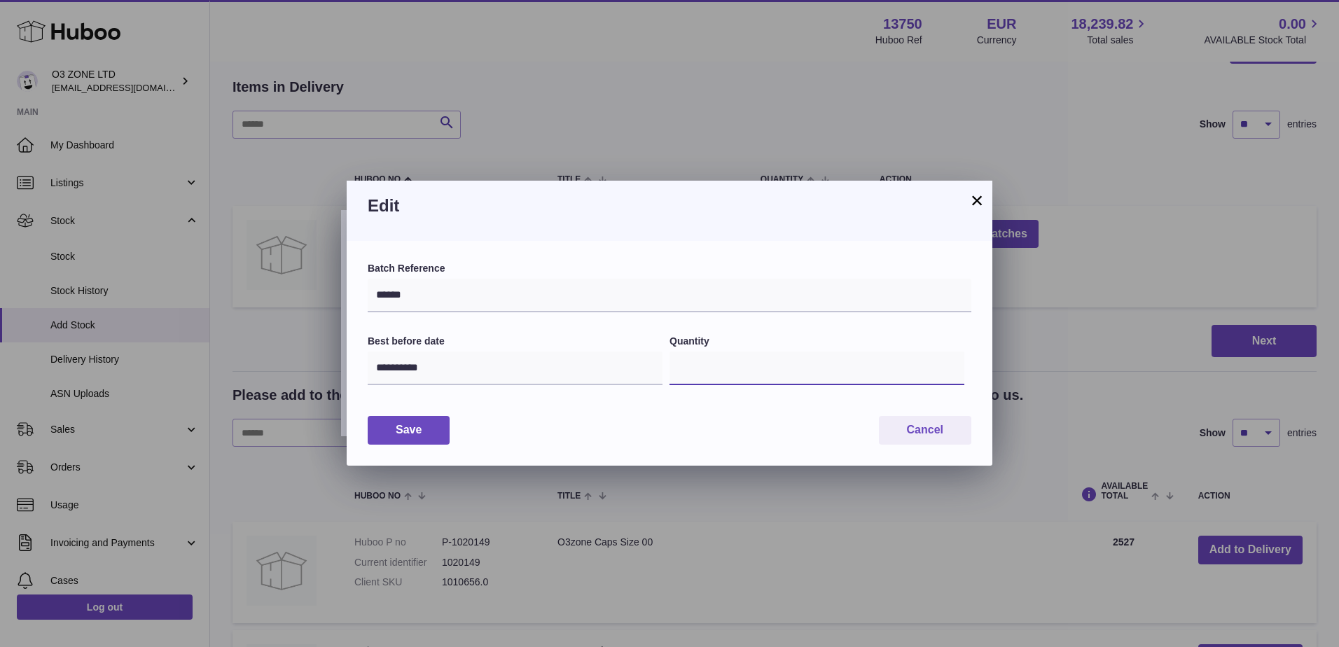
drag, startPoint x: 697, startPoint y: 368, endPoint x: 671, endPoint y: 366, distance: 26.0
click at [671, 366] on input "*" at bounding box center [817, 369] width 295 height 34
type input "****"
click at [763, 430] on div "Save Cancel" at bounding box center [670, 430] width 604 height 29
click at [1135, 368] on div "**********" at bounding box center [669, 323] width 1339 height 647
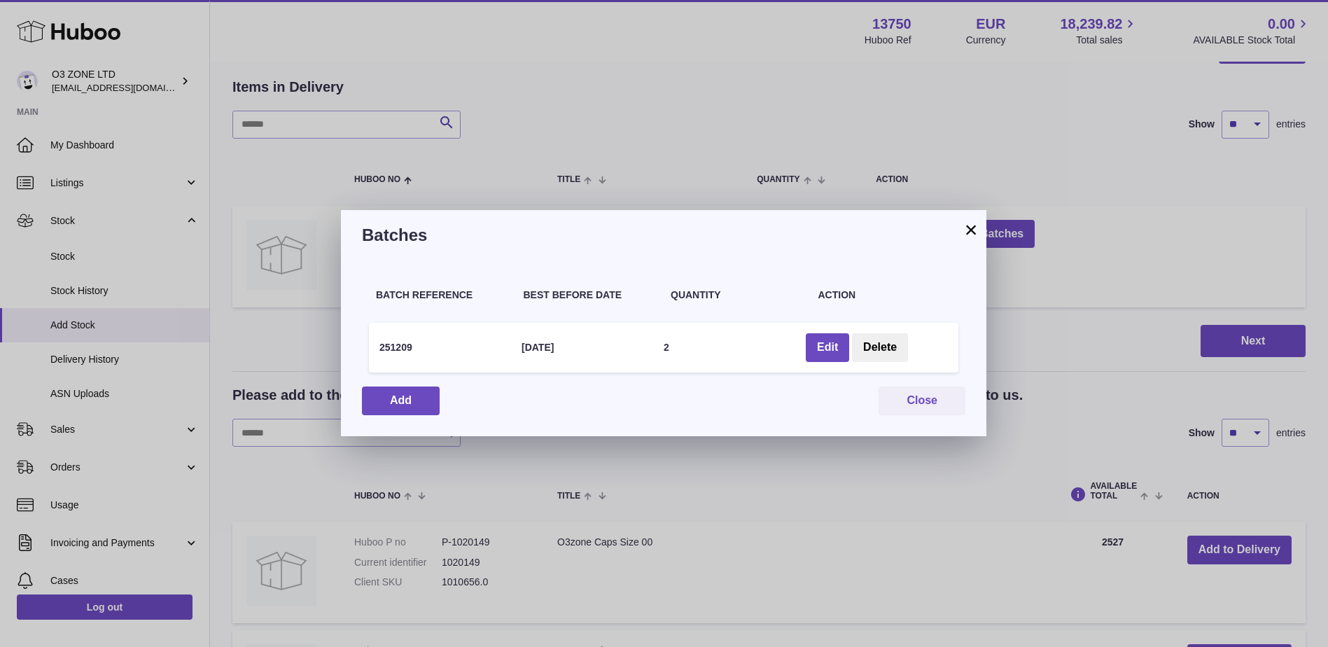
click at [1045, 287] on div "× Batches Batch Reference Best Before Date Quantity Action 251209 30 Sep 2028 2…" at bounding box center [664, 323] width 1328 height 647
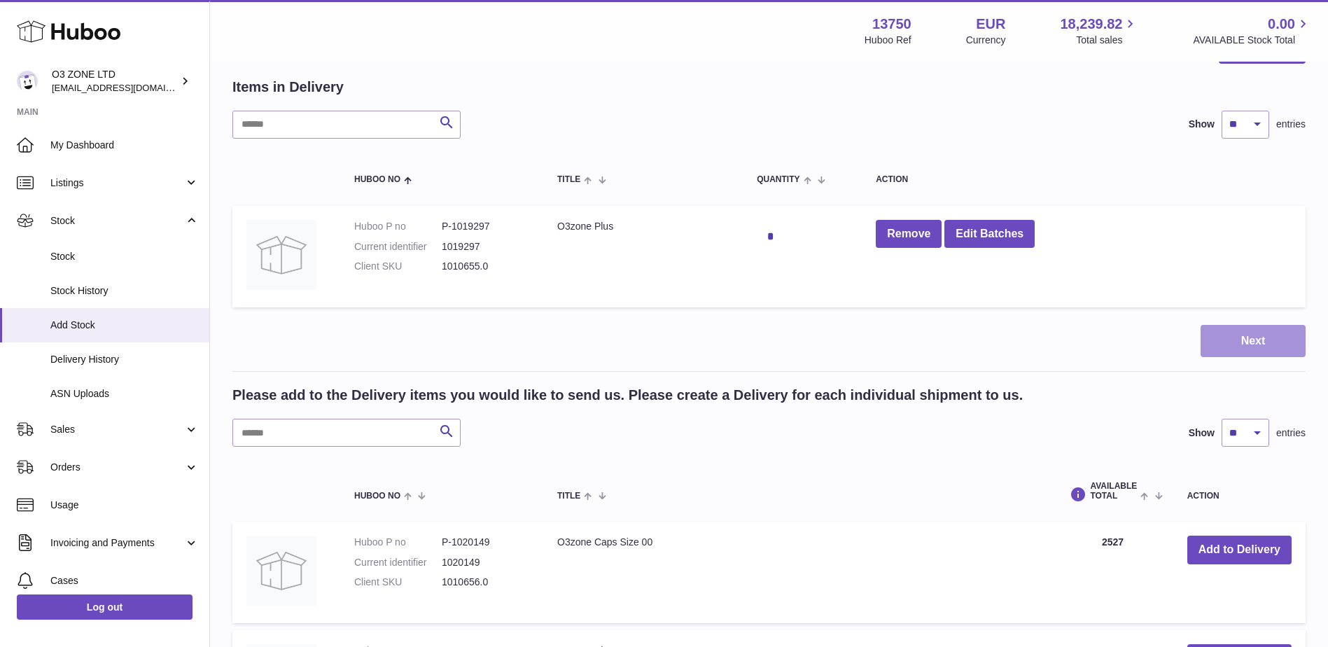
click at [1280, 332] on button "Next" at bounding box center [1253, 341] width 105 height 33
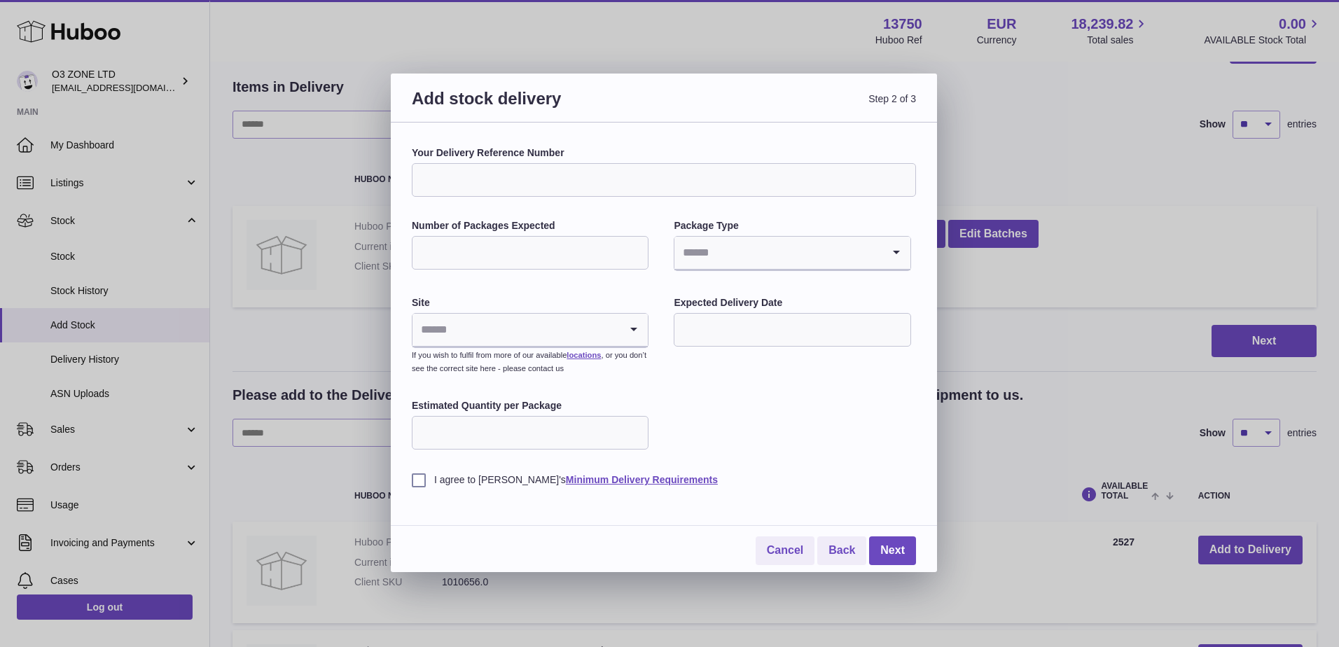
click at [462, 173] on input "Your Delivery Reference Number" at bounding box center [664, 180] width 504 height 34
click at [515, 181] on input "Your Delivery Reference Number" at bounding box center [664, 180] width 504 height 34
paste input "********"
type input "********"
click at [453, 251] on input "Number of Packages Expected" at bounding box center [530, 253] width 237 height 34
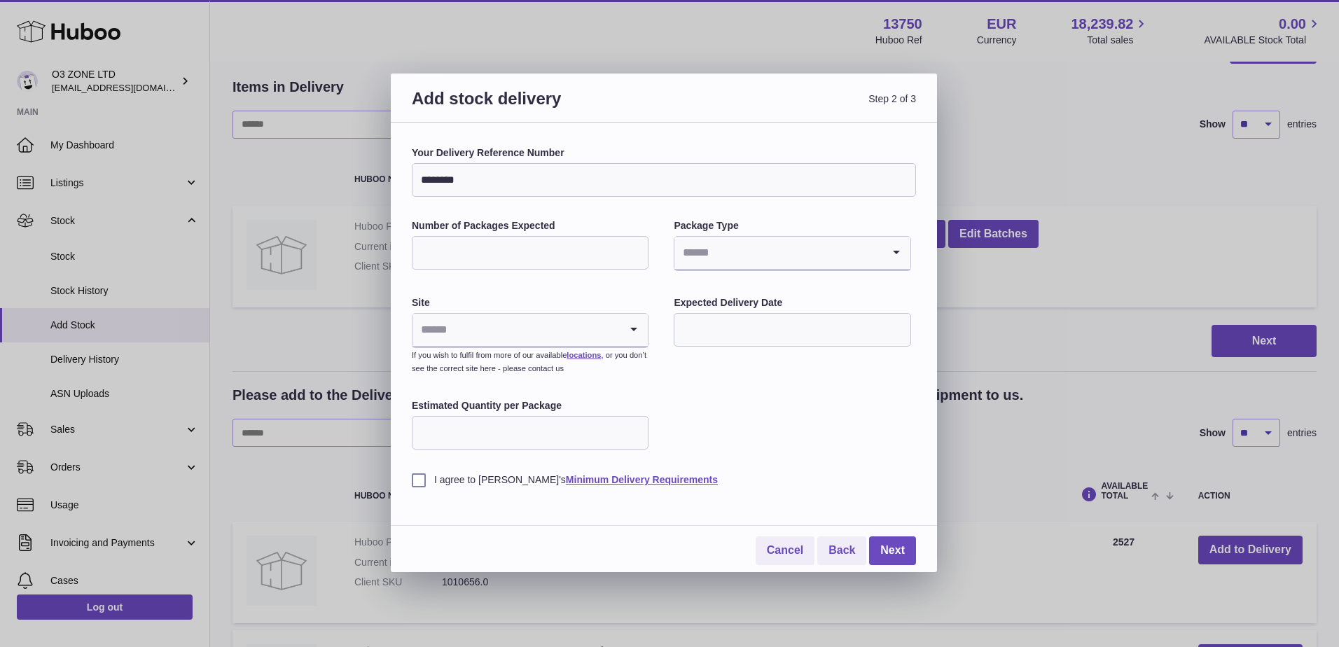
type input "*"
click at [754, 256] on input "Search for option" at bounding box center [777, 253] width 207 height 32
click at [733, 319] on li "Pallets" at bounding box center [792, 319] width 234 height 28
click at [450, 326] on input "Search for option" at bounding box center [515, 330] width 207 height 32
click at [468, 396] on li "🇳🇱 | Dragonder 17" at bounding box center [530, 396] width 234 height 28
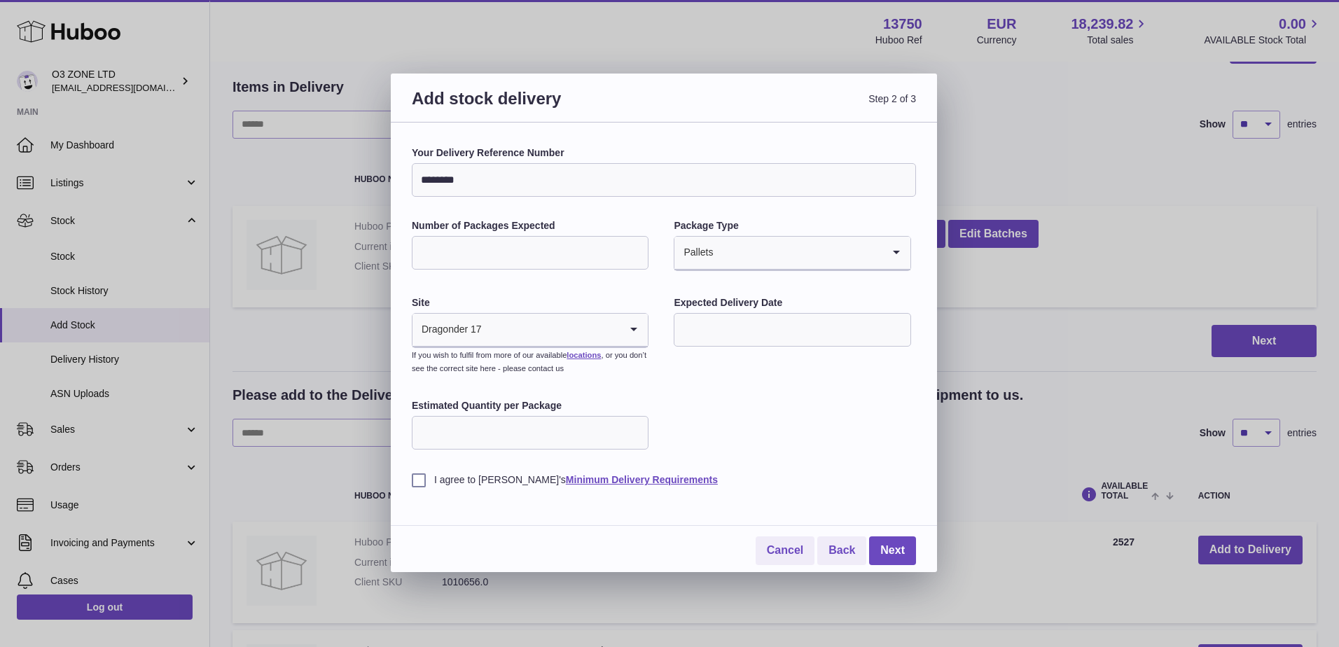
click at [788, 335] on input "text" at bounding box center [792, 330] width 237 height 34
click at [811, 501] on span "24" at bounding box center [808, 502] width 25 height 25
type input "**********"
click at [487, 444] on input "Estimated Quantity per Package" at bounding box center [530, 433] width 237 height 34
click at [705, 369] on div "**********" at bounding box center [664, 316] width 504 height 340
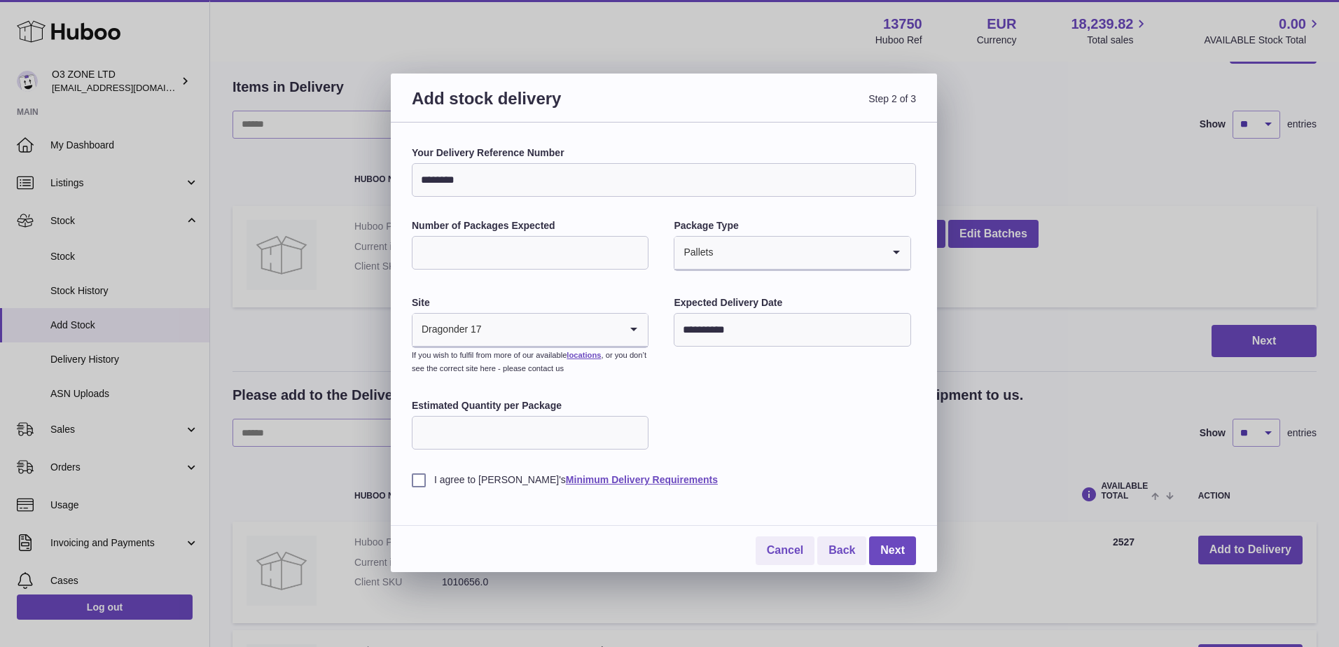
click at [514, 440] on input "Estimated Quantity per Package" at bounding box center [530, 433] width 237 height 34
type input "****"
click at [756, 440] on div "**********" at bounding box center [664, 316] width 504 height 340
click at [420, 480] on label "I agree to Huboo's Minimum Delivery Requirements" at bounding box center [664, 479] width 504 height 13
click at [763, 433] on div "**********" at bounding box center [664, 316] width 504 height 340
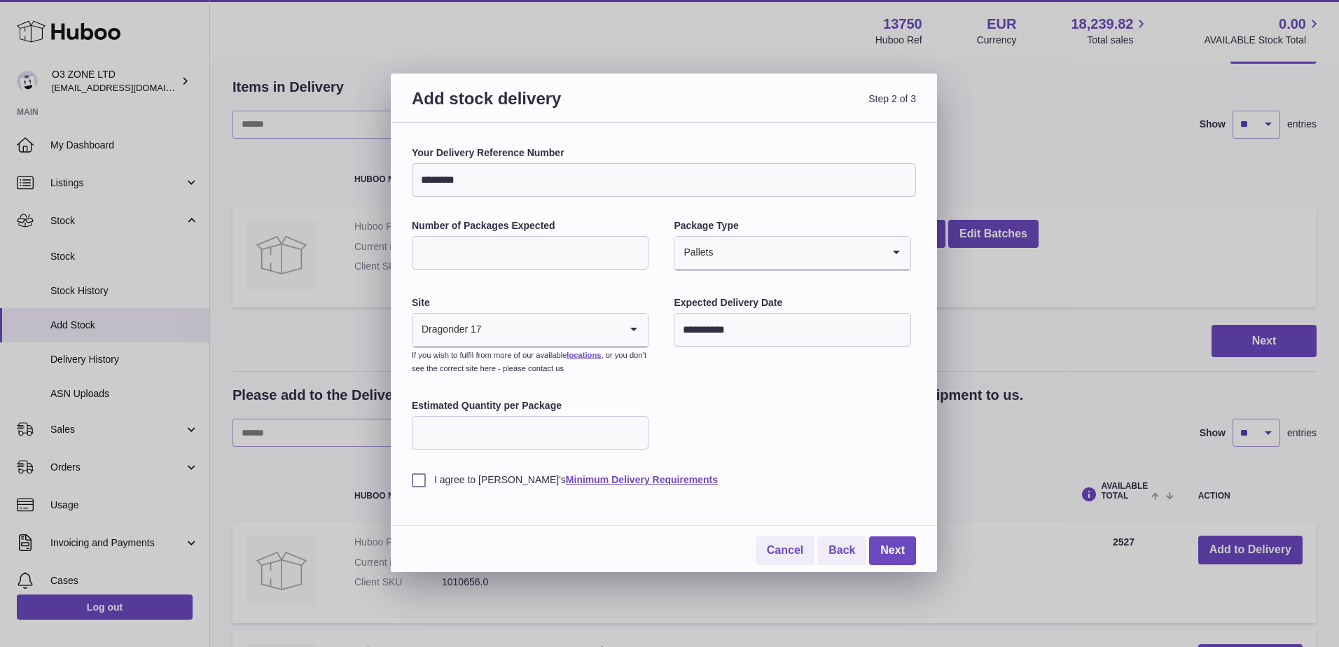
drag, startPoint x: 431, startPoint y: 253, endPoint x: 413, endPoint y: 256, distance: 17.7
click at [413, 256] on input "*" at bounding box center [530, 253] width 237 height 34
type input "*"
click at [772, 417] on div "**********" at bounding box center [664, 316] width 504 height 340
click at [600, 253] on input "*" at bounding box center [530, 253] width 237 height 34
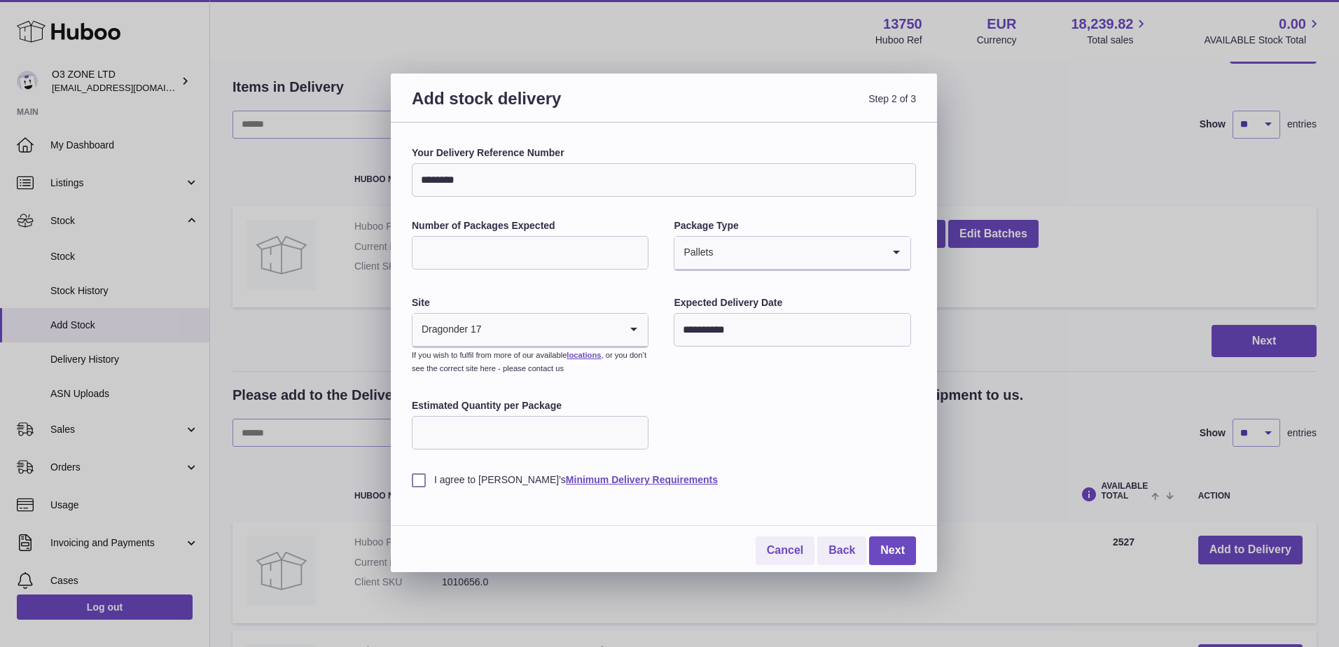
click at [462, 438] on input "****" at bounding box center [530, 433] width 237 height 34
click at [470, 248] on input "*" at bounding box center [530, 253] width 237 height 34
click at [465, 436] on input "****" at bounding box center [530, 433] width 237 height 34
click at [464, 244] on input "*" at bounding box center [530, 253] width 237 height 34
click at [789, 324] on input "**********" at bounding box center [792, 330] width 237 height 34
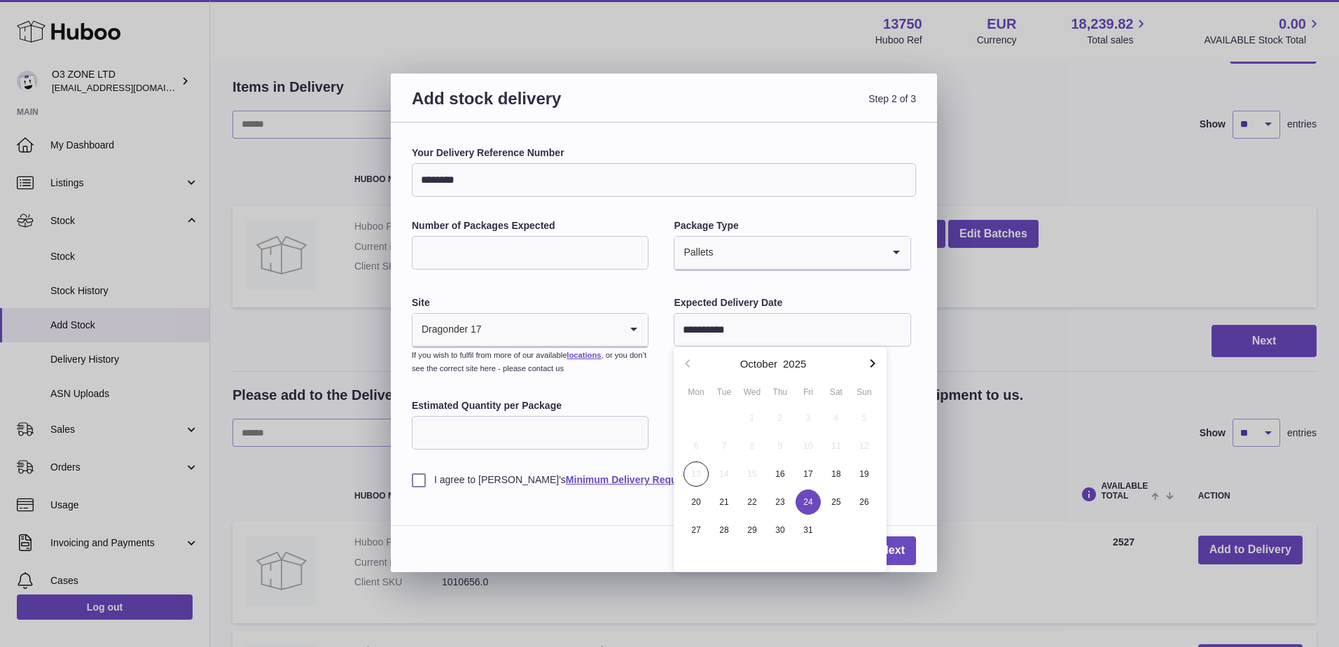
click at [919, 428] on div "**********" at bounding box center [664, 348] width 546 height 450
click at [888, 549] on link "Next" at bounding box center [892, 550] width 47 height 29
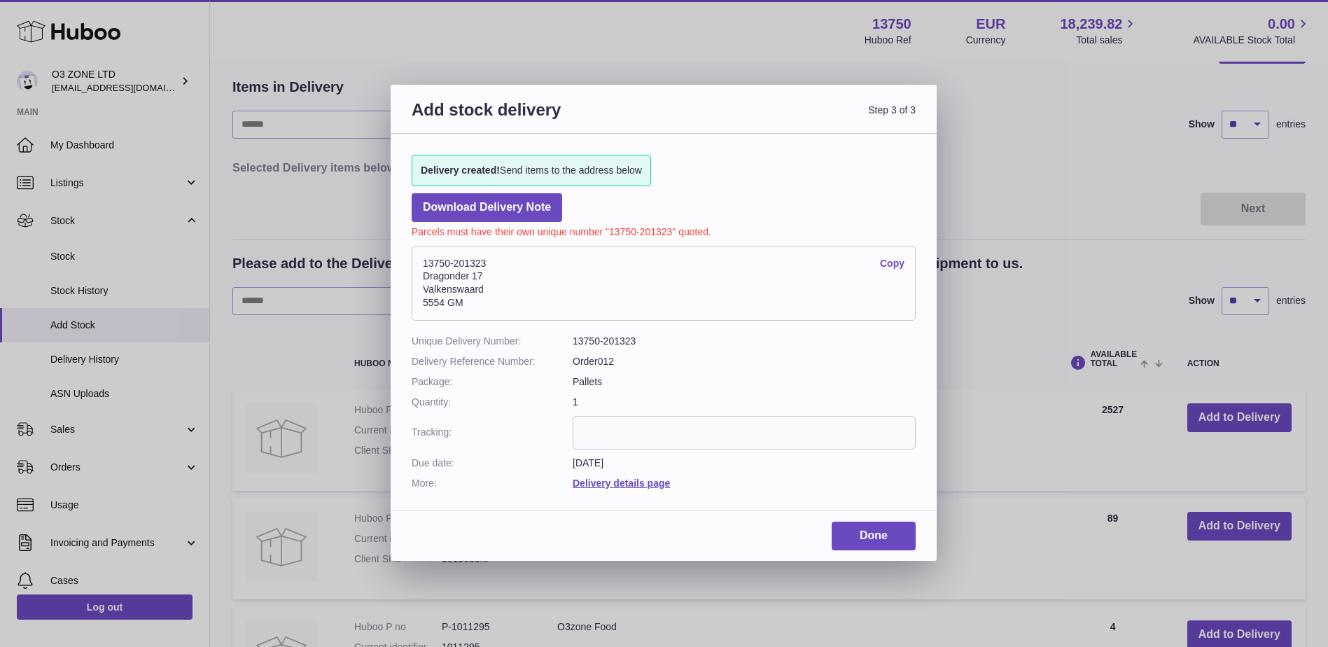
click at [460, 262] on address "13750-201323 Copy Dragonder 17 Valkenswaard 5554 GM" at bounding box center [664, 284] width 504 height 76
copy address "13750-201323"
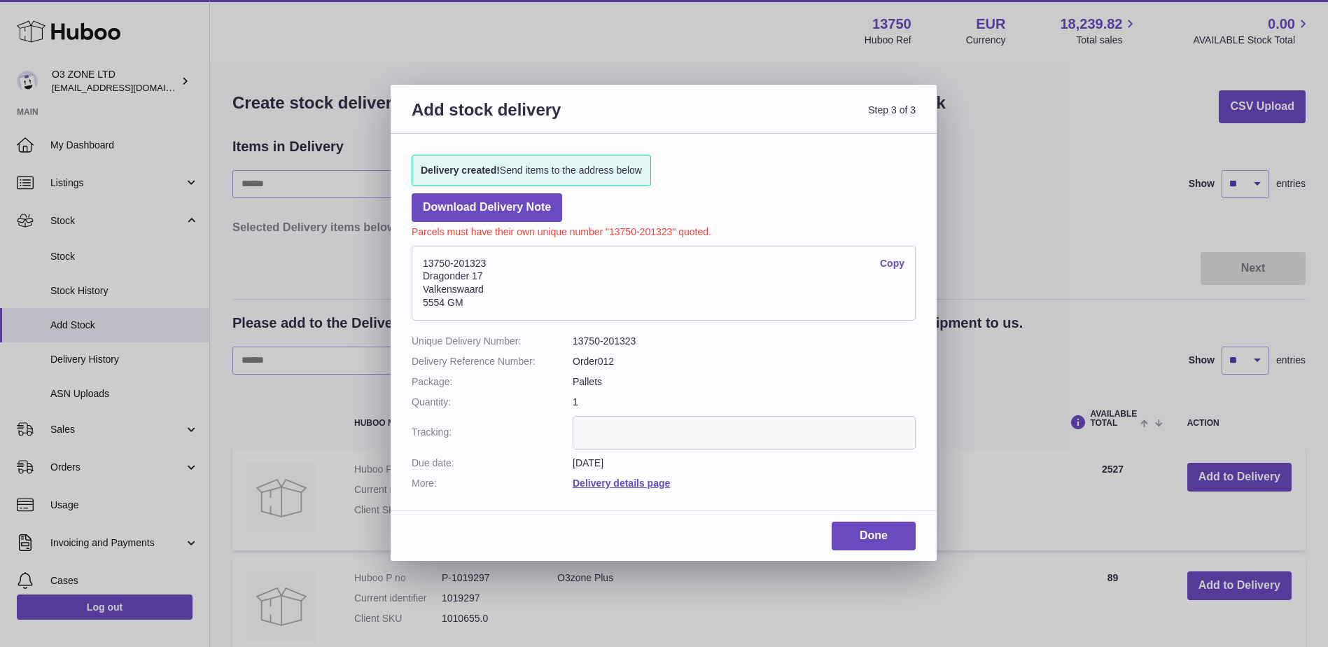
scroll to position [0, 0]
click at [903, 529] on link "Done" at bounding box center [874, 536] width 84 height 29
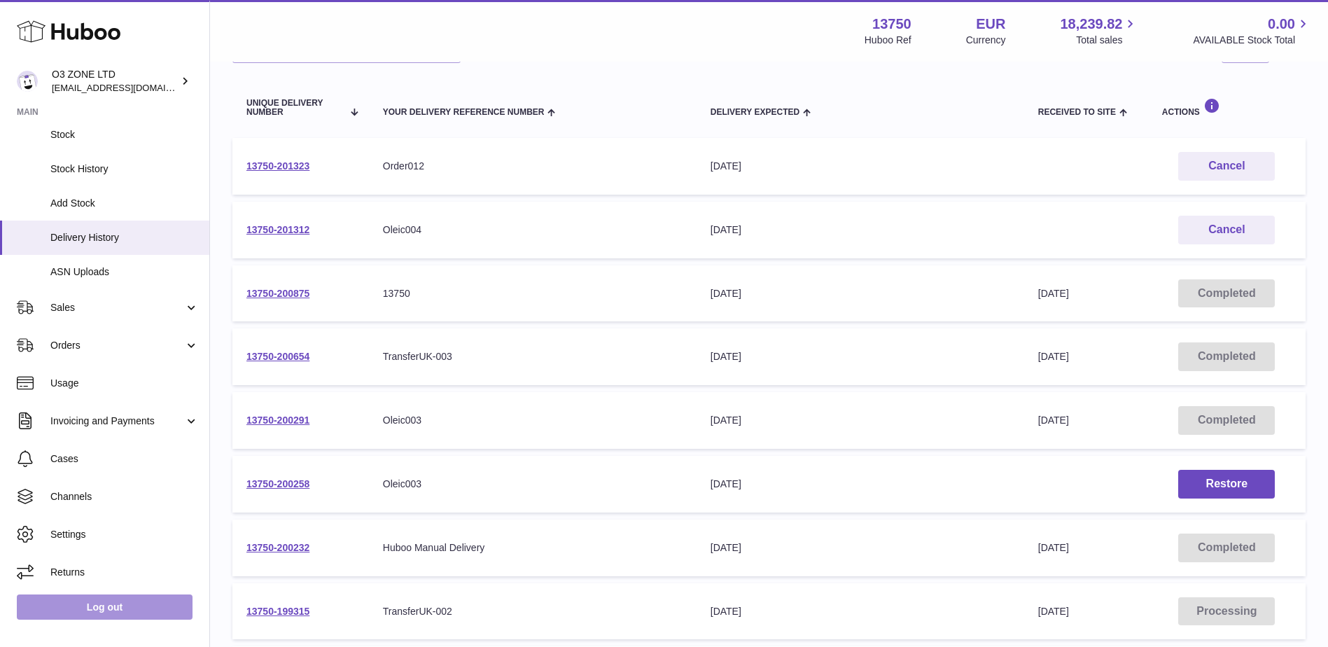
scroll to position [140, 0]
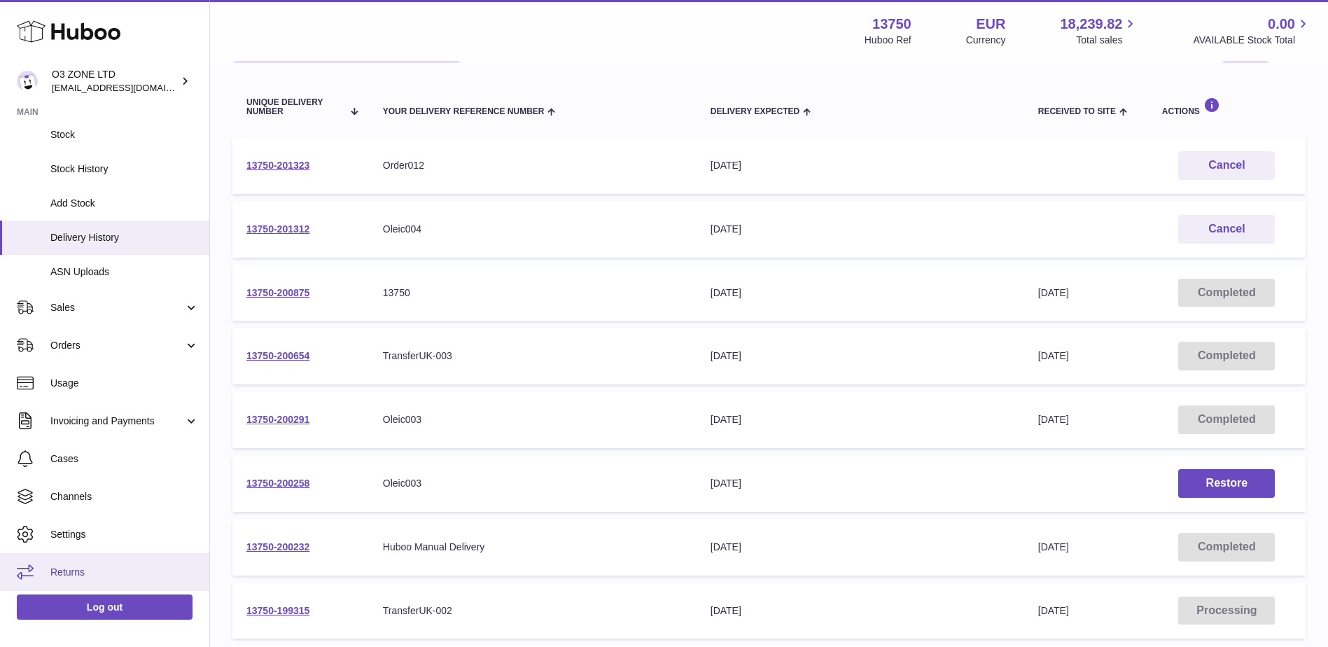
click at [60, 557] on link "Returns" at bounding box center [104, 572] width 209 height 38
click at [118, 564] on link "Returns" at bounding box center [104, 572] width 209 height 38
click at [75, 33] on icon at bounding box center [69, 32] width 104 height 28
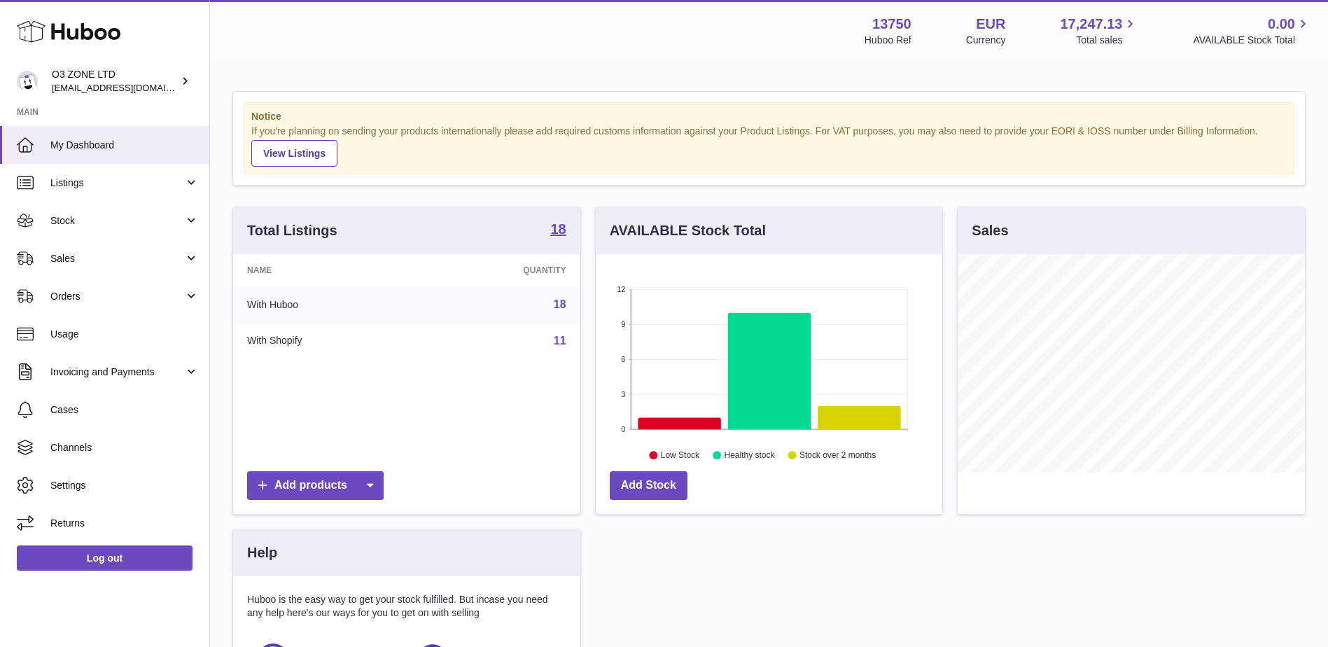
scroll to position [218, 347]
click at [68, 522] on span "Returns" at bounding box center [124, 523] width 148 height 13
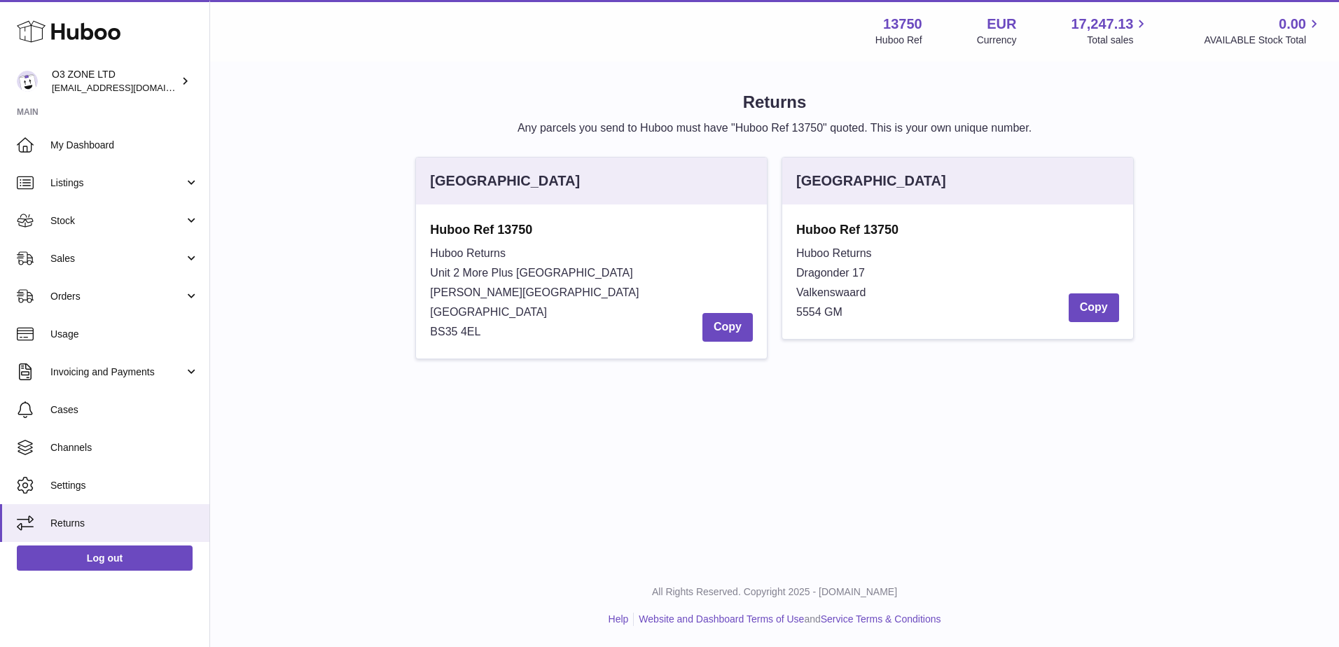
drag, startPoint x: 485, startPoint y: 335, endPoint x: 429, endPoint y: 243, distance: 108.1
click at [429, 243] on div "Huboo Ref 13750 Huboo Returns Unit 2 More [GEOGRAPHIC_DATA][STREET_ADDRESS][PER…" at bounding box center [591, 281] width 351 height 154
copy div "Huboo Returns Unit 2 More [GEOGRAPHIC_DATA][STREET_ADDRESS][PERSON_NAME]"
click at [513, 329] on div "Huboo Returns Unit 2 [GEOGRAPHIC_DATA][STREET_ADDRESS][PERSON_NAME] Copy" at bounding box center [591, 293] width 323 height 98
drag, startPoint x: 430, startPoint y: 251, endPoint x: 556, endPoint y: 333, distance: 150.3
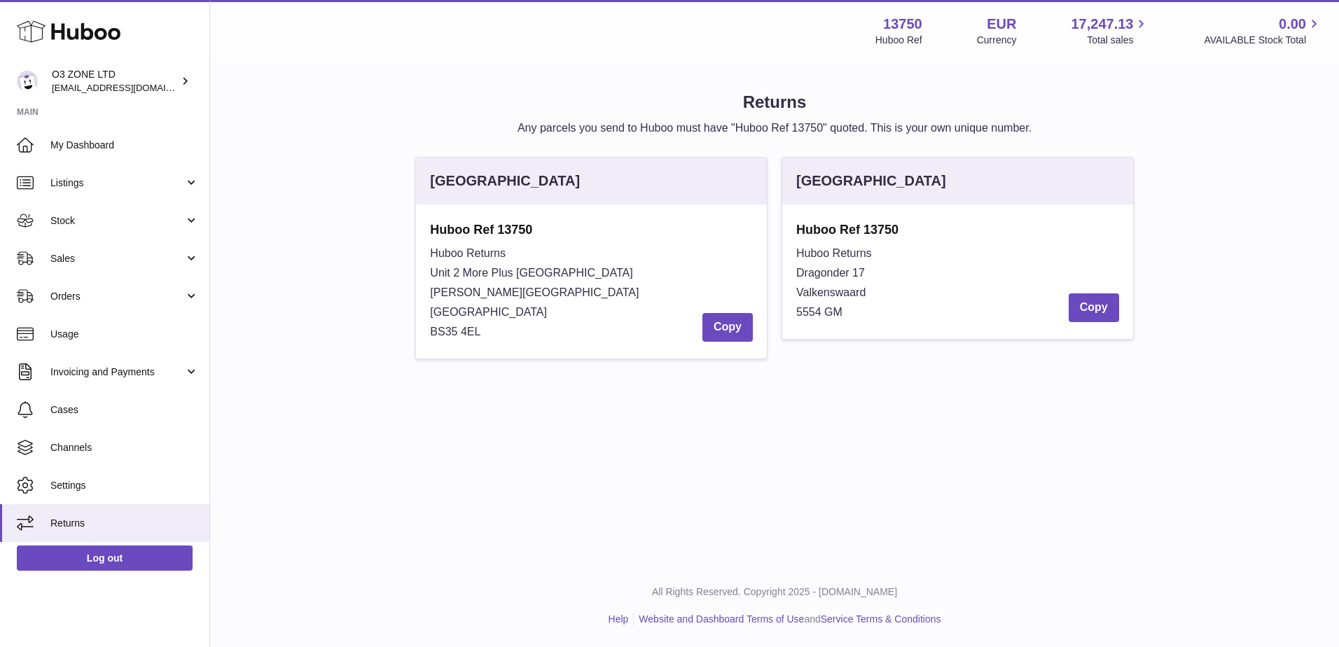
click at [556, 333] on div "Huboo Returns Unit 2 [GEOGRAPHIC_DATA][STREET_ADDRESS][PERSON_NAME] Copy" at bounding box center [591, 293] width 323 height 98
copy div "Huboo Returns Unit 2 More [GEOGRAPHIC_DATA][STREET_ADDRESS][PERSON_NAME]"
